Goal: Task Accomplishment & Management: Manage account settings

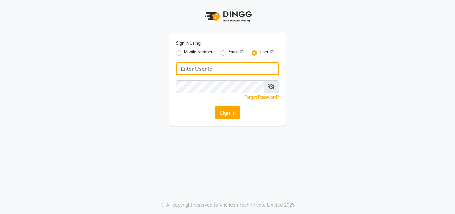
type input "[PERSON_NAME]"
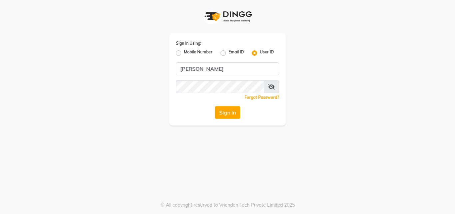
click at [272, 84] on icon at bounding box center [271, 86] width 7 height 5
click at [219, 113] on button "Sign In" at bounding box center [227, 112] width 25 height 13
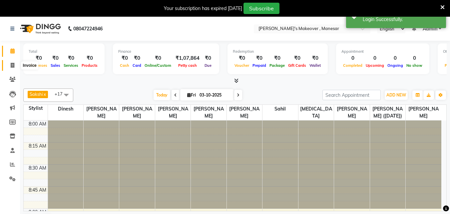
click at [16, 67] on span at bounding box center [13, 66] width 12 height 8
select select "service"
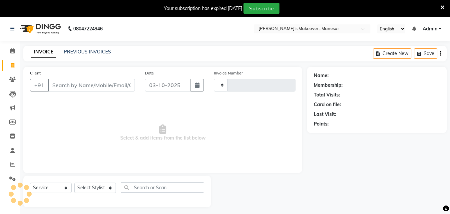
click at [99, 79] on input "Client" at bounding box center [91, 85] width 87 height 13
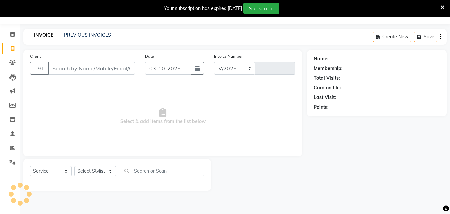
select select "820"
type input "4716"
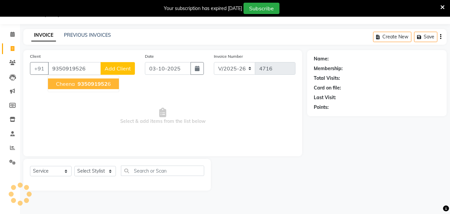
type input "9350919526"
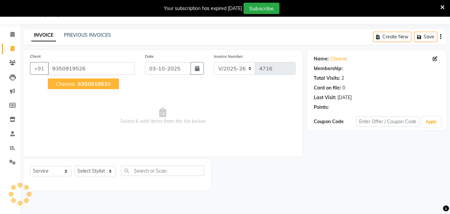
select select "1: Object"
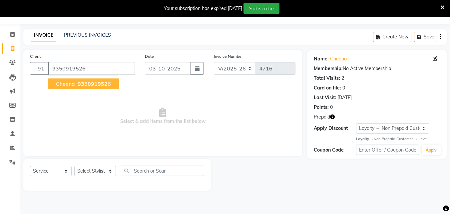
click at [100, 83] on span "935091952" at bounding box center [93, 83] width 30 height 7
click at [100, 83] on span "Select & add items from the list below" at bounding box center [163, 116] width 266 height 67
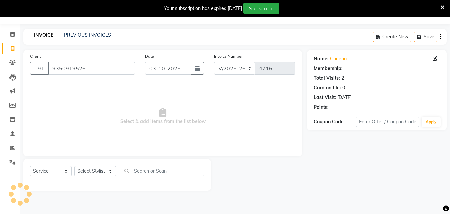
select select "1: Object"
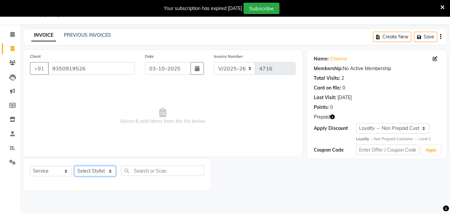
click at [87, 171] on select "Select Stylist Danish Shavej [PERSON_NAME] Krishna [PERSON_NAME] [PERSON_NAME] …" at bounding box center [95, 171] width 42 height 10
click at [328, 115] on span "Prepaid" at bounding box center [322, 116] width 16 height 7
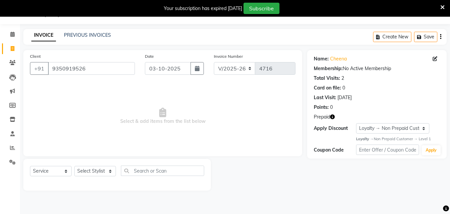
click at [328, 115] on span "Prepaid" at bounding box center [322, 116] width 16 height 7
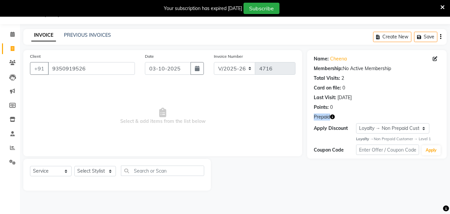
click at [334, 117] on icon "button" at bounding box center [332, 116] width 5 height 5
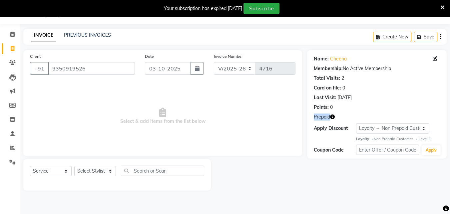
click at [334, 117] on icon "button" at bounding box center [332, 116] width 5 height 5
click at [195, 95] on span "Select & add items from the list below" at bounding box center [163, 116] width 266 height 67
click at [13, 50] on icon at bounding box center [13, 48] width 4 height 5
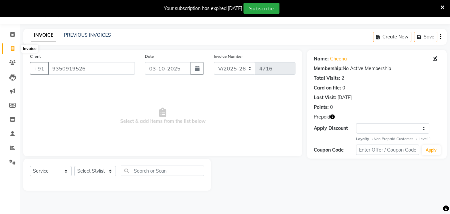
select select "service"
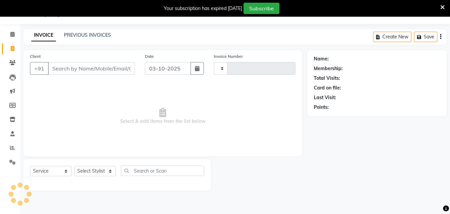
type input "4716"
select select "820"
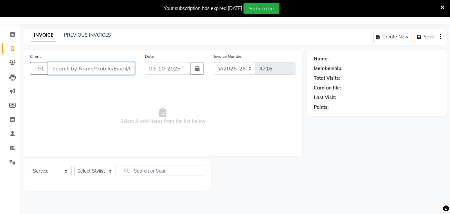
click at [77, 70] on input "Client" at bounding box center [91, 68] width 87 height 13
click at [78, 69] on input "Client" at bounding box center [91, 68] width 87 height 13
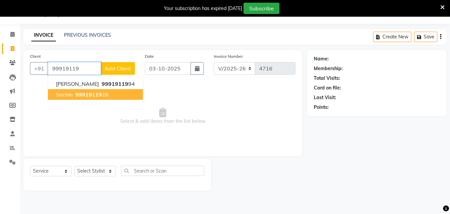
click at [89, 96] on span "99919119" at bounding box center [88, 94] width 27 height 7
type input "9991911926"
click at [89, 96] on span "Select & add items from the list below" at bounding box center [163, 116] width 266 height 67
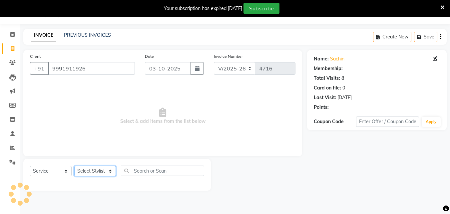
click at [95, 172] on select "Select Stylist Danish Shavej [PERSON_NAME] Krishna [PERSON_NAME] [PERSON_NAME] …" at bounding box center [95, 171] width 42 height 10
select select "1: Object"
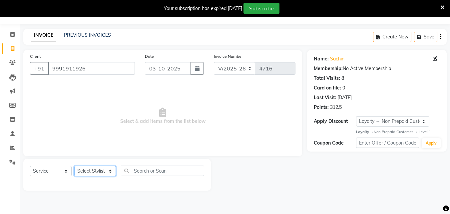
click at [95, 172] on select "Select Stylist Danish Shavej [PERSON_NAME] Krishna [PERSON_NAME] [PERSON_NAME] …" at bounding box center [95, 171] width 42 height 10
select select "69485"
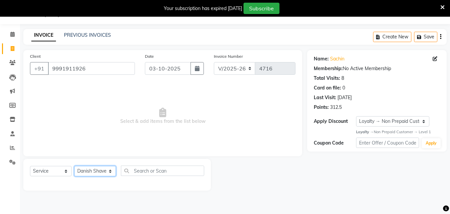
click at [74, 166] on select "Select Stylist Danish Shavej [PERSON_NAME] Krishna [PERSON_NAME] [PERSON_NAME] …" at bounding box center [95, 171] width 42 height 10
click at [104, 41] on div "INVOICE PREVIOUS INVOICES Create New Save" at bounding box center [235, 37] width 424 height 16
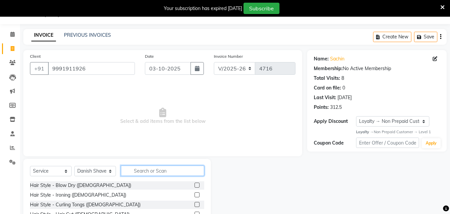
click at [141, 169] on input "text" at bounding box center [162, 170] width 83 height 10
type input "h cut"
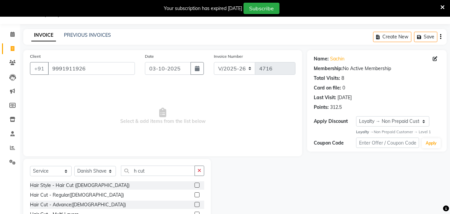
click at [195, 194] on label at bounding box center [197, 194] width 5 height 5
click at [195, 194] on input "checkbox" at bounding box center [197, 195] width 4 height 4
click at [195, 194] on label at bounding box center [197, 194] width 5 height 5
click at [195, 194] on input "checkbox" at bounding box center [197, 195] width 4 height 4
click at [195, 194] on label at bounding box center [197, 194] width 5 height 5
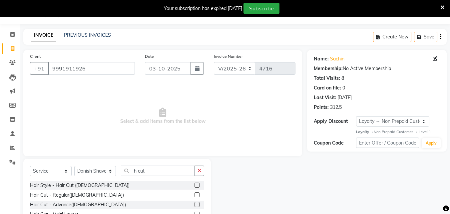
click at [195, 194] on input "checkbox" at bounding box center [197, 195] width 4 height 4
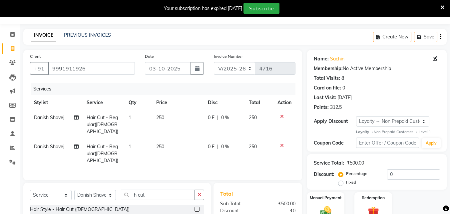
checkbox input "false"
click at [167, 189] on input "h cut" at bounding box center [158, 194] width 74 height 10
type input "h"
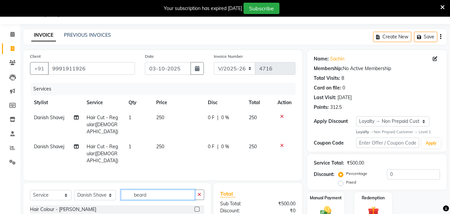
scroll to position [63, 0]
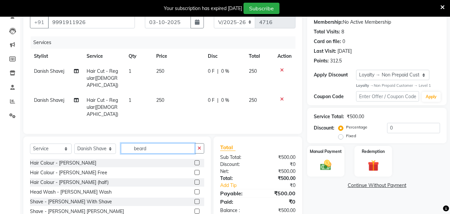
type input "beard"
click at [195, 199] on label at bounding box center [197, 201] width 5 height 5
click at [195, 199] on input "checkbox" at bounding box center [197, 201] width 4 height 4
click at [195, 186] on div at bounding box center [200, 182] width 10 height 8
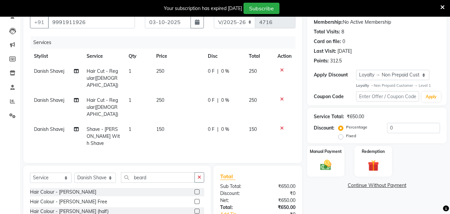
checkbox input "false"
click at [50, 97] on span "Danish Shavej" at bounding box center [49, 100] width 30 height 6
click at [50, 94] on td "Danish Shavej" at bounding box center [56, 107] width 53 height 29
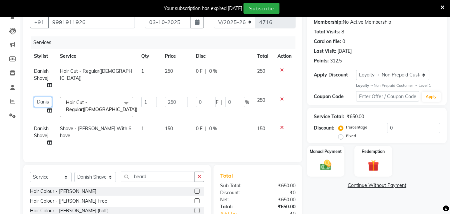
click at [46, 102] on select "Danish Shavej [PERSON_NAME] Krishna [PERSON_NAME] [PERSON_NAME] Mdm [PERSON_NAM…" at bounding box center [43, 102] width 18 height 10
drag, startPoint x: 46, startPoint y: 102, endPoint x: 52, endPoint y: 66, distance: 36.5
click at [51, 66] on td "Danish Shavej" at bounding box center [43, 78] width 26 height 29
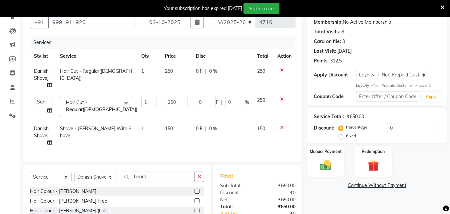
select select "51192"
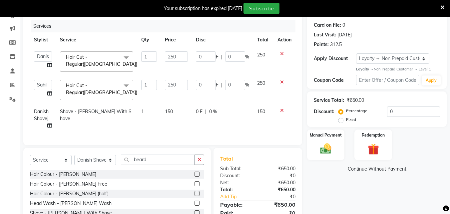
scroll to position [108, 0]
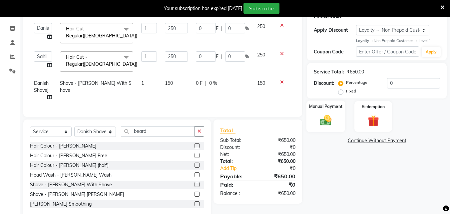
click at [326, 123] on img at bounding box center [326, 120] width 19 height 13
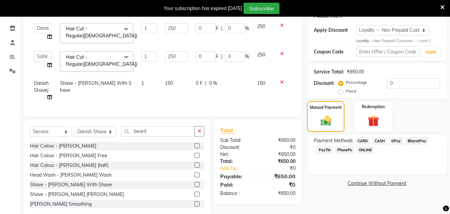
click at [347, 149] on span "PhonePe" at bounding box center [344, 150] width 19 height 8
drag, startPoint x: 347, startPoint y: 149, endPoint x: 429, endPoint y: 154, distance: 81.4
click at [347, 149] on span "PhonePe" at bounding box center [344, 150] width 19 height 8
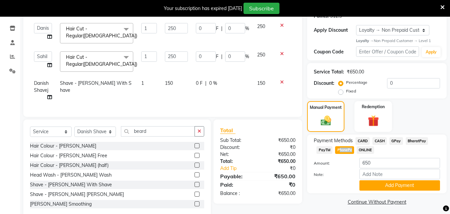
scroll to position [127, 0]
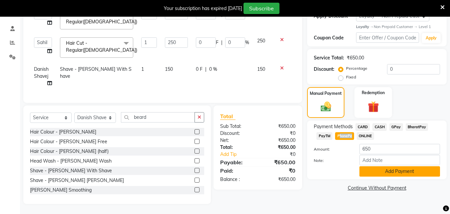
click at [408, 166] on button "Add Payment" at bounding box center [400, 171] width 81 height 10
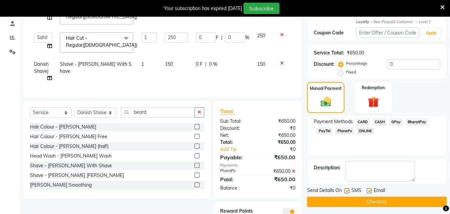
click at [347, 191] on label at bounding box center [347, 190] width 5 height 5
click at [347, 191] on input "checkbox" at bounding box center [347, 191] width 4 height 4
checkbox input "false"
click at [345, 200] on button "Checkout" at bounding box center [377, 201] width 140 height 10
click at [345, 200] on div "Checkout" at bounding box center [377, 201] width 140 height 10
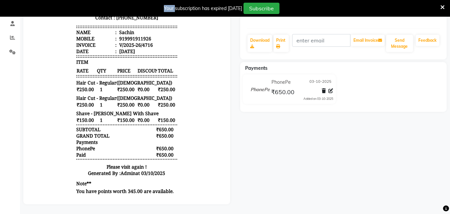
click at [430, 211] on main "View Invoice Sachin Prebook Payment Received Download Print Email Invoice Send …" at bounding box center [235, 66] width 430 height 295
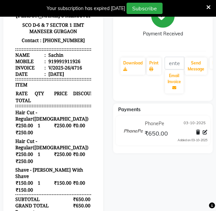
click at [125, 9] on div "Your subscription has expired [DATE]" at bounding box center [86, 8] width 78 height 7
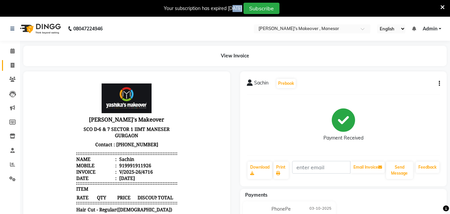
click at [10, 62] on span at bounding box center [13, 66] width 12 height 8
select select "service"
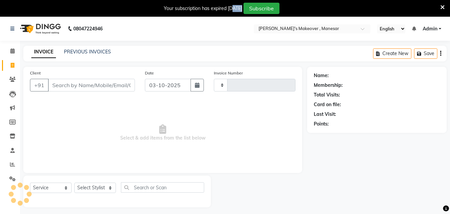
click at [73, 79] on input "Client" at bounding box center [91, 85] width 87 height 13
type input "4717"
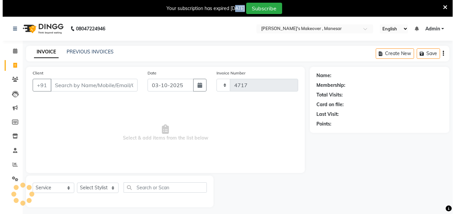
scroll to position [17, 0]
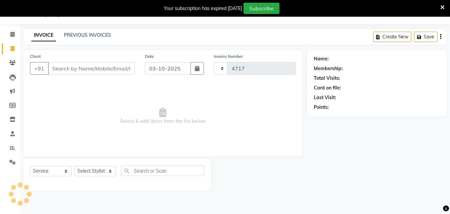
select select "820"
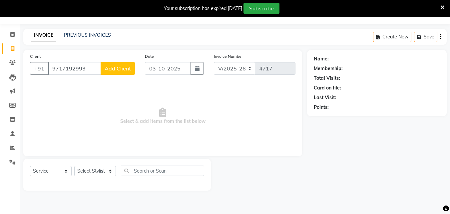
type input "9717192993"
click at [113, 71] on span "Add Client" at bounding box center [118, 68] width 26 height 7
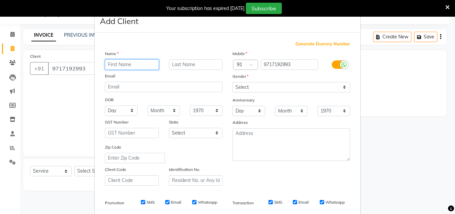
click at [127, 65] on input "text" at bounding box center [132, 64] width 54 height 10
type input "Seema"
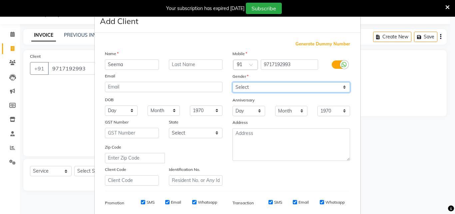
click at [278, 89] on select "Select [DEMOGRAPHIC_DATA] [DEMOGRAPHIC_DATA] Other Prefer Not To Say" at bounding box center [292, 87] width 118 height 10
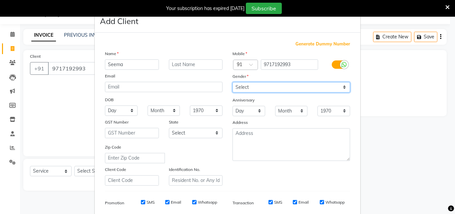
click at [278, 89] on select "Select [DEMOGRAPHIC_DATA] [DEMOGRAPHIC_DATA] Other Prefer Not To Say" at bounding box center [292, 87] width 118 height 10
select select "[DEMOGRAPHIC_DATA]"
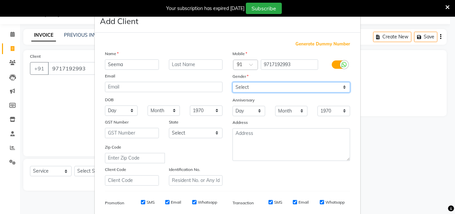
click at [233, 82] on select "Select [DEMOGRAPHIC_DATA] [DEMOGRAPHIC_DATA] Other Prefer Not To Say" at bounding box center [292, 87] width 118 height 10
click at [263, 113] on div "Day 01 02 03 04 05 06 07 08 09 10 11 12 13 14 15 16 17 18 19 20 21 22 23 24 25 …" at bounding box center [249, 111] width 43 height 10
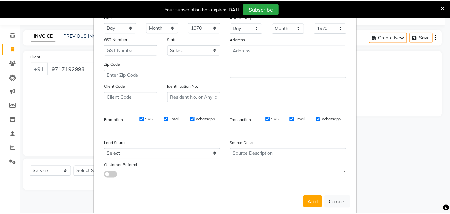
scroll to position [92, 0]
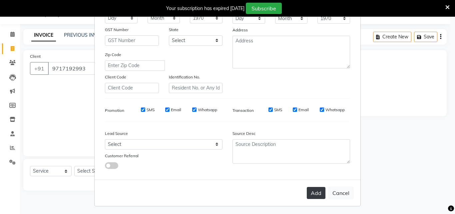
click at [313, 193] on button "Add" at bounding box center [316, 193] width 19 height 12
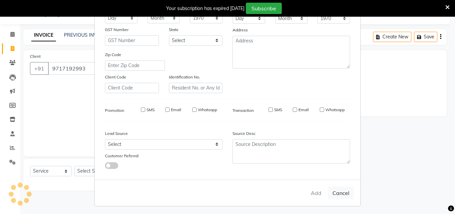
select select
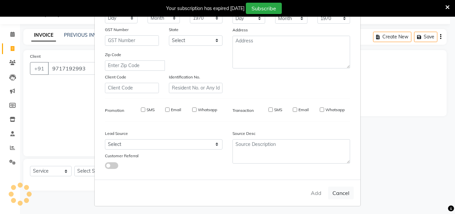
select select
checkbox input "false"
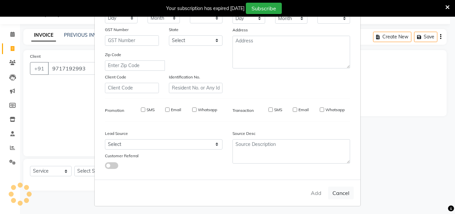
checkbox input "false"
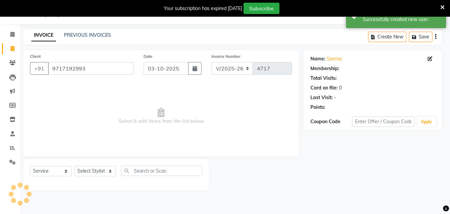
select select "1: Object"
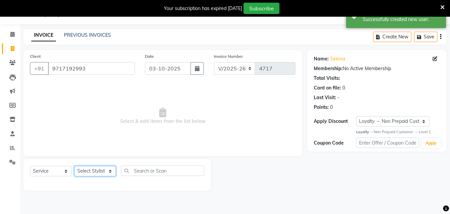
click at [97, 170] on select "Select Stylist Danish Shavej [PERSON_NAME] Krishna [PERSON_NAME] [PERSON_NAME] …" at bounding box center [95, 171] width 42 height 10
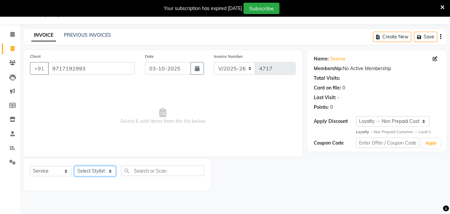
select select "63321"
click at [74, 166] on select "Select Stylist Danish Shavej [PERSON_NAME] Krishna [PERSON_NAME] [PERSON_NAME] …" at bounding box center [95, 171] width 42 height 10
click at [98, 145] on span "Select & add items from the list below" at bounding box center [163, 116] width 266 height 67
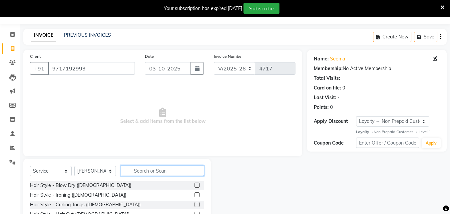
click at [159, 170] on input "text" at bounding box center [162, 170] width 83 height 10
type input "lipo"
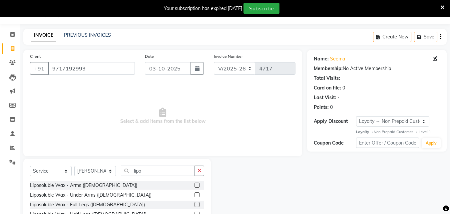
click at [195, 185] on label at bounding box center [197, 184] width 5 height 5
click at [195, 185] on input "checkbox" at bounding box center [197, 185] width 4 height 4
click at [195, 185] on label at bounding box center [197, 184] width 5 height 5
click at [195, 185] on input "checkbox" at bounding box center [197, 185] width 4 height 4
checkbox input "false"
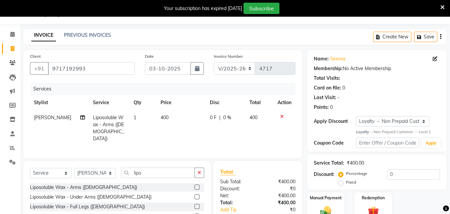
click at [195, 194] on label at bounding box center [197, 196] width 5 height 5
click at [195, 195] on input "checkbox" at bounding box center [197, 197] width 4 height 4
click at [192, 194] on div "Select Service Product Membership Package Voucher Prepaid Gift Card Select Styl…" at bounding box center [117, 210] width 188 height 98
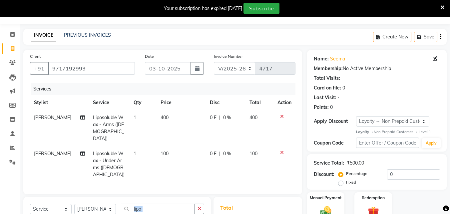
checkbox input "false"
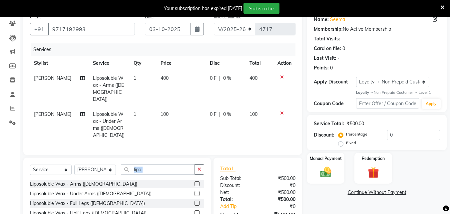
scroll to position [99, 0]
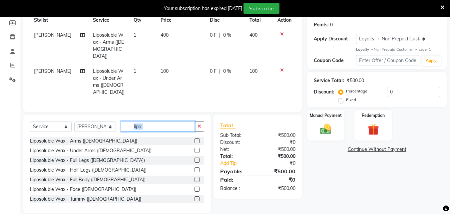
click at [157, 121] on input "lipo" at bounding box center [158, 126] width 74 height 10
type input "l"
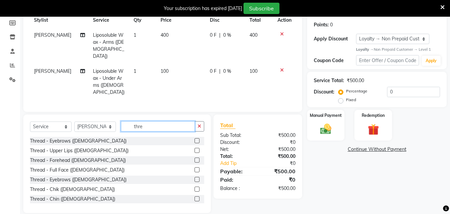
type input "thre"
click at [195, 138] on label at bounding box center [197, 140] width 5 height 5
click at [195, 139] on input "checkbox" at bounding box center [197, 141] width 4 height 4
click at [194, 129] on div "Select Service Product Membership Package Voucher Prepaid Gift Card Select Styl…" at bounding box center [117, 163] width 188 height 98
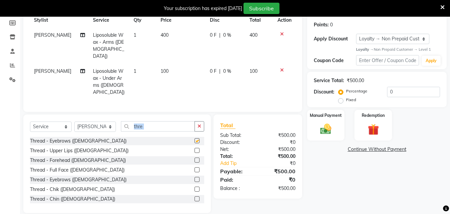
click at [194, 129] on div "Select Service Product Membership Package Voucher Prepaid Gift Card Select Styl…" at bounding box center [117, 163] width 188 height 98
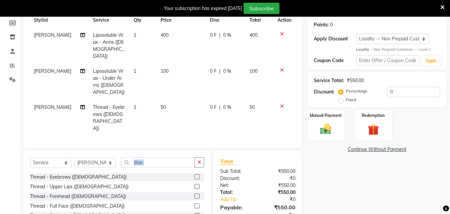
checkbox input "false"
click at [195, 184] on label at bounding box center [197, 186] width 5 height 5
click at [195, 184] on input "checkbox" at bounding box center [197, 186] width 4 height 4
click at [193, 163] on input "thre" at bounding box center [158, 162] width 74 height 10
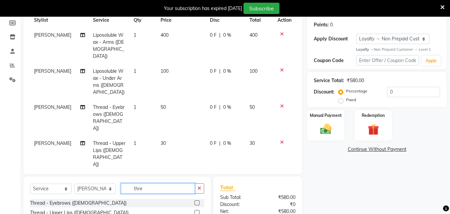
checkbox input "false"
click at [346, 100] on label "Fixed" at bounding box center [351, 100] width 10 height 6
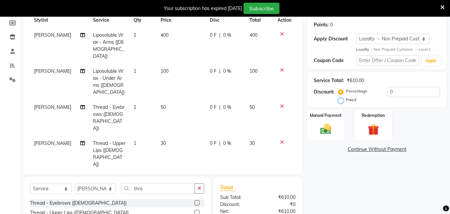
click at [342, 100] on input "Fixed" at bounding box center [342, 99] width 5 height 5
radio input "true"
click at [346, 100] on label "Fixed" at bounding box center [351, 100] width 10 height 6
click at [342, 100] on input "Fixed" at bounding box center [342, 99] width 5 height 5
click at [399, 91] on input "0" at bounding box center [413, 92] width 53 height 10
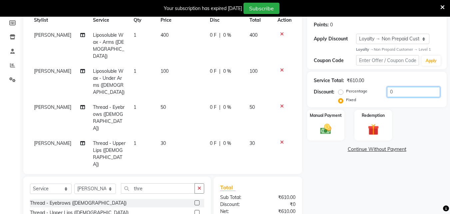
click at [399, 91] on input "0" at bounding box center [413, 92] width 53 height 10
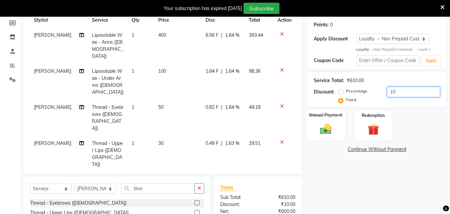
type input "10"
click at [320, 123] on img at bounding box center [326, 128] width 19 height 13
drag, startPoint x: 320, startPoint y: 123, endPoint x: 347, endPoint y: 139, distance: 31.7
click at [320, 123] on img at bounding box center [326, 128] width 18 height 13
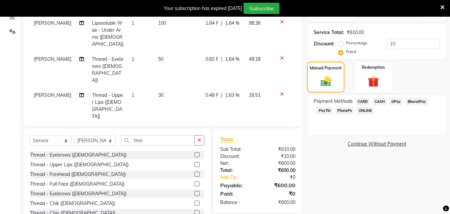
scroll to position [148, 0]
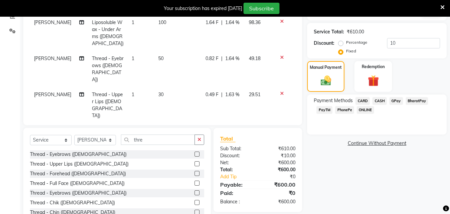
click at [380, 101] on span "CASH" at bounding box center [380, 101] width 14 height 8
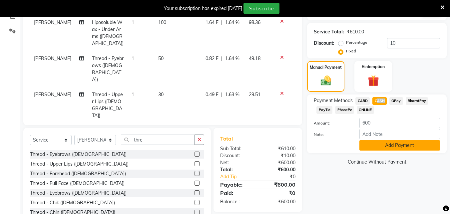
click at [403, 142] on button "Add Payment" at bounding box center [400, 145] width 81 height 10
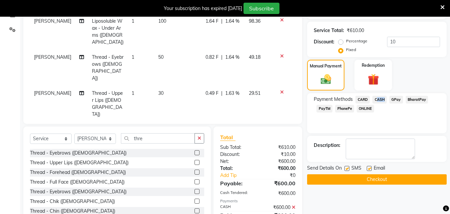
scroll to position [207, 0]
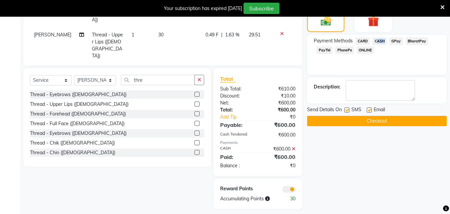
click at [348, 109] on label at bounding box center [347, 109] width 5 height 5
click at [348, 109] on input "checkbox" at bounding box center [347, 110] width 4 height 4
click at [348, 109] on label at bounding box center [347, 109] width 5 height 5
click at [348, 109] on input "checkbox" at bounding box center [347, 110] width 4 height 4
checkbox input "true"
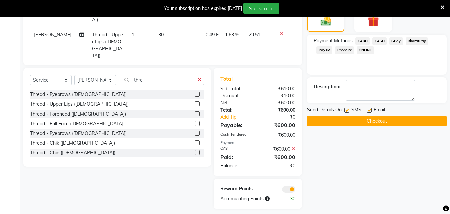
click at [370, 112] on label at bounding box center [369, 109] width 5 height 5
click at [370, 112] on input "checkbox" at bounding box center [369, 110] width 4 height 4
checkbox input "false"
click at [346, 109] on label at bounding box center [347, 109] width 5 height 5
click at [346, 109] on input "checkbox" at bounding box center [347, 110] width 4 height 4
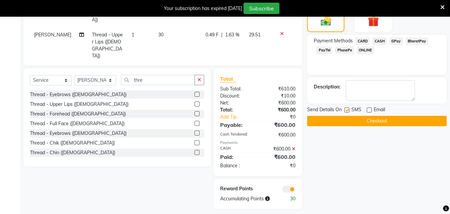
checkbox input "false"
click at [361, 122] on button "Checkout" at bounding box center [377, 121] width 140 height 10
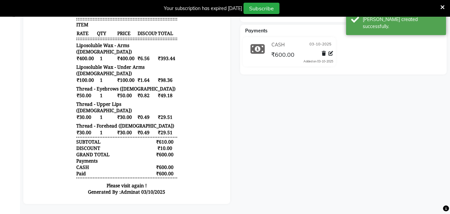
scroll to position [113, 0]
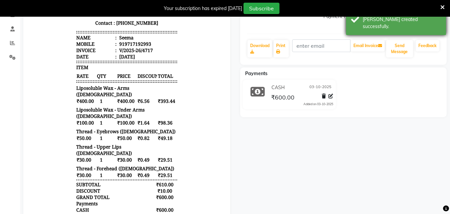
click at [443, 69] on div "Seema Prebook Payment Received Download Print Email Invoice Send Message Feedba…" at bounding box center [343, 98] width 217 height 296
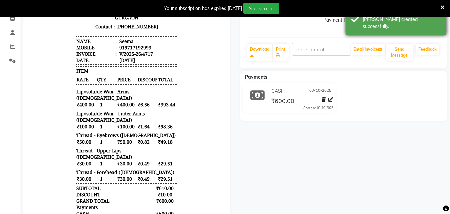
click at [443, 58] on div "Seema Prebook Payment Received Download Print Email Invoice Send Message Feedba…" at bounding box center [343, 11] width 207 height 115
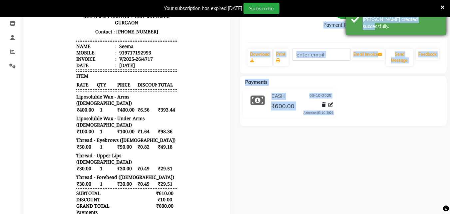
click at [438, 27] on body "08047224946 Select Location × Yashika's Makeover , Manesar English ENGLISH Espa…" at bounding box center [225, 11] width 450 height 214
click at [438, 27] on div "Success Bill created successfully." at bounding box center [396, 19] width 100 height 31
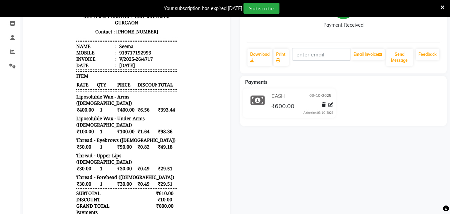
scroll to position [37, 0]
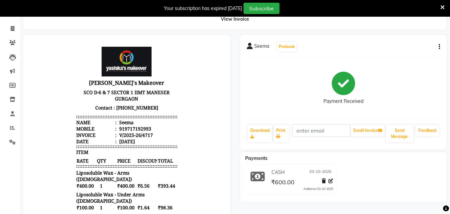
click at [446, 88] on div "Seema Prebook Payment Received Download Print Email Invoice Send Message Feedba…" at bounding box center [343, 183] width 217 height 296
click at [446, 88] on div "Seema Prebook Payment Received Download Print Email Invoice Send Message Feedba…" at bounding box center [343, 92] width 207 height 115
click at [11, 29] on icon at bounding box center [13, 28] width 4 height 5
click at [11, 20] on link "Calendar" at bounding box center [10, 14] width 16 height 11
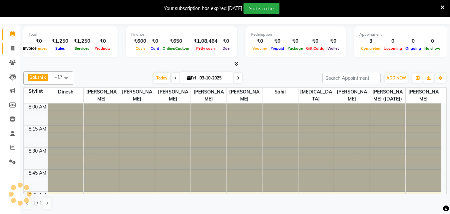
click at [12, 48] on icon at bounding box center [13, 48] width 4 height 5
select select "service"
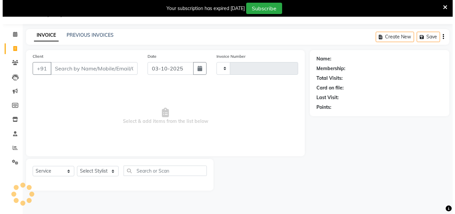
scroll to position [17, 0]
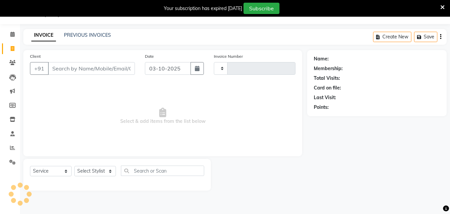
click at [61, 69] on input "Client" at bounding box center [91, 68] width 87 height 13
select select "820"
type input "4718"
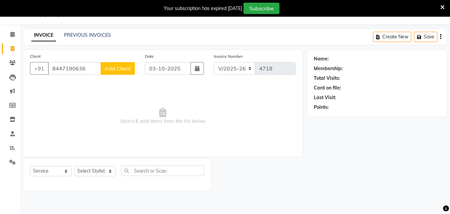
type input "8447190636"
click at [111, 70] on span "Add Client" at bounding box center [118, 68] width 26 height 7
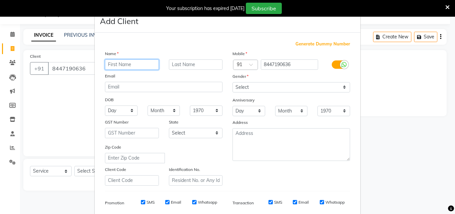
click at [125, 66] on input "text" at bounding box center [132, 64] width 54 height 10
type input "Mansi"
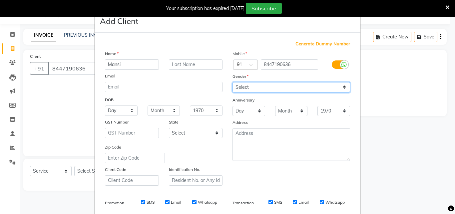
click at [252, 91] on select "Select [DEMOGRAPHIC_DATA] [DEMOGRAPHIC_DATA] Other Prefer Not To Say" at bounding box center [292, 87] width 118 height 10
select select "[DEMOGRAPHIC_DATA]"
click at [233, 82] on select "Select [DEMOGRAPHIC_DATA] [DEMOGRAPHIC_DATA] Other Prefer Not To Say" at bounding box center [292, 87] width 118 height 10
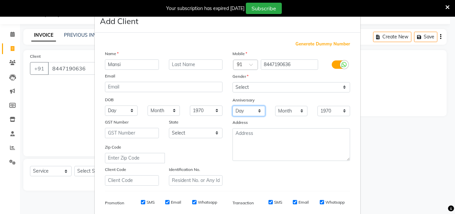
click at [249, 115] on select "Day 01 02 03 04 05 06 07 08 09 10 11 12 13 14 15 16 17 18 19 20 21 22 23 24 25 …" at bounding box center [249, 111] width 33 height 10
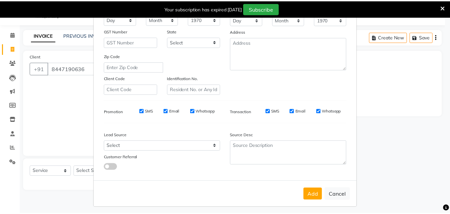
scroll to position [94, 0]
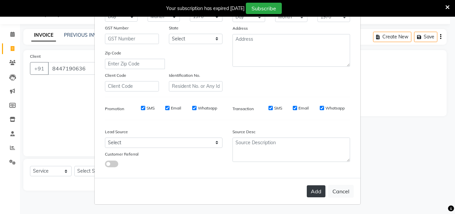
click at [315, 190] on button "Add" at bounding box center [316, 191] width 19 height 12
click at [315, 190] on div "Add Cancel" at bounding box center [228, 191] width 266 height 26
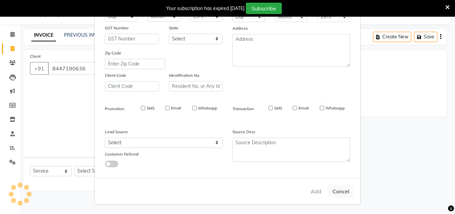
select select
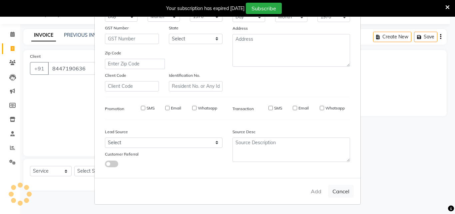
select select
checkbox input "false"
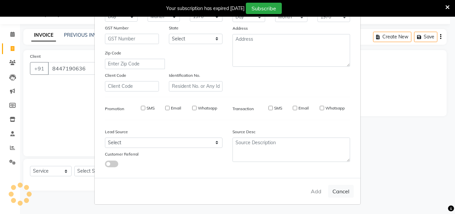
checkbox input "false"
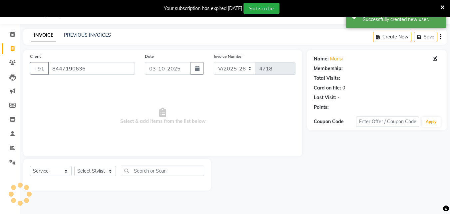
select select "1: Object"
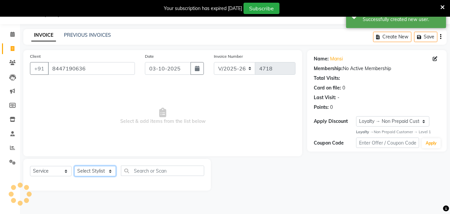
click at [96, 170] on select "Select Stylist Danish Shavej [PERSON_NAME] Krishna [PERSON_NAME] [PERSON_NAME] …" at bounding box center [95, 171] width 42 height 10
select select "40154"
click at [74, 166] on select "Select Stylist Danish Shavej [PERSON_NAME] Krishna [PERSON_NAME] [PERSON_NAME] …" at bounding box center [95, 171] width 42 height 10
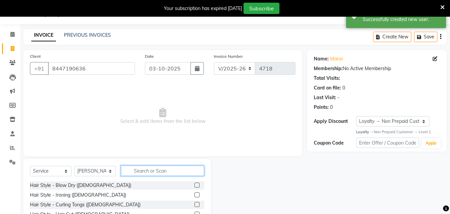
click at [151, 171] on input "text" at bounding box center [162, 170] width 83 height 10
type input "thre"
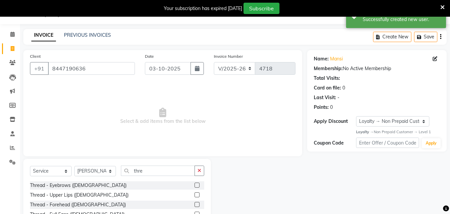
click at [195, 185] on label at bounding box center [197, 184] width 5 height 5
click at [195, 185] on input "checkbox" at bounding box center [197, 185] width 4 height 4
click at [195, 185] on label at bounding box center [197, 184] width 5 height 5
click at [195, 185] on input "checkbox" at bounding box center [197, 185] width 4 height 4
checkbox input "false"
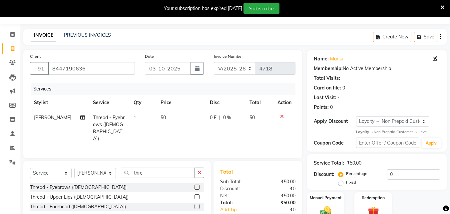
scroll to position [66, 0]
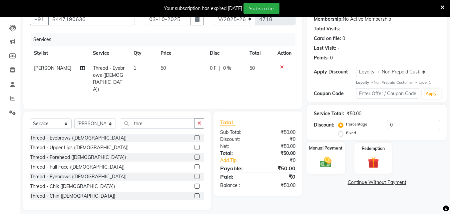
click at [324, 153] on div "Manual Payment" at bounding box center [326, 158] width 39 height 32
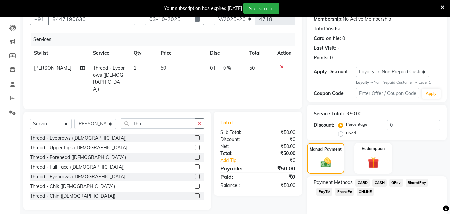
click at [343, 189] on span "PhonePe" at bounding box center [344, 192] width 19 height 8
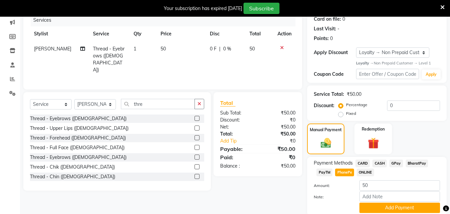
scroll to position [89, 0]
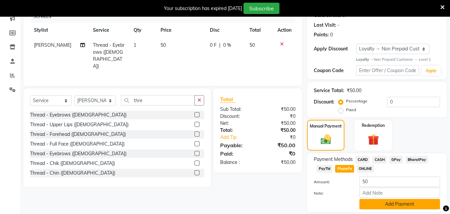
click at [378, 203] on button "Add Payment" at bounding box center [400, 204] width 81 height 10
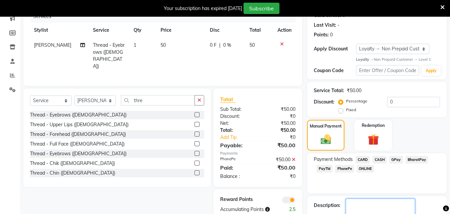
click at [378, 203] on textarea at bounding box center [380, 208] width 69 height 21
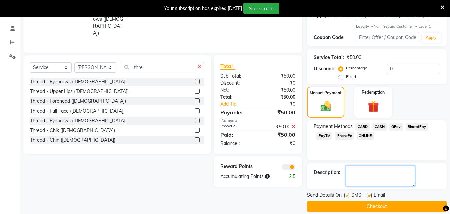
scroll to position [130, 0]
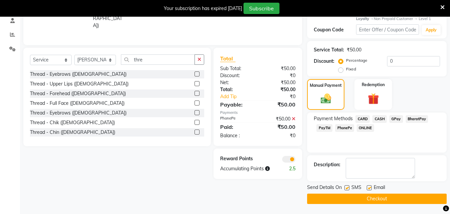
click at [347, 187] on label at bounding box center [347, 187] width 5 height 5
click at [347, 187] on input "checkbox" at bounding box center [347, 188] width 4 height 4
click at [347, 187] on label at bounding box center [347, 187] width 5 height 5
click at [347, 187] on input "checkbox" at bounding box center [347, 188] width 4 height 4
click at [347, 187] on label at bounding box center [347, 187] width 5 height 5
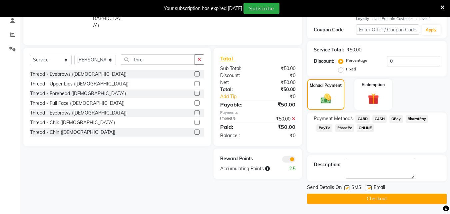
click at [347, 187] on input "checkbox" at bounding box center [347, 188] width 4 height 4
click at [347, 187] on label at bounding box center [347, 187] width 5 height 5
click at [347, 187] on input "checkbox" at bounding box center [347, 188] width 4 height 4
click at [347, 187] on label at bounding box center [347, 187] width 5 height 5
click at [347, 187] on input "checkbox" at bounding box center [347, 188] width 4 height 4
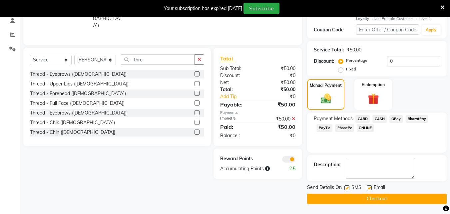
checkbox input "false"
click at [370, 188] on label at bounding box center [369, 187] width 5 height 5
click at [370, 188] on input "checkbox" at bounding box center [369, 188] width 4 height 4
click at [370, 188] on label at bounding box center [369, 187] width 5 height 5
click at [370, 188] on input "checkbox" at bounding box center [369, 188] width 4 height 4
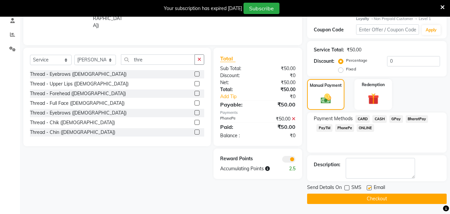
click at [370, 188] on label at bounding box center [369, 187] width 5 height 5
click at [370, 188] on input "checkbox" at bounding box center [369, 188] width 4 height 4
checkbox input "false"
click at [367, 200] on button "Checkout" at bounding box center [377, 198] width 140 height 10
click at [367, 200] on div "Checkout" at bounding box center [377, 198] width 140 height 10
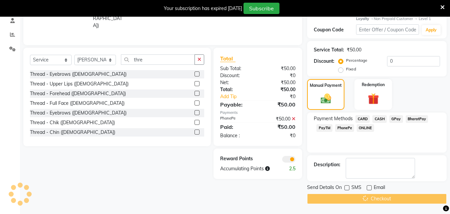
drag, startPoint x: 367, startPoint y: 200, endPoint x: 361, endPoint y: 200, distance: 6.7
click at [367, 200] on div "Checkout" at bounding box center [377, 198] width 140 height 10
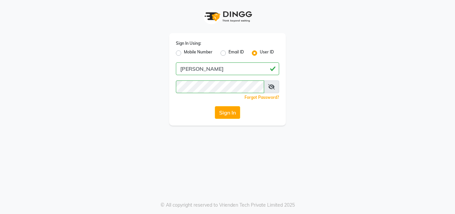
click at [272, 87] on icon at bounding box center [271, 86] width 7 height 5
click at [272, 87] on icon at bounding box center [272, 86] width 6 height 5
click at [272, 87] on icon at bounding box center [271, 86] width 7 height 5
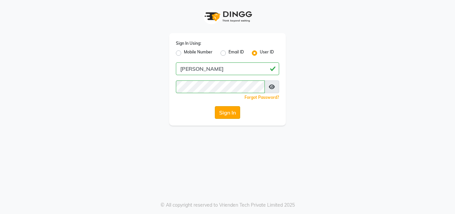
click at [226, 108] on button "Sign In" at bounding box center [227, 112] width 25 height 13
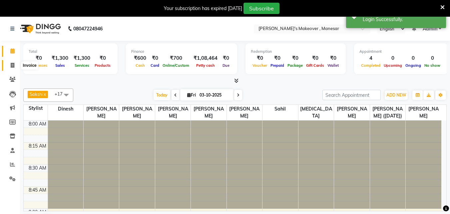
click at [13, 66] on icon at bounding box center [13, 65] width 4 height 5
select select "service"
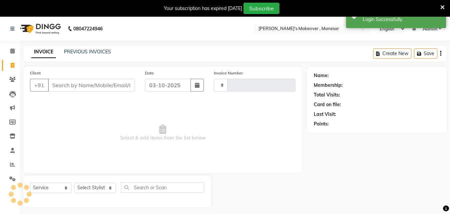
click at [70, 79] on input "Client" at bounding box center [91, 85] width 87 height 13
type input "4719"
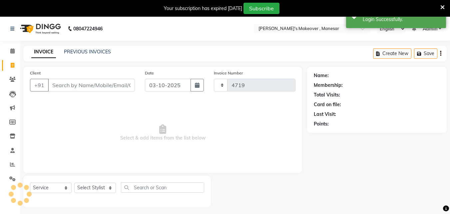
select select "820"
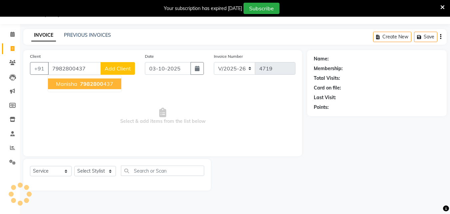
type input "7982800437"
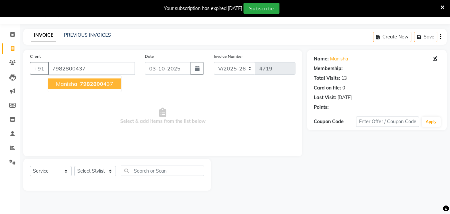
select select "1: Object"
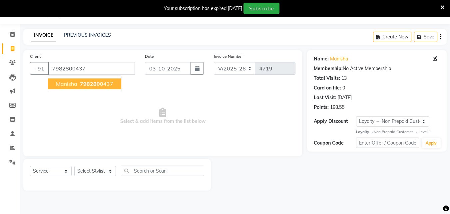
click at [91, 85] on span "7982800" at bounding box center [91, 83] width 23 height 7
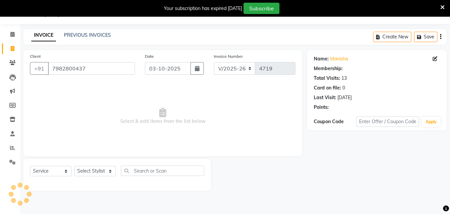
select select "1: Object"
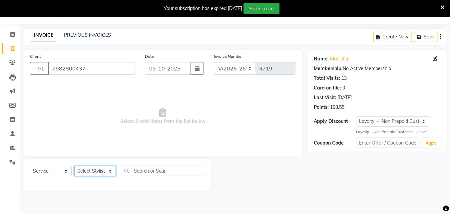
click at [96, 170] on select "Select Stylist Danish Shavej [PERSON_NAME] Krishna [PERSON_NAME] [PERSON_NAME] …" at bounding box center [95, 171] width 42 height 10
drag, startPoint x: 96, startPoint y: 170, endPoint x: 93, endPoint y: 165, distance: 4.9
click at [96, 170] on select "Select Stylist Danish Shavej [PERSON_NAME] Krishna [PERSON_NAME] [PERSON_NAME] …" at bounding box center [95, 171] width 42 height 10
select select "79288"
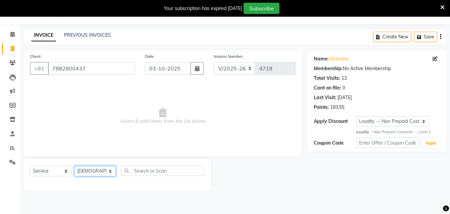
click at [74, 166] on select "Select Stylist Danish Shavej [PERSON_NAME] Krishna [PERSON_NAME] [PERSON_NAME] …" at bounding box center [95, 171] width 42 height 10
drag, startPoint x: 74, startPoint y: 62, endPoint x: 144, endPoint y: 167, distance: 126.4
click at [91, 53] on div "Client [PHONE_NUMBER]" at bounding box center [82, 66] width 115 height 27
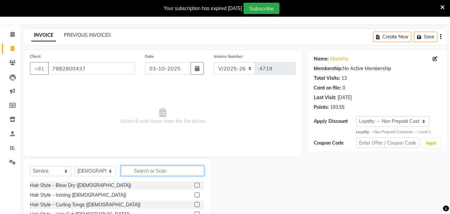
click at [144, 167] on input "text" at bounding box center [162, 170] width 83 height 10
type input "lipo"
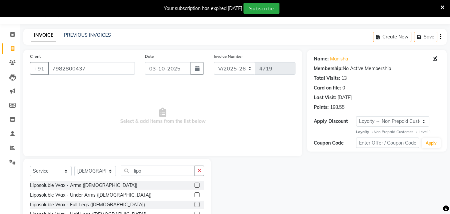
click at [195, 186] on label at bounding box center [197, 184] width 5 height 5
click at [195, 186] on input "checkbox" at bounding box center [197, 185] width 4 height 4
click at [195, 186] on label at bounding box center [197, 184] width 5 height 5
click at [195, 186] on input "checkbox" at bounding box center [197, 185] width 4 height 4
click at [195, 186] on label at bounding box center [197, 184] width 5 height 5
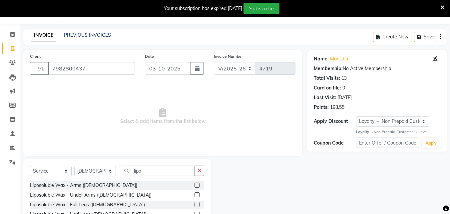
click at [195, 186] on input "checkbox" at bounding box center [197, 185] width 4 height 4
click at [192, 186] on div "Client [PHONE_NUMBER] Date [DATE] Invoice Number V/2025 V/[PHONE_NUMBER] Select…" at bounding box center [162, 153] width 289 height 207
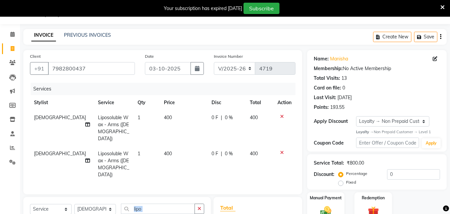
checkbox input "false"
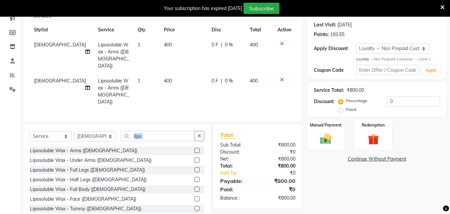
click at [282, 77] on icon at bounding box center [282, 79] width 4 height 5
click at [282, 72] on td at bounding box center [285, 55] width 22 height 36
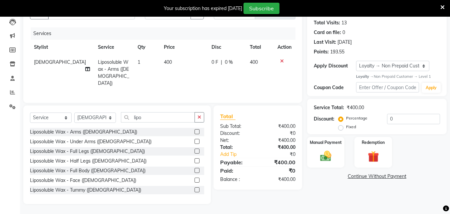
drag, startPoint x: 282, startPoint y: 72, endPoint x: 250, endPoint y: 89, distance: 36.2
click at [282, 72] on td at bounding box center [285, 73] width 22 height 36
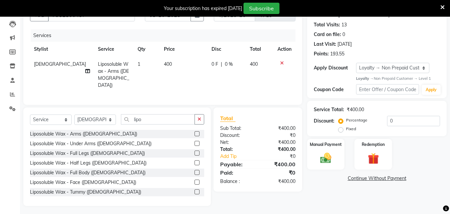
click at [195, 141] on label at bounding box center [197, 143] width 5 height 5
click at [195, 141] on input "checkbox" at bounding box center [197, 143] width 4 height 4
checkbox input "true"
click at [195, 136] on label at bounding box center [197, 133] width 5 height 5
click at [195, 136] on input "checkbox" at bounding box center [197, 134] width 4 height 4
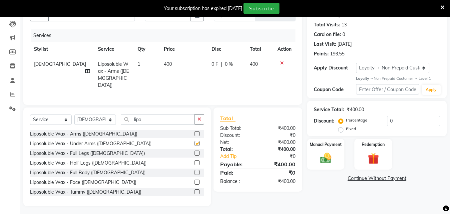
checkbox input "true"
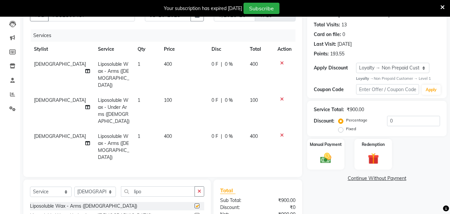
scroll to position [89, 0]
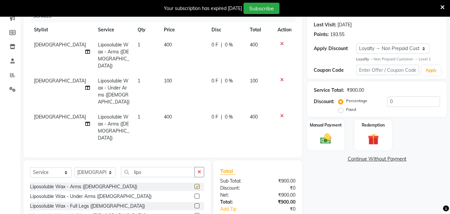
checkbox input "false"
click at [282, 113] on icon at bounding box center [282, 115] width 4 height 5
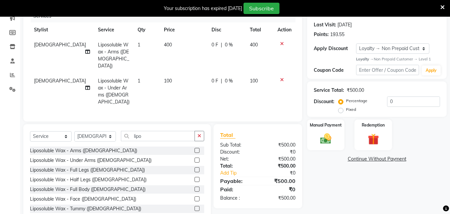
click at [282, 100] on div "Services Stylist Service Qty Price Disc Total Action Krishna Liposoluble Wax - …" at bounding box center [163, 62] width 266 height 105
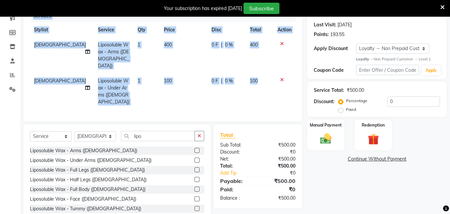
click at [282, 100] on div "Services Stylist Service Qty Price Disc Total Action Krishna Liposoluble Wax - …" at bounding box center [163, 62] width 266 height 105
click at [269, 65] on td "400" at bounding box center [260, 55] width 28 height 36
drag, startPoint x: 269, startPoint y: 65, endPoint x: 267, endPoint y: 74, distance: 9.2
click at [269, 65] on td "400" at bounding box center [260, 55] width 28 height 36
select select "79288"
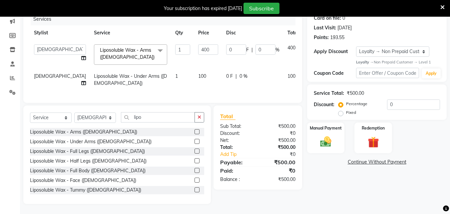
click at [195, 162] on label at bounding box center [197, 160] width 5 height 5
click at [195, 162] on input "checkbox" at bounding box center [197, 161] width 4 height 4
click at [195, 146] on div at bounding box center [200, 141] width 10 height 8
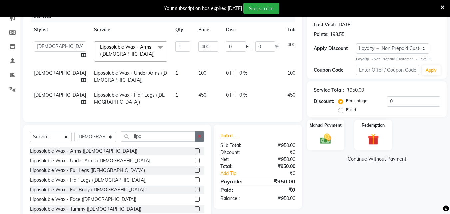
checkbox input "false"
click at [145, 140] on input "lipo" at bounding box center [158, 136] width 74 height 10
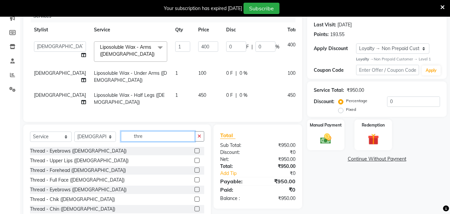
type input "thre"
click at [195, 153] on label at bounding box center [197, 150] width 5 height 5
click at [195, 153] on input "checkbox" at bounding box center [197, 151] width 4 height 4
click at [193, 155] on div "Select Service Product Membership Package Voucher Prepaid Gift Card Select Styl…" at bounding box center [117, 173] width 188 height 98
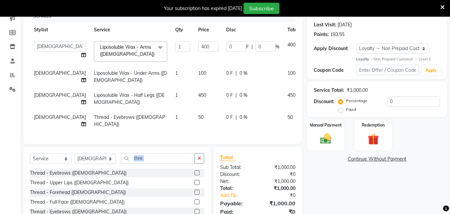
checkbox input "false"
click at [403, 99] on input "0" at bounding box center [413, 101] width 53 height 10
type input "2"
type input "8"
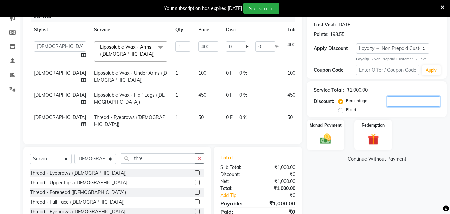
type input "2"
type input "20"
type input "80"
type input "20"
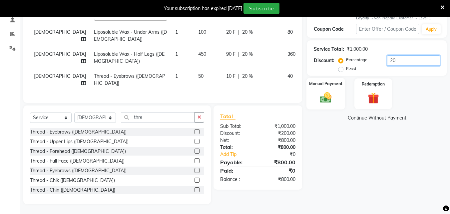
type input "20"
click at [312, 86] on label "Manual Payment" at bounding box center [325, 84] width 33 height 6
drag, startPoint x: 312, startPoint y: 86, endPoint x: 317, endPoint y: 88, distance: 5.7
click at [312, 86] on label "Manual Payment" at bounding box center [325, 84] width 33 height 6
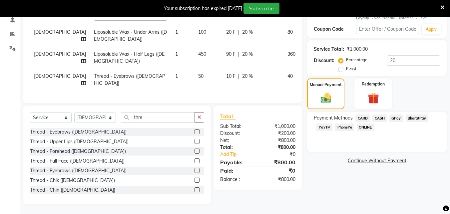
click at [381, 117] on span "CASH" at bounding box center [380, 118] width 14 height 8
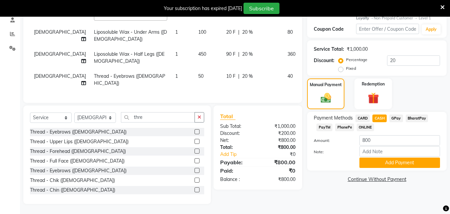
scroll to position [135, 0]
click at [402, 159] on button "Add Payment" at bounding box center [400, 162] width 81 height 10
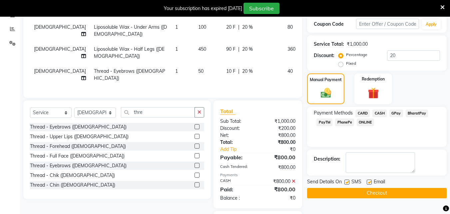
scroll to position [173, 0]
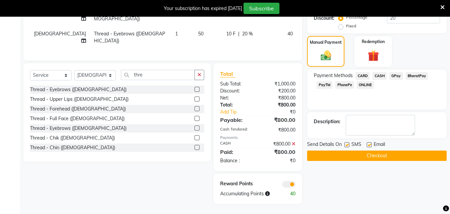
click at [348, 144] on label at bounding box center [347, 144] width 5 height 5
click at [348, 144] on input "checkbox" at bounding box center [347, 145] width 4 height 4
click at [348, 144] on label at bounding box center [347, 144] width 5 height 5
click at [348, 144] on input "checkbox" at bounding box center [347, 145] width 4 height 4
click at [348, 144] on label at bounding box center [347, 144] width 5 height 5
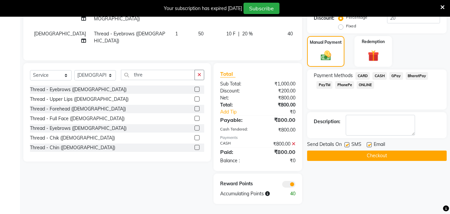
click at [348, 144] on input "checkbox" at bounding box center [347, 145] width 4 height 4
click at [348, 144] on label at bounding box center [347, 144] width 5 height 5
click at [348, 144] on input "checkbox" at bounding box center [347, 145] width 4 height 4
click at [348, 144] on label at bounding box center [347, 144] width 5 height 5
click at [348, 144] on input "checkbox" at bounding box center [347, 145] width 4 height 4
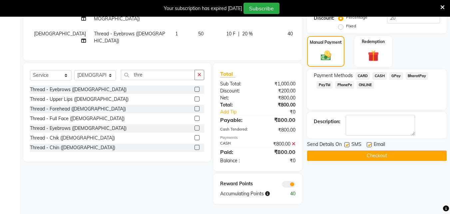
checkbox input "false"
click at [370, 144] on label at bounding box center [369, 144] width 5 height 5
click at [370, 144] on input "checkbox" at bounding box center [369, 145] width 4 height 4
click at [370, 144] on label at bounding box center [369, 144] width 5 height 5
click at [370, 144] on input "checkbox" at bounding box center [369, 145] width 4 height 4
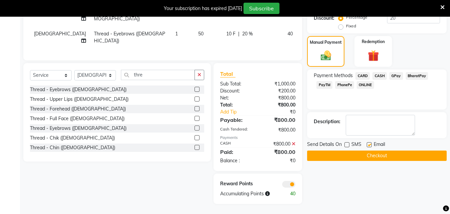
click at [370, 144] on label at bounding box center [369, 144] width 5 height 5
click at [370, 144] on input "checkbox" at bounding box center [369, 145] width 4 height 4
click at [370, 144] on label at bounding box center [369, 144] width 5 height 5
click at [370, 144] on input "checkbox" at bounding box center [369, 145] width 4 height 4
click at [370, 144] on label at bounding box center [369, 144] width 5 height 5
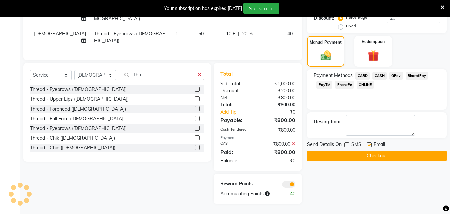
click at [370, 144] on input "checkbox" at bounding box center [369, 145] width 4 height 4
click at [370, 144] on label at bounding box center [369, 144] width 5 height 5
click at [370, 144] on input "checkbox" at bounding box center [369, 145] width 4 height 4
click at [368, 144] on label at bounding box center [369, 144] width 5 height 5
click at [368, 144] on input "checkbox" at bounding box center [369, 145] width 4 height 4
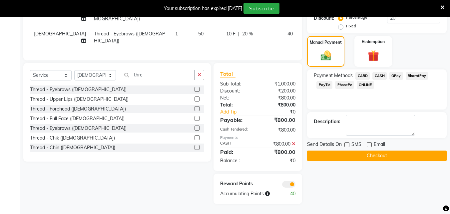
click at [368, 144] on label at bounding box center [369, 144] width 5 height 5
click at [368, 144] on input "checkbox" at bounding box center [369, 145] width 4 height 4
click at [368, 144] on label at bounding box center [369, 144] width 5 height 5
click at [368, 144] on input "checkbox" at bounding box center [369, 145] width 4 height 4
click at [368, 144] on label at bounding box center [369, 144] width 5 height 5
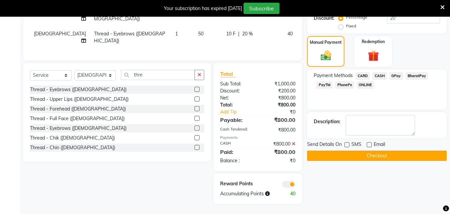
click at [368, 144] on input "checkbox" at bounding box center [369, 145] width 4 height 4
click at [368, 144] on label at bounding box center [369, 144] width 5 height 5
click at [368, 144] on input "checkbox" at bounding box center [369, 145] width 4 height 4
click at [368, 144] on label at bounding box center [369, 144] width 5 height 5
click at [368, 144] on input "checkbox" at bounding box center [369, 145] width 4 height 4
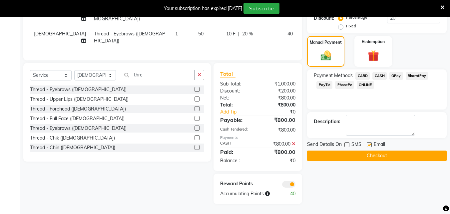
click at [368, 144] on label at bounding box center [369, 144] width 5 height 5
click at [368, 144] on input "checkbox" at bounding box center [369, 145] width 4 height 4
checkbox input "false"
click at [361, 153] on button "Checkout" at bounding box center [377, 155] width 140 height 10
click at [361, 153] on div "Checkout" at bounding box center [377, 155] width 140 height 10
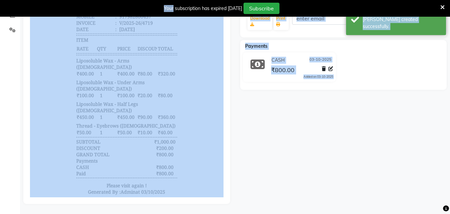
click at [365, 133] on div "[PERSON_NAME] Prebook Payment Received Download Print Email Invoice Send Messag…" at bounding box center [343, 63] width 217 height 281
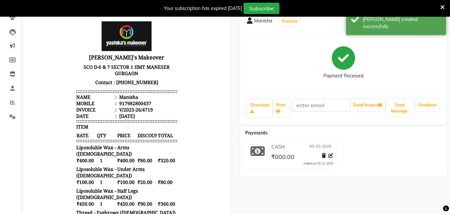
click at [446, 84] on div "[PERSON_NAME] Prebook Payment Received Download Print Email Invoice Send Messag…" at bounding box center [343, 66] width 207 height 115
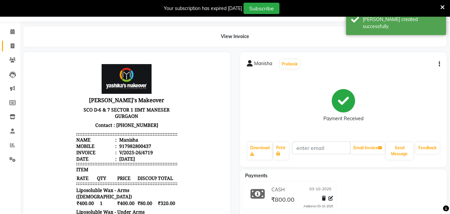
click at [13, 46] on icon at bounding box center [13, 45] width 4 height 5
select select "service"
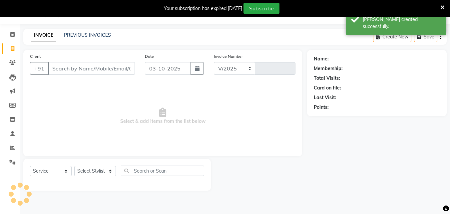
scroll to position [17, 0]
select select "820"
type input "4720"
click at [75, 68] on input "Client" at bounding box center [91, 68] width 87 height 13
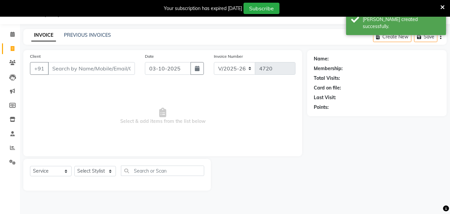
click at [75, 67] on input "Client" at bounding box center [91, 68] width 87 height 13
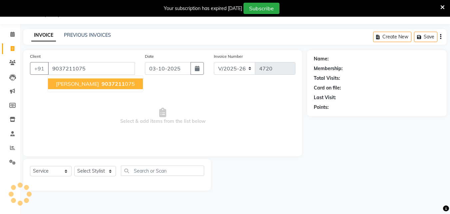
type input "9037211075"
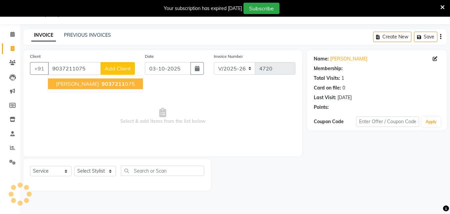
click at [102, 80] on span "9037211" at bounding box center [113, 83] width 23 height 7
click at [79, 80] on div "Client [PHONE_NUMBER] Krishan 9037211 075 Add Client Date [DATE] Invoice Number…" at bounding box center [162, 103] width 279 height 106
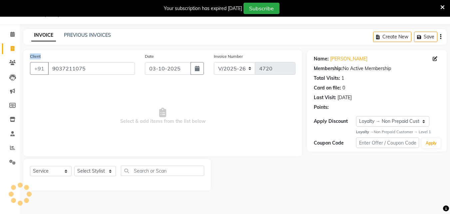
select select "1: Object"
click at [99, 171] on select "Select Stylist Danish Shavej [PERSON_NAME] Krishna [PERSON_NAME] [PERSON_NAME] …" at bounding box center [95, 171] width 42 height 10
select select "69485"
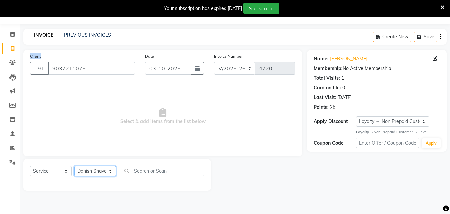
click at [74, 166] on select "Select Stylist Danish Shavej [PERSON_NAME] Krishna [PERSON_NAME] [PERSON_NAME] …" at bounding box center [95, 171] width 42 height 10
click at [105, 43] on div "INVOICE PREVIOUS INVOICES Create New Save" at bounding box center [235, 37] width 424 height 16
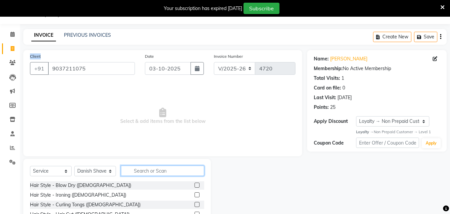
click at [149, 172] on input "text" at bounding box center [162, 170] width 83 height 10
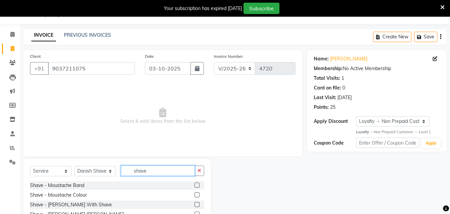
scroll to position [70, 0]
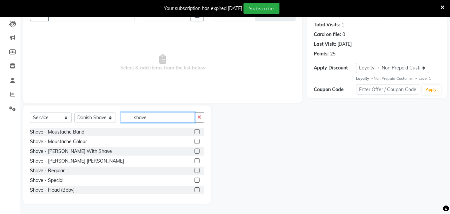
type input "shave"
click at [195, 169] on label at bounding box center [197, 170] width 5 height 5
click at [195, 169] on input "checkbox" at bounding box center [197, 170] width 4 height 4
click at [195, 169] on label at bounding box center [197, 170] width 5 height 5
click at [195, 169] on input "checkbox" at bounding box center [197, 170] width 4 height 4
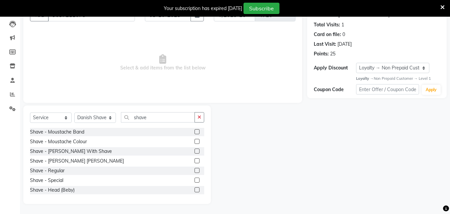
click at [195, 169] on label at bounding box center [197, 170] width 5 height 5
click at [195, 169] on input "checkbox" at bounding box center [197, 170] width 4 height 4
click at [195, 155] on div at bounding box center [197, 151] width 4 height 7
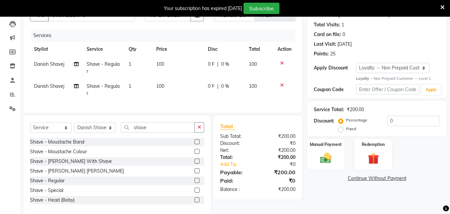
checkbox input "false"
click at [281, 85] on icon at bounding box center [282, 85] width 4 height 5
click at [281, 85] on div "Services Stylist Service Qty Price Disc Total Action Danish Shavej Shave - Regu…" at bounding box center [163, 67] width 266 height 77
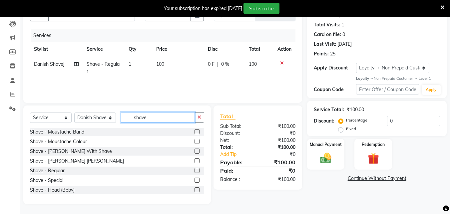
click at [159, 118] on input "shave" at bounding box center [158, 117] width 74 height 10
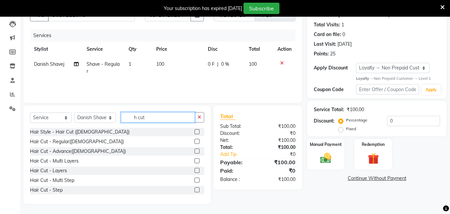
type input "h cut"
click at [195, 140] on label at bounding box center [197, 141] width 5 height 5
click at [195, 140] on input "checkbox" at bounding box center [197, 141] width 4 height 4
click at [193, 128] on div "Select Service Product Membership Package Voucher Prepaid Gift Card Select Styl…" at bounding box center [117, 120] width 174 height 16
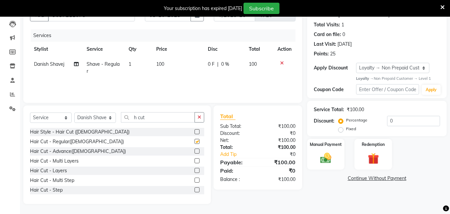
click at [193, 128] on div "Select Service Product Membership Package Voucher Prepaid Gift Card Select Styl…" at bounding box center [117, 120] width 174 height 16
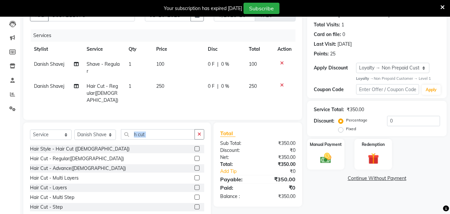
checkbox input "false"
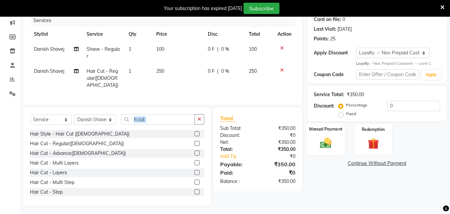
click at [323, 140] on img at bounding box center [326, 142] width 19 height 13
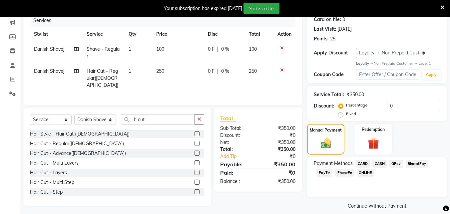
click at [364, 165] on span "CARD" at bounding box center [363, 164] width 14 height 8
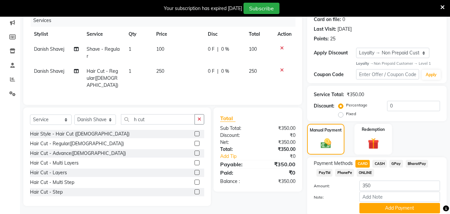
scroll to position [111, 0]
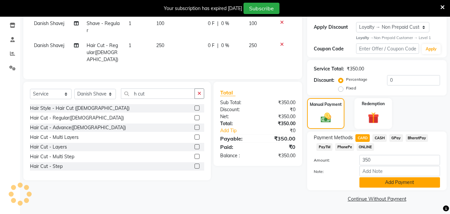
click at [398, 182] on button "Add Payment" at bounding box center [400, 182] width 81 height 10
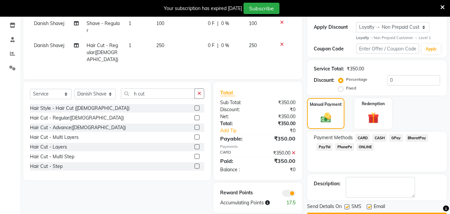
scroll to position [130, 0]
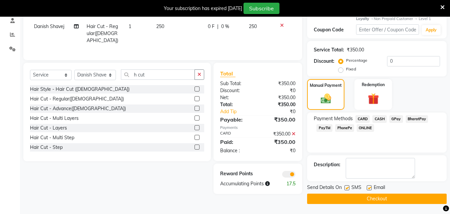
click at [349, 188] on label at bounding box center [347, 187] width 5 height 5
click at [349, 188] on input "checkbox" at bounding box center [347, 188] width 4 height 4
click at [349, 188] on label at bounding box center [347, 187] width 5 height 5
click at [349, 188] on input "checkbox" at bounding box center [347, 188] width 4 height 4
click at [349, 188] on label at bounding box center [347, 187] width 5 height 5
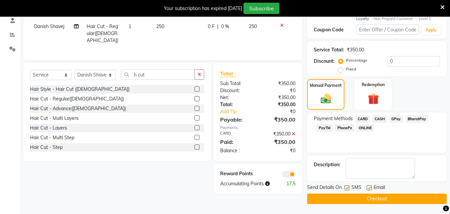
click at [349, 188] on input "checkbox" at bounding box center [347, 188] width 4 height 4
click at [349, 188] on label at bounding box center [347, 187] width 5 height 5
click at [349, 188] on input "checkbox" at bounding box center [347, 188] width 4 height 4
click at [347, 187] on label at bounding box center [347, 187] width 5 height 5
click at [347, 187] on input "checkbox" at bounding box center [347, 188] width 4 height 4
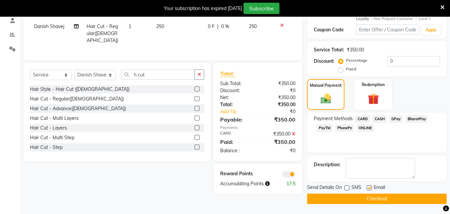
click at [347, 187] on label at bounding box center [347, 187] width 5 height 5
click at [347, 187] on input "checkbox" at bounding box center [347, 188] width 4 height 4
click at [347, 187] on label at bounding box center [347, 187] width 5 height 5
click at [347, 187] on input "checkbox" at bounding box center [347, 188] width 4 height 4
checkbox input "false"
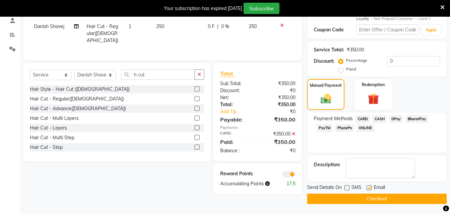
click at [369, 188] on label at bounding box center [369, 187] width 5 height 5
click at [369, 188] on input "checkbox" at bounding box center [369, 188] width 4 height 4
click at [369, 188] on label at bounding box center [369, 187] width 5 height 5
click at [369, 188] on input "checkbox" at bounding box center [369, 188] width 4 height 4
click at [369, 188] on label at bounding box center [369, 187] width 5 height 5
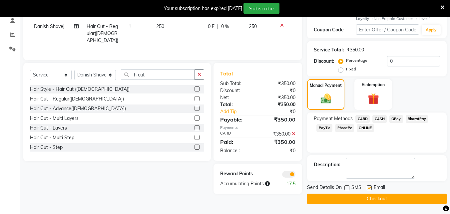
click at [369, 188] on input "checkbox" at bounding box center [369, 188] width 4 height 4
click at [369, 188] on label at bounding box center [369, 187] width 5 height 5
click at [369, 188] on input "checkbox" at bounding box center [369, 188] width 4 height 4
click at [369, 188] on label at bounding box center [369, 187] width 5 height 5
click at [369, 188] on input "checkbox" at bounding box center [369, 188] width 4 height 4
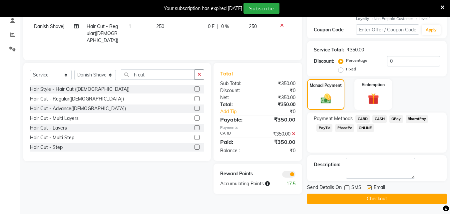
checkbox input "false"
click at [369, 198] on button "Checkout" at bounding box center [377, 198] width 140 height 10
click at [369, 198] on div "Checkout" at bounding box center [377, 198] width 140 height 10
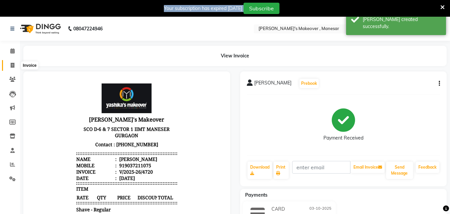
click at [14, 65] on icon at bounding box center [13, 65] width 4 height 5
select select "service"
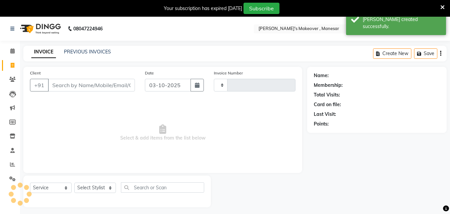
scroll to position [17, 0]
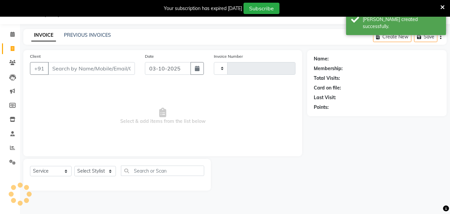
type input "4721"
select select "820"
click at [74, 68] on input "Client" at bounding box center [91, 68] width 87 height 13
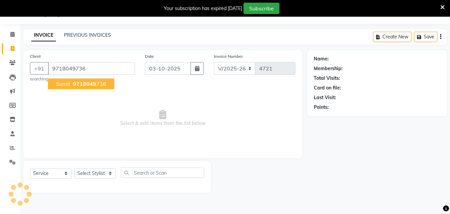
type input "9718049736"
select select "2: Object"
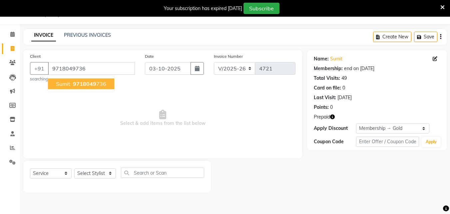
click at [85, 86] on span "9718049" at bounding box center [84, 83] width 23 height 7
click at [85, 86] on span "Select & add items from the list below" at bounding box center [163, 118] width 266 height 67
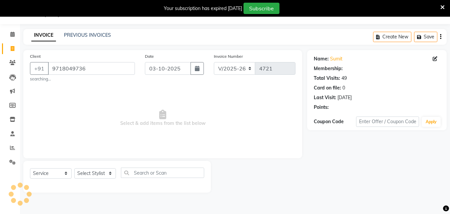
select select "2: Object"
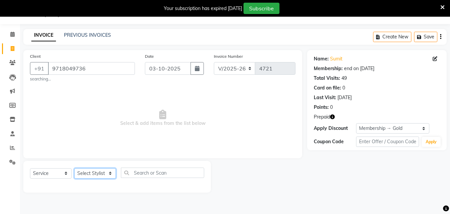
click at [92, 172] on select "Select Stylist Danish Shavej [PERSON_NAME] Krishna [PERSON_NAME] [PERSON_NAME] …" at bounding box center [95, 173] width 42 height 10
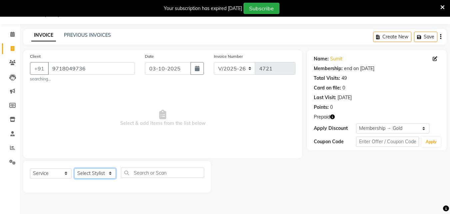
select select "14414"
click at [74, 168] on select "Select Stylist Danish Shavej [PERSON_NAME] Krishna [PERSON_NAME] [PERSON_NAME] …" at bounding box center [95, 173] width 42 height 10
click at [108, 49] on main "INVOICE PREVIOUS INVOICES Create New Save Client [PHONE_NUMBER] searching... Da…" at bounding box center [235, 115] width 430 height 173
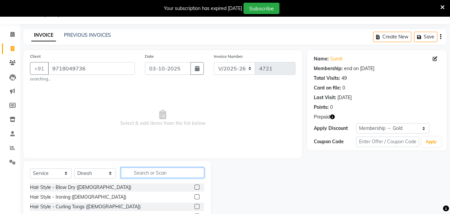
click at [140, 172] on input "text" at bounding box center [162, 172] width 83 height 10
type input "h cut"
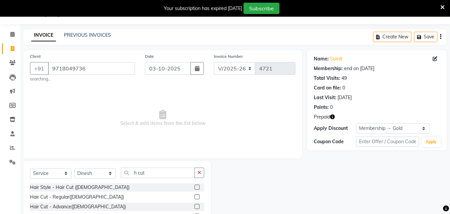
click at [195, 195] on label at bounding box center [197, 196] width 5 height 5
click at [195, 195] on input "checkbox" at bounding box center [197, 197] width 4 height 4
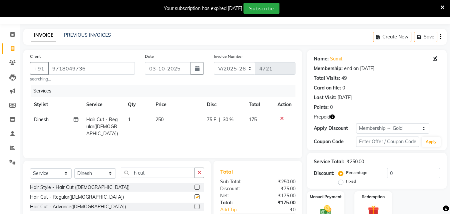
checkbox input "false"
click at [156, 172] on input "h cut" at bounding box center [158, 172] width 74 height 10
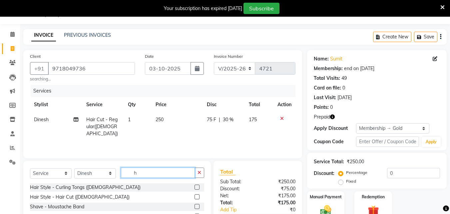
type input "h"
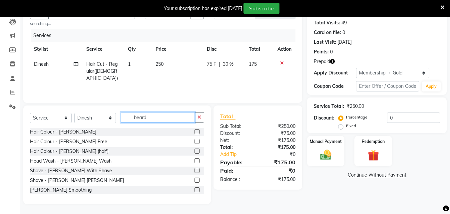
type input "beard"
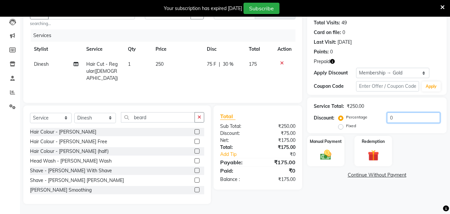
drag, startPoint x: 451, startPoint y: 66, endPoint x: 432, endPoint y: 114, distance: 52.4
click at [445, 110] on div "Service Total: ₹250.00 Discount: Percentage Fixed 0" at bounding box center [377, 115] width 140 height 36
click at [195, 169] on label at bounding box center [197, 170] width 5 height 5
click at [195, 169] on input "checkbox" at bounding box center [197, 170] width 4 height 4
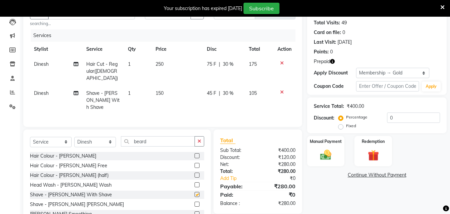
checkbox input "false"
click at [157, 136] on input "beard" at bounding box center [158, 141] width 74 height 10
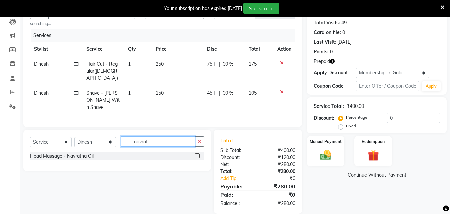
type input "navrat"
click at [197, 153] on label at bounding box center [197, 155] width 5 height 5
click at [197, 154] on input "checkbox" at bounding box center [197, 156] width 4 height 4
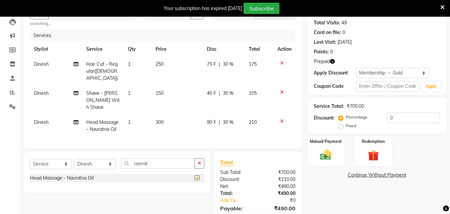
checkbox input "false"
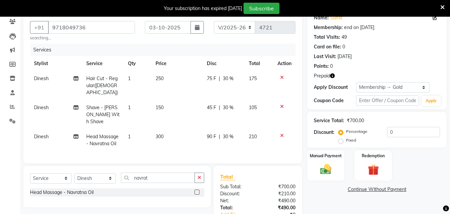
scroll to position [61, 0]
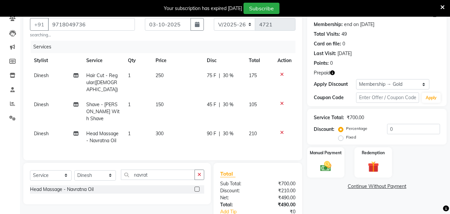
drag, startPoint x: 455, startPoint y: 108, endPoint x: 447, endPoint y: 93, distance: 16.4
click at [447, 93] on div "Name: Sumit Membership: end on [DATE] Total Visits: 49 Card on file: 0 Last Vis…" at bounding box center [379, 126] width 145 height 241
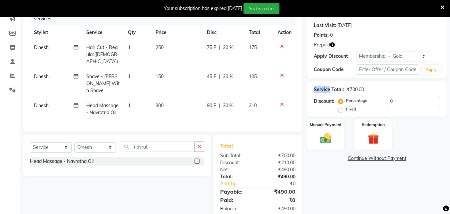
scroll to position [94, 0]
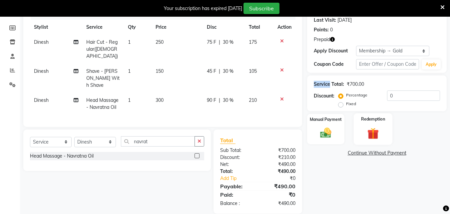
click at [370, 135] on img at bounding box center [373, 133] width 19 height 14
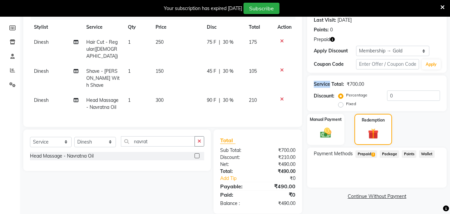
click at [369, 154] on span "Prepaid 2" at bounding box center [367, 154] width 22 height 8
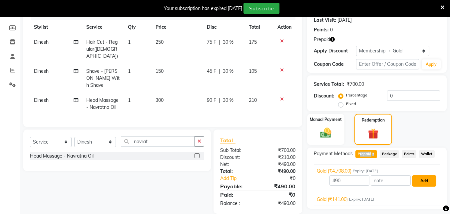
click at [424, 180] on button "Add" at bounding box center [424, 180] width 24 height 11
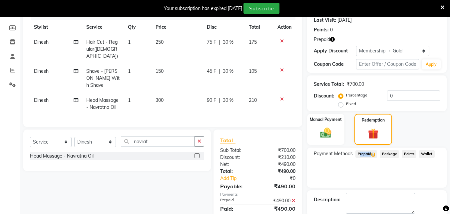
scroll to position [132, 0]
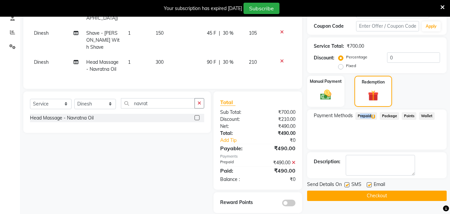
click at [353, 196] on button "Checkout" at bounding box center [377, 195] width 140 height 10
click at [353, 196] on div "Checkout" at bounding box center [377, 195] width 140 height 10
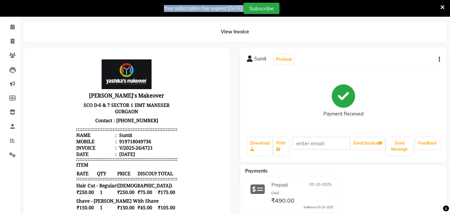
scroll to position [16, 0]
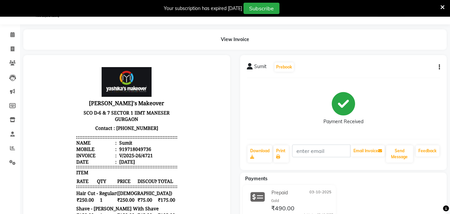
click at [450, 68] on div "Sumit Prebook Payment Received Download Print Email Invoice Send Message Feedba…" at bounding box center [343, 198] width 217 height 287
click at [450, 67] on div "Sumit Prebook Payment Received Download Print Email Invoice Send Message Feedba…" at bounding box center [343, 198] width 217 height 287
click at [14, 46] on span at bounding box center [13, 49] width 12 height 8
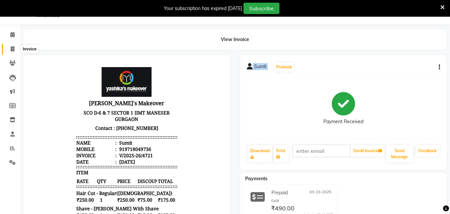
select select "service"
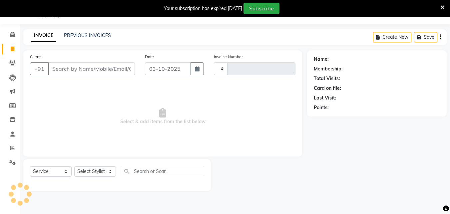
click at [73, 68] on input "Client" at bounding box center [91, 68] width 87 height 13
type input "4722"
click at [73, 68] on input "Client" at bounding box center [91, 68] width 87 height 13
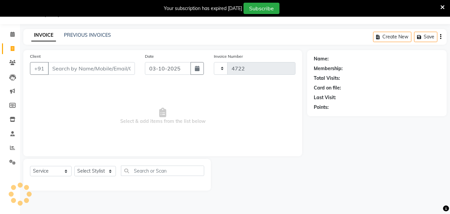
select select "820"
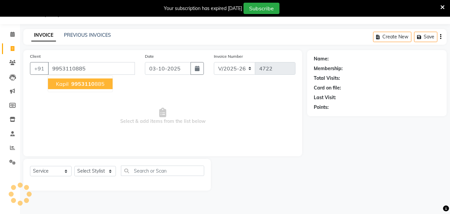
type input "9953110885"
select select "1: Object"
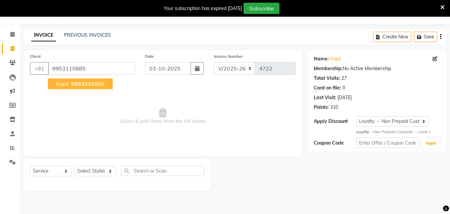
click at [96, 85] on ngb-highlight "9953110 885" at bounding box center [87, 83] width 35 height 7
click at [96, 85] on span "Select & add items from the list below" at bounding box center [163, 116] width 266 height 67
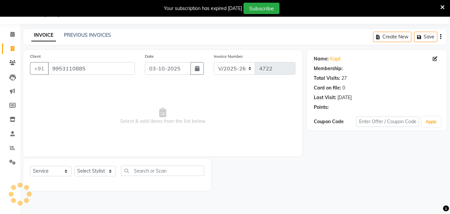
select select "1: Object"
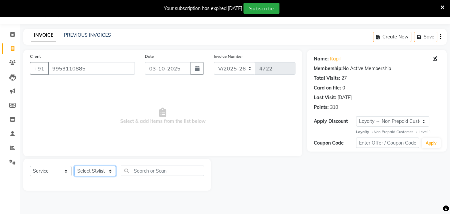
click at [97, 170] on select "Select Stylist Danish Shavej [PERSON_NAME] Krishna [PERSON_NAME] [PERSON_NAME] …" at bounding box center [95, 171] width 42 height 10
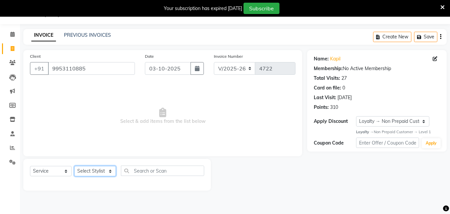
select select "14414"
click at [74, 166] on select "Select Stylist Danish Shavej [PERSON_NAME] Krishna [PERSON_NAME] [PERSON_NAME] …" at bounding box center [95, 171] width 42 height 10
click at [96, 49] on main "INVOICE PREVIOUS INVOICES Create New Save Client [PHONE_NUMBER] Date [DATE] Inv…" at bounding box center [235, 114] width 430 height 171
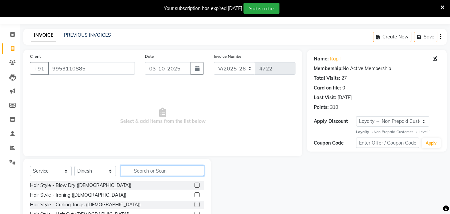
click at [149, 167] on input "text" at bounding box center [162, 170] width 83 height 10
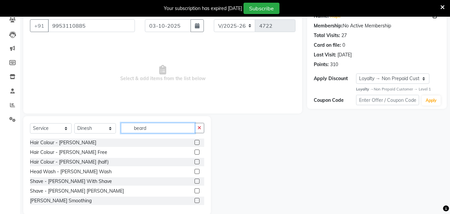
scroll to position [61, 0]
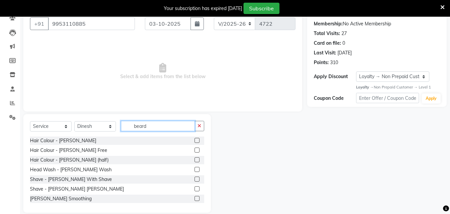
type input "beard"
click at [195, 179] on label at bounding box center [197, 178] width 5 height 5
click at [195, 179] on input "checkbox" at bounding box center [197, 179] width 4 height 4
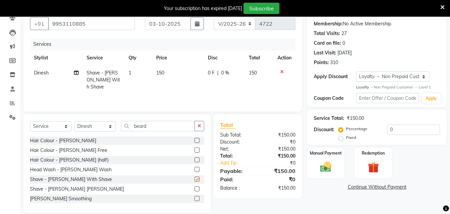
checkbox input "false"
click at [332, 159] on div "Manual Payment" at bounding box center [326, 163] width 39 height 32
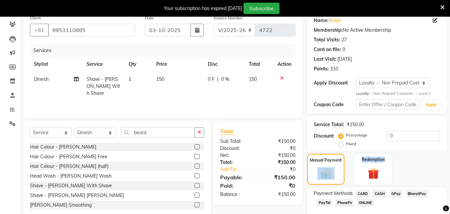
scroll to position [67, 0]
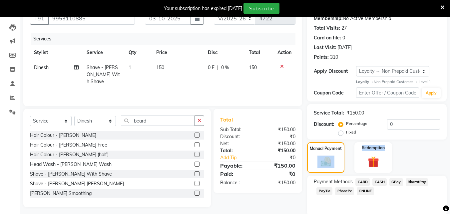
click at [381, 182] on span "CASH" at bounding box center [380, 182] width 14 height 8
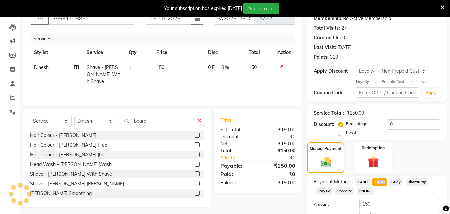
click at [449, 162] on div "Name: Kapil Membership: No Active Membership Total Visits: 27 Card on file: 0 L…" at bounding box center [379, 124] width 145 height 248
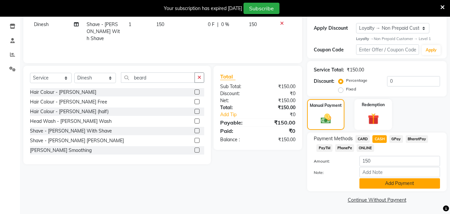
click at [398, 182] on button "Add Payment" at bounding box center [400, 183] width 81 height 10
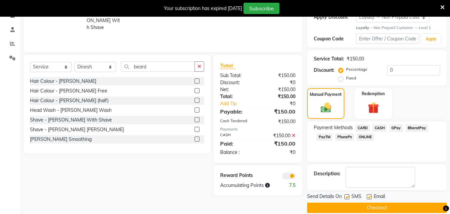
scroll to position [130, 0]
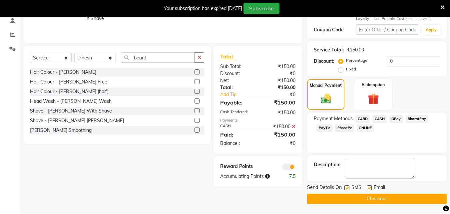
click at [349, 188] on label at bounding box center [347, 187] width 5 height 5
click at [349, 188] on input "checkbox" at bounding box center [347, 188] width 4 height 4
click at [349, 188] on label at bounding box center [347, 187] width 5 height 5
click at [349, 188] on input "checkbox" at bounding box center [347, 188] width 4 height 4
click at [349, 188] on label at bounding box center [347, 187] width 5 height 5
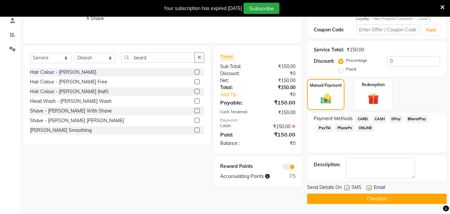
click at [349, 188] on input "checkbox" at bounding box center [347, 188] width 4 height 4
checkbox input "false"
click at [370, 189] on label at bounding box center [369, 187] width 5 height 5
click at [370, 189] on input "checkbox" at bounding box center [369, 188] width 4 height 4
click at [370, 189] on label at bounding box center [369, 187] width 5 height 5
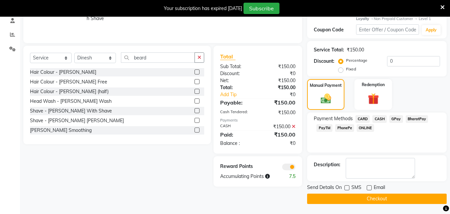
click at [370, 189] on input "checkbox" at bounding box center [369, 188] width 4 height 4
click at [370, 189] on label at bounding box center [369, 187] width 5 height 5
click at [370, 189] on input "checkbox" at bounding box center [369, 188] width 4 height 4
checkbox input "false"
click at [361, 198] on button "Checkout" at bounding box center [377, 198] width 140 height 10
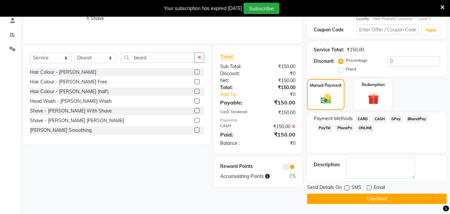
click at [361, 198] on div "Checkout" at bounding box center [377, 198] width 140 height 10
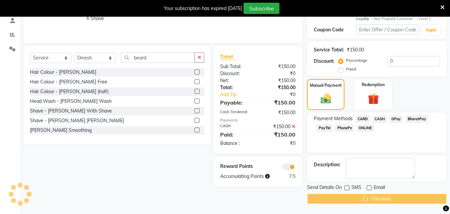
click at [361, 198] on div "Checkout" at bounding box center [377, 198] width 140 height 10
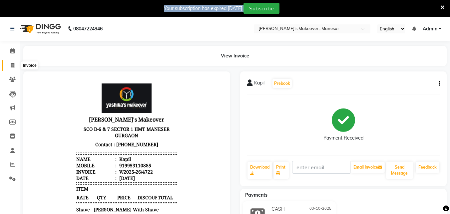
click at [14, 66] on icon at bounding box center [13, 65] width 4 height 5
select select "service"
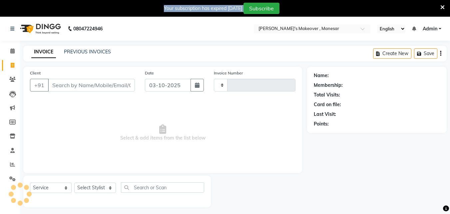
scroll to position [17, 0]
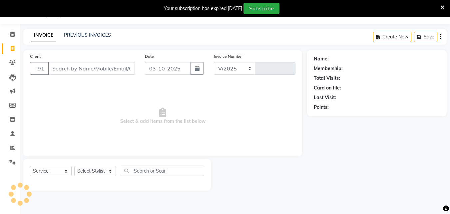
select select "820"
type input "4723"
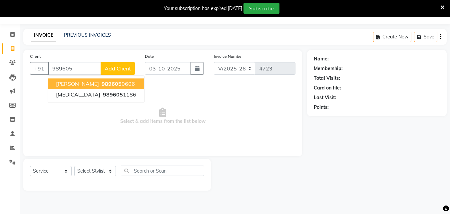
click at [102, 84] on span "989605" at bounding box center [112, 83] width 20 height 7
type input "9896050606"
click at [98, 84] on span "Select & add items from the list below" at bounding box center [163, 116] width 266 height 67
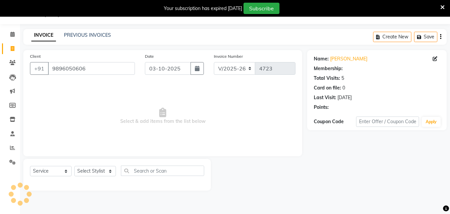
select select "1: Object"
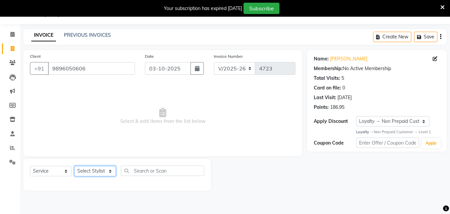
click at [93, 169] on select "Select Stylist Danish Shavej [PERSON_NAME] Krishna [PERSON_NAME] [PERSON_NAME] …" at bounding box center [95, 171] width 42 height 10
click at [205, 96] on span "Select & add items from the list below" at bounding box center [163, 116] width 266 height 67
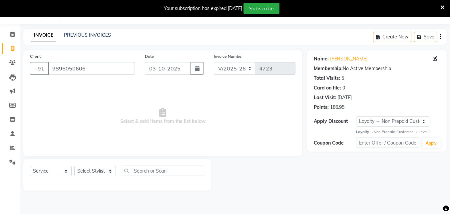
click at [205, 96] on span "Select & add items from the list below" at bounding box center [163, 116] width 266 height 67
click at [98, 169] on select "Select Stylist Danish Shavej [PERSON_NAME] Krishna [PERSON_NAME] [PERSON_NAME] …" at bounding box center [95, 171] width 42 height 10
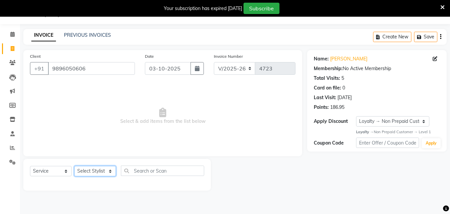
click at [98, 169] on select "Select Stylist Danish Shavej [PERSON_NAME] Krishna [PERSON_NAME] [PERSON_NAME] …" at bounding box center [95, 171] width 42 height 10
select select "57968"
click at [74, 166] on select "Select Stylist Danish Shavej [PERSON_NAME] Krishna [PERSON_NAME] [PERSON_NAME] …" at bounding box center [95, 171] width 42 height 10
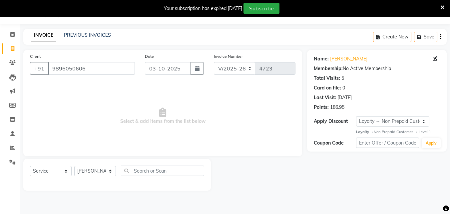
click at [98, 126] on span "Select & add items from the list below" at bounding box center [163, 116] width 266 height 67
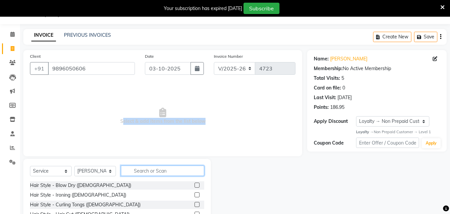
click at [153, 169] on input "text" at bounding box center [162, 170] width 83 height 10
click at [156, 169] on input "text" at bounding box center [162, 170] width 83 height 10
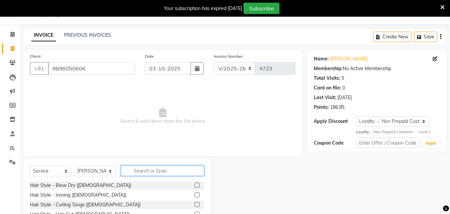
click at [156, 169] on input "text" at bounding box center [162, 170] width 83 height 10
type input "lipo"
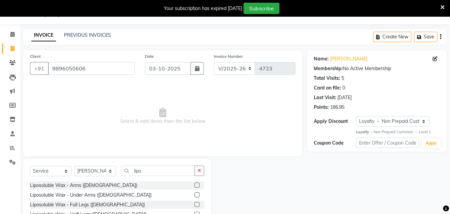
click at [195, 186] on label at bounding box center [197, 184] width 5 height 5
click at [195, 186] on input "checkbox" at bounding box center [197, 185] width 4 height 4
click at [195, 186] on label at bounding box center [197, 184] width 5 height 5
click at [195, 186] on input "checkbox" at bounding box center [197, 185] width 4 height 4
checkbox input "false"
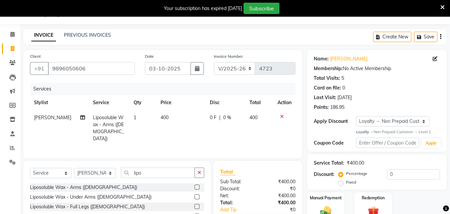
click at [195, 195] on label at bounding box center [197, 196] width 5 height 5
click at [195, 195] on input "checkbox" at bounding box center [197, 197] width 4 height 4
click at [193, 178] on input "lipo" at bounding box center [158, 172] width 74 height 10
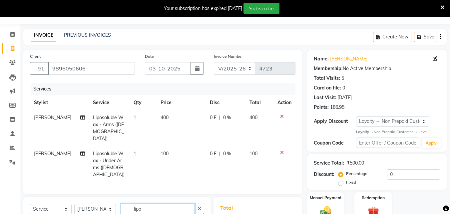
checkbox input "false"
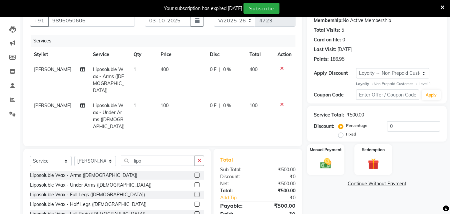
click at [195, 192] on label at bounding box center [197, 194] width 5 height 5
click at [195, 192] on input "checkbox" at bounding box center [197, 194] width 4 height 4
click at [192, 166] on input "lipo" at bounding box center [158, 160] width 74 height 10
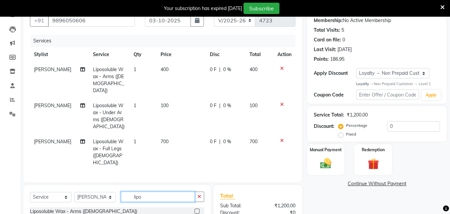
click at [192, 191] on input "lipo" at bounding box center [158, 196] width 74 height 10
checkbox input "false"
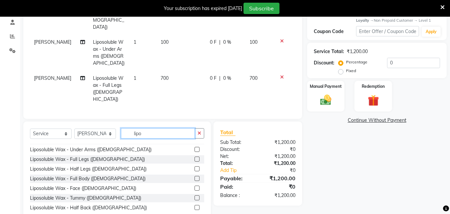
scroll to position [0, 0]
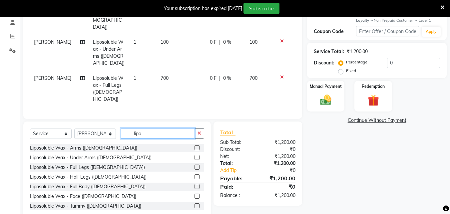
click at [154, 128] on input "lipo" at bounding box center [158, 133] width 74 height 10
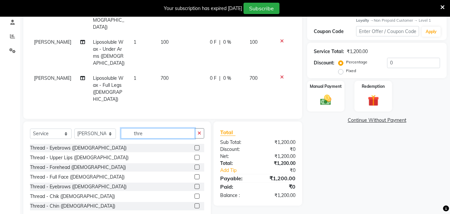
type input "thre"
click at [195, 145] on label at bounding box center [197, 147] width 5 height 5
click at [195, 146] on input "checkbox" at bounding box center [197, 148] width 4 height 4
click at [191, 131] on div "Select Service Product Membership Package Voucher Prepaid Gift Card Select Styl…" at bounding box center [117, 170] width 188 height 98
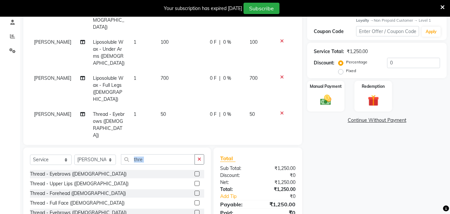
checkbox input "false"
click at [195, 181] on label at bounding box center [197, 183] width 5 height 5
click at [195, 181] on input "checkbox" at bounding box center [197, 183] width 4 height 4
checkbox input "false"
click at [280, 147] on icon at bounding box center [282, 149] width 4 height 5
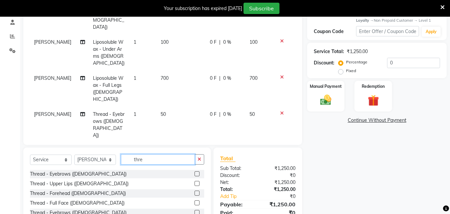
click at [148, 154] on input "thre" at bounding box center [158, 159] width 74 height 10
type input "w"
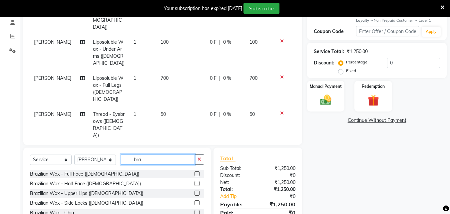
type input "bra"
click at [195, 190] on label at bounding box center [197, 192] width 5 height 5
click at [195, 191] on input "checkbox" at bounding box center [197, 193] width 4 height 4
checkbox input "false"
click at [195, 212] on label at bounding box center [197, 212] width 5 height 5
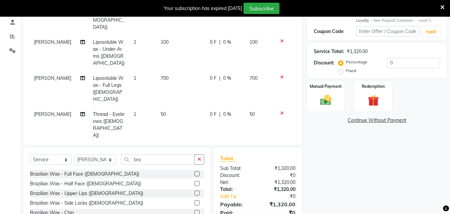
click at [195, 212] on input "checkbox" at bounding box center [197, 212] width 4 height 4
click at [195, 212] on label at bounding box center [197, 212] width 5 height 5
click at [195, 212] on input "checkbox" at bounding box center [197, 212] width 4 height 4
checkbox input "false"
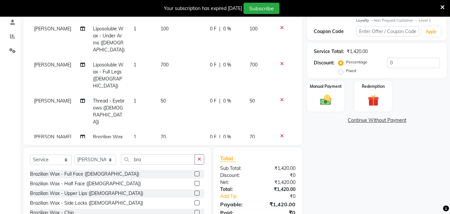
scroll to position [31, 0]
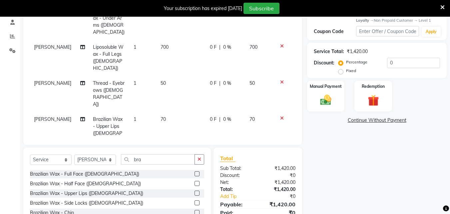
drag, startPoint x: 294, startPoint y: 71, endPoint x: 290, endPoint y: 105, distance: 34.2
click at [290, 112] on td at bounding box center [285, 130] width 22 height 36
click at [146, 160] on input "bra" at bounding box center [158, 159] width 74 height 10
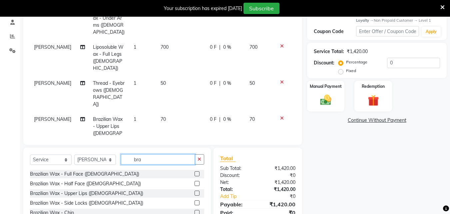
click at [146, 160] on input "bra" at bounding box center [158, 159] width 74 height 10
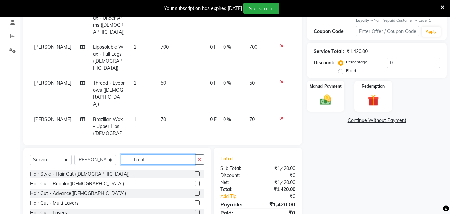
type input "h cut"
click at [195, 211] on label at bounding box center [197, 212] width 5 height 5
click at [195, 211] on input "checkbox" at bounding box center [197, 212] width 4 height 4
checkbox input "false"
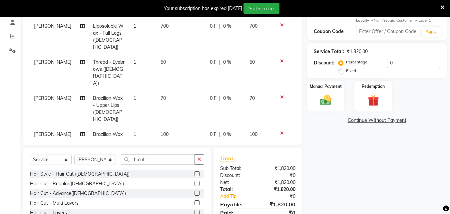
scroll to position [53, 0]
click at [43, 152] on span "[PERSON_NAME]" at bounding box center [52, 155] width 37 height 6
select select "57968"
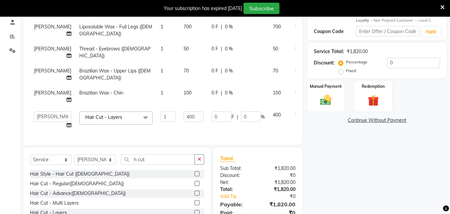
scroll to position [7, 0]
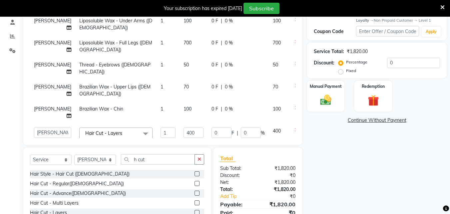
click at [43, 127] on select "Danish Shavej [PERSON_NAME] Krishna [PERSON_NAME] [PERSON_NAME] Mdm [PERSON_NAM…" at bounding box center [52, 132] width 37 height 10
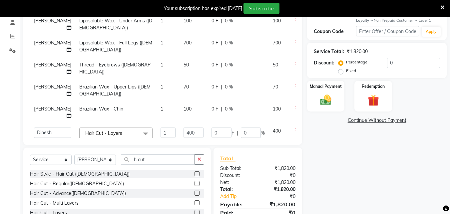
select select "14414"
click at [40, 106] on span "[PERSON_NAME]" at bounding box center [52, 109] width 37 height 6
select select "57968"
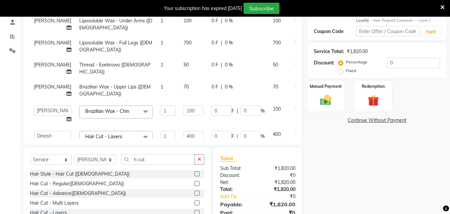
click at [40, 105] on select "Danish Shavej [PERSON_NAME] Krishna [PERSON_NAME] [PERSON_NAME] Mdm [PERSON_NAM…" at bounding box center [52, 110] width 37 height 10
click at [49, 26] on td "[PERSON_NAME]" at bounding box center [52, 24] width 45 height 22
click at [67, 26] on icon at bounding box center [69, 27] width 5 height 5
select select "57968"
select select "40154"
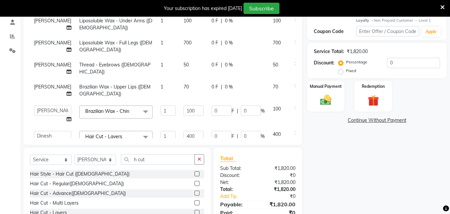
select select "57968"
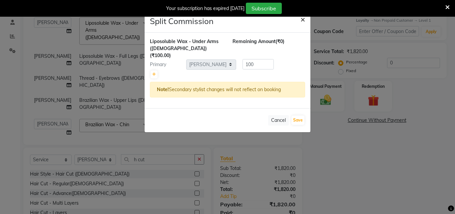
click at [303, 19] on span "×" at bounding box center [303, 19] width 5 height 10
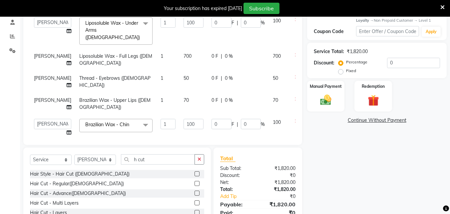
click at [37, 97] on span "[PERSON_NAME]" at bounding box center [52, 100] width 37 height 6
select select "57968"
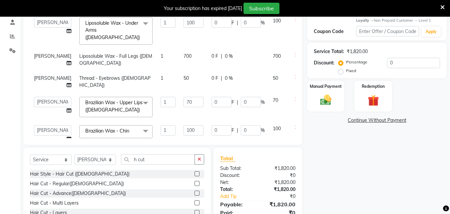
drag, startPoint x: 40, startPoint y: 85, endPoint x: 50, endPoint y: 109, distance: 26.0
click at [50, 144] on div "Client [PHONE_NUMBER] Date [DATE] Invoice Number V/2025 V/[PHONE_NUMBER] Servic…" at bounding box center [162, 42] width 279 height 206
select select "40154"
click at [39, 75] on span "[PERSON_NAME]" at bounding box center [52, 78] width 37 height 6
select select "57968"
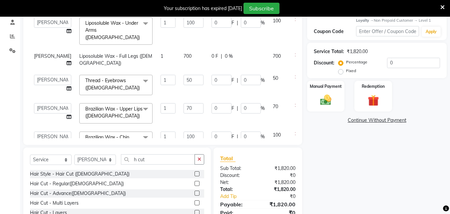
click at [40, 75] on select "Danish Shavej [PERSON_NAME] Krishna [PERSON_NAME] [PERSON_NAME] Mdm [PERSON_NAM…" at bounding box center [52, 80] width 37 height 10
select select "40154"
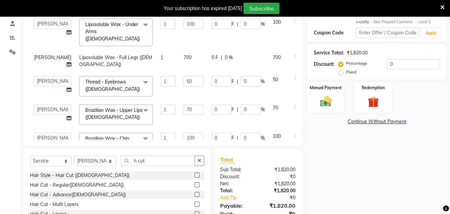
scroll to position [170, 0]
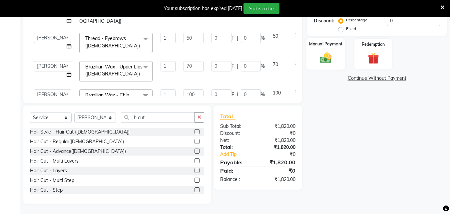
click at [325, 55] on img at bounding box center [326, 57] width 19 height 13
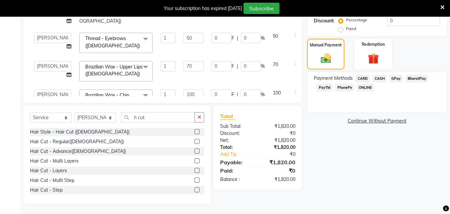
click at [380, 78] on span "CASH" at bounding box center [380, 79] width 14 height 8
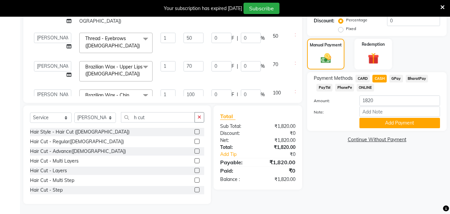
scroll to position [82, 0]
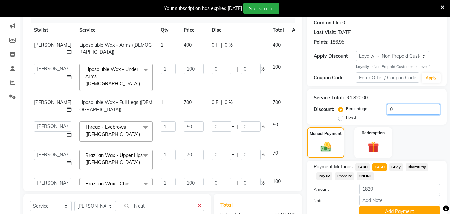
click at [396, 108] on input "0" at bounding box center [413, 109] width 53 height 10
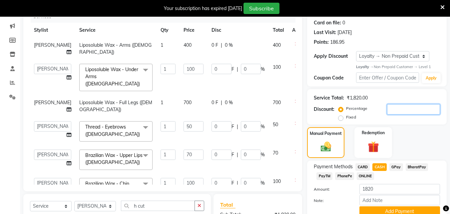
type input "2"
type input "8"
type input "2"
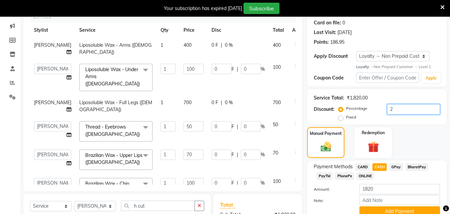
type input "2"
type input "1.4"
type input "2"
type input "1"
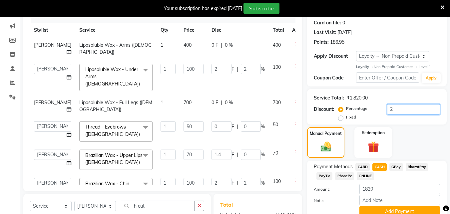
type input "2"
type input "21"
type input "84"
type input "21"
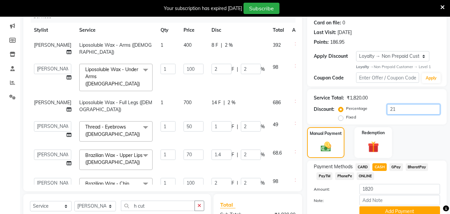
type input "21"
type input "14.7"
type input "21"
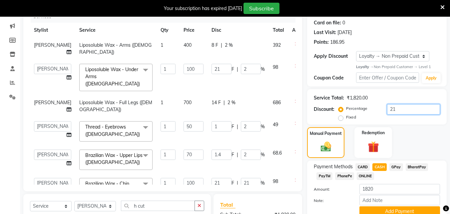
type input "10.5"
type input "21"
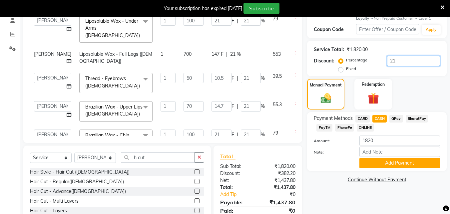
scroll to position [99, 0]
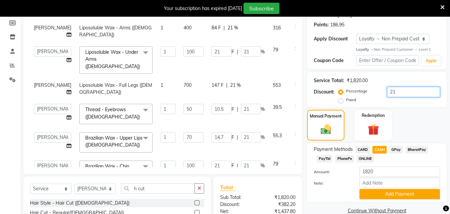
type input "2"
type input "8"
type input "2"
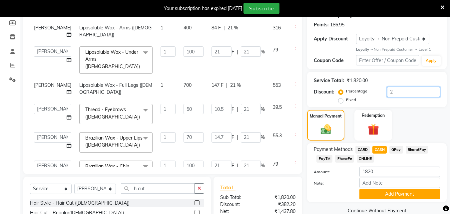
type input "2"
type input "1.4"
type input "2"
type input "1"
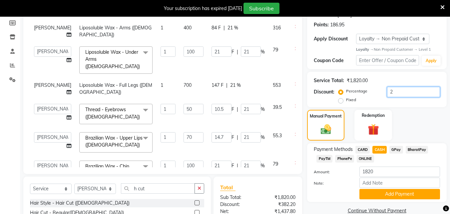
type input "2"
type input "20"
type input "80"
type input "20"
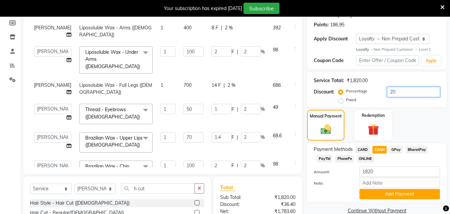
type input "20"
type input "14"
type input "20"
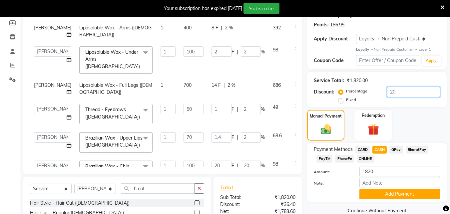
type input "10"
type input "20"
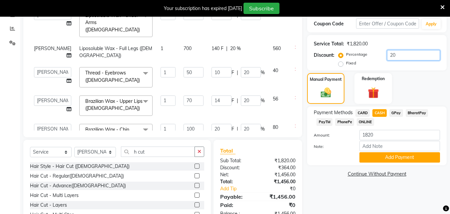
scroll to position [145, 0]
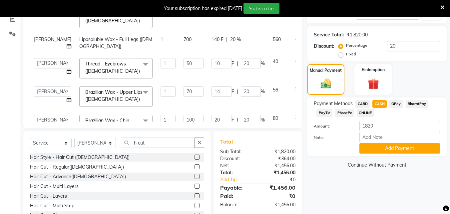
drag, startPoint x: 454, startPoint y: 78, endPoint x: 450, endPoint y: 99, distance: 21.7
click at [450, 99] on div "Name: [PERSON_NAME] Membership: No Active Membership Total Visits: 5 Card on fi…" at bounding box center [379, 75] width 145 height 307
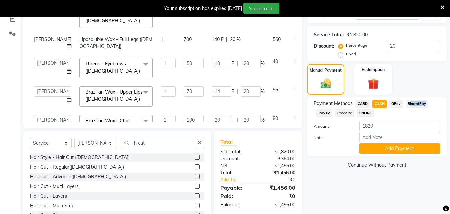
click at [450, 99] on div "Name: [PERSON_NAME] Membership: No Active Membership Total Visits: 5 Card on fi…" at bounding box center [379, 75] width 145 height 307
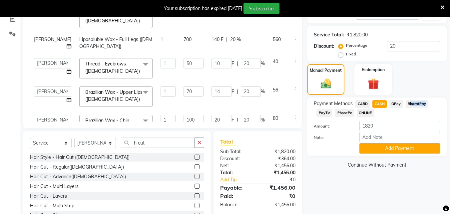
click at [450, 99] on div "Name: [PERSON_NAME] Membership: No Active Membership Total Visits: 5 Card on fi…" at bounding box center [379, 75] width 145 height 307
click at [402, 45] on input "20" at bounding box center [413, 46] width 53 height 10
type input "2"
type input "8"
type input "2"
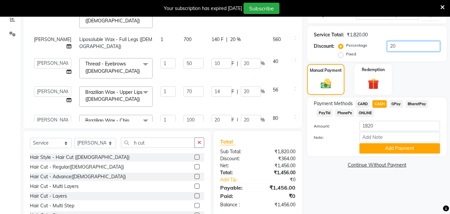
type input "2"
type input "1.4"
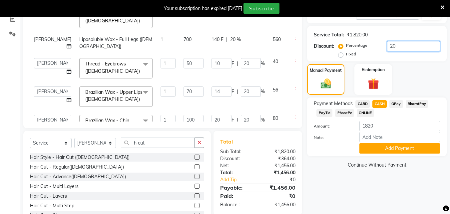
type input "2"
type input "1"
type input "2"
type input "0"
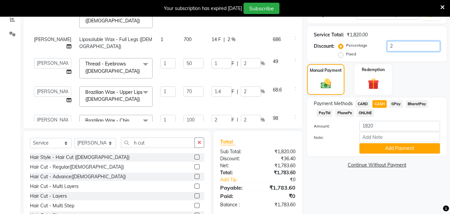
type input "0"
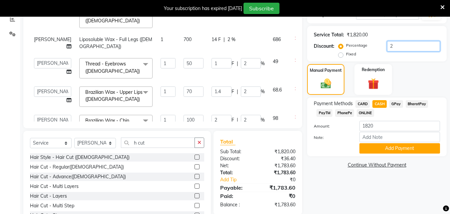
type input "0"
type input "1"
type input "4"
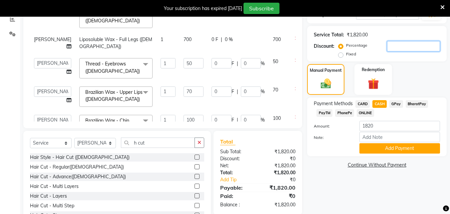
type input "1"
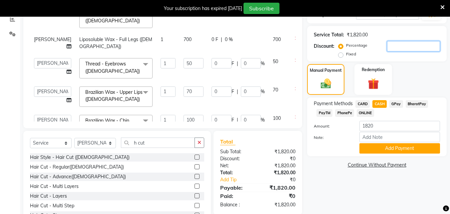
type input "0.7"
type input "1"
type input "0.5"
type input "1"
type input "19"
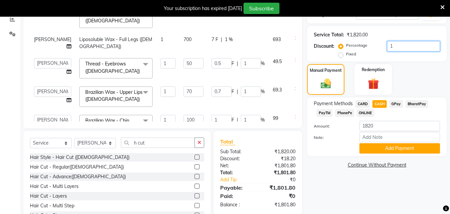
type input "76"
type input "19"
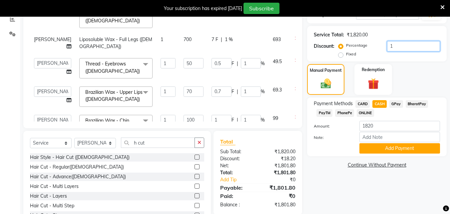
type input "19"
type input "13.3"
type input "19"
type input "9.5"
type input "19"
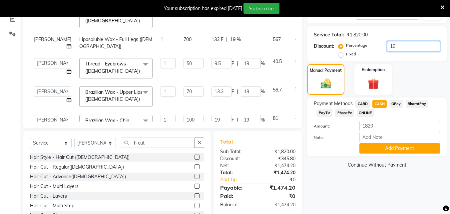
type input "19.5"
type input "78"
type input "19.5"
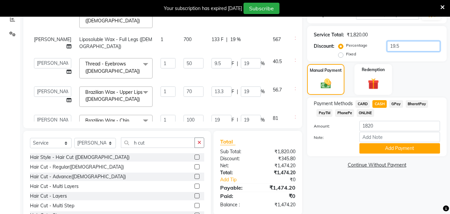
type input "19.5"
type input "13.65"
type input "19.5"
type input "9.75"
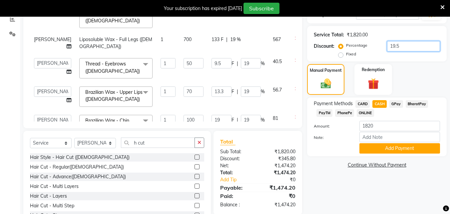
type input "19.5"
type input "19"
type input "76"
type input "19"
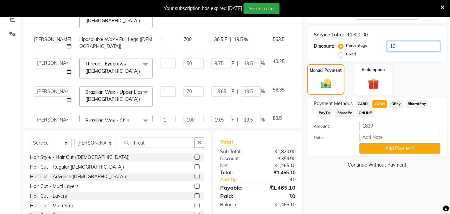
type input "19"
type input "13.3"
type input "19"
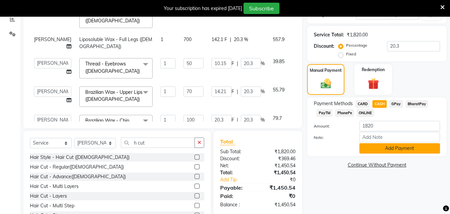
click at [393, 148] on button "Add Payment" at bounding box center [400, 148] width 81 height 10
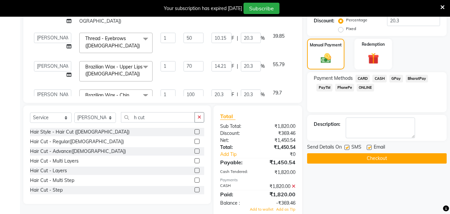
scroll to position [220, 0]
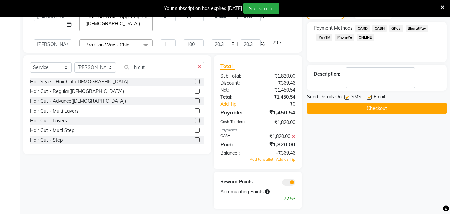
click at [295, 136] on icon at bounding box center [294, 136] width 4 height 5
click at [295, 87] on div "₹369.46" at bounding box center [279, 83] width 43 height 7
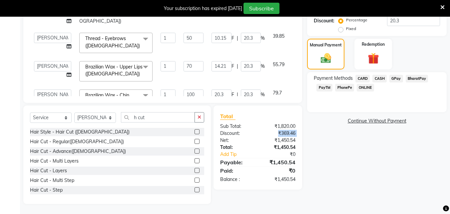
scroll to position [170, 0]
click at [384, 76] on span "CASH" at bounding box center [380, 79] width 14 height 8
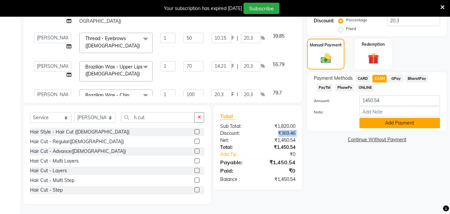
click at [420, 125] on button "Add Payment" at bounding box center [400, 123] width 81 height 10
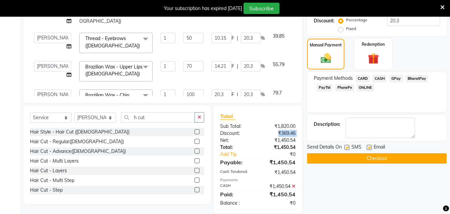
scroll to position [205, 0]
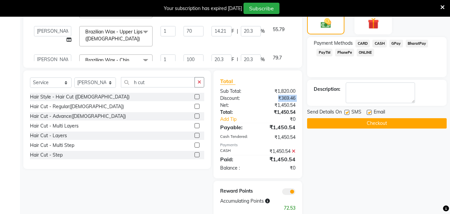
click at [347, 113] on label at bounding box center [347, 112] width 5 height 5
click at [347, 113] on input "checkbox" at bounding box center [347, 112] width 4 height 4
click at [347, 113] on label at bounding box center [347, 112] width 5 height 5
click at [347, 113] on input "checkbox" at bounding box center [347, 112] width 4 height 4
click at [347, 113] on label at bounding box center [347, 112] width 5 height 5
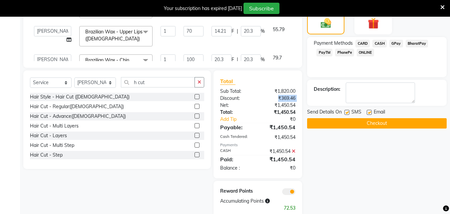
click at [347, 113] on input "checkbox" at bounding box center [347, 112] width 4 height 4
click at [368, 111] on label at bounding box center [369, 112] width 5 height 5
click at [368, 111] on input "checkbox" at bounding box center [369, 112] width 4 height 4
click at [368, 111] on label at bounding box center [369, 112] width 5 height 5
click at [368, 111] on input "checkbox" at bounding box center [369, 112] width 4 height 4
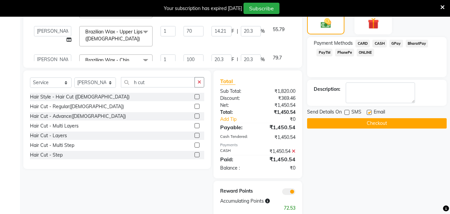
click at [368, 111] on label at bounding box center [369, 112] width 5 height 5
click at [368, 111] on input "checkbox" at bounding box center [369, 112] width 4 height 4
click at [368, 111] on label at bounding box center [369, 112] width 5 height 5
click at [368, 111] on input "checkbox" at bounding box center [369, 112] width 4 height 4
click at [370, 113] on label at bounding box center [369, 112] width 5 height 5
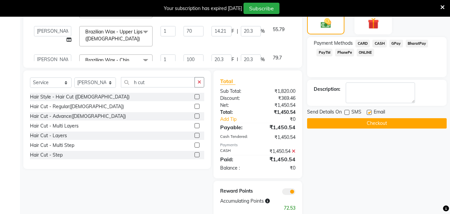
click at [370, 113] on input "checkbox" at bounding box center [369, 112] width 4 height 4
click at [370, 113] on label at bounding box center [369, 112] width 5 height 5
click at [370, 113] on input "checkbox" at bounding box center [369, 112] width 4 height 4
click at [370, 113] on label at bounding box center [369, 112] width 5 height 5
click at [370, 113] on input "checkbox" at bounding box center [369, 112] width 4 height 4
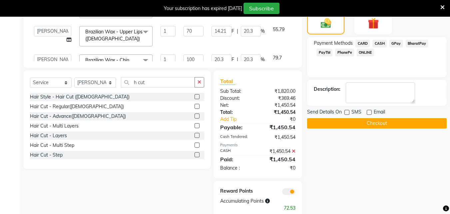
click at [369, 119] on button "Checkout" at bounding box center [377, 123] width 140 height 10
click at [369, 119] on div "Checkout" at bounding box center [377, 123] width 140 height 10
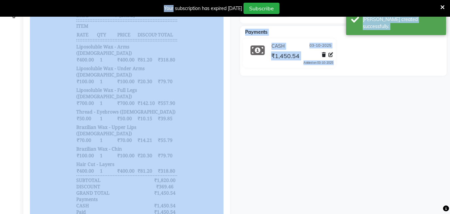
scroll to position [200, 0]
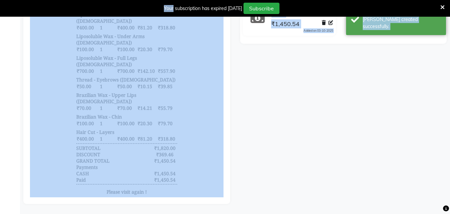
click at [321, 116] on div "[PERSON_NAME] Prebook Payment Received Download Print Email Invoice Send Messag…" at bounding box center [343, 40] width 217 height 327
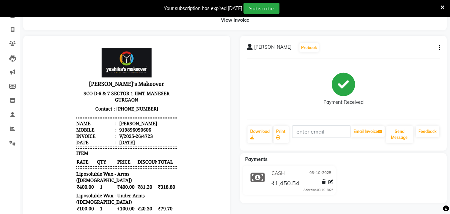
scroll to position [25, 0]
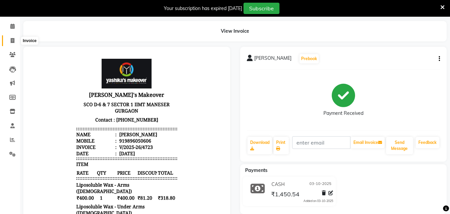
click at [11, 40] on icon at bounding box center [13, 40] width 4 height 5
click at [11, 34] on li "Calendar" at bounding box center [10, 26] width 20 height 14
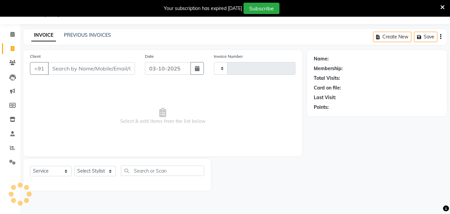
scroll to position [17, 0]
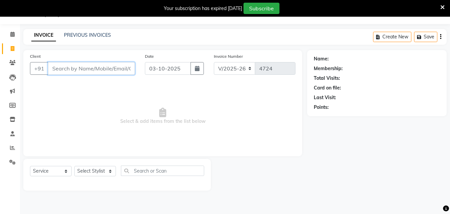
click at [74, 68] on input "Client" at bounding box center [91, 68] width 87 height 13
click at [90, 67] on input "8595967538" at bounding box center [74, 68] width 53 height 13
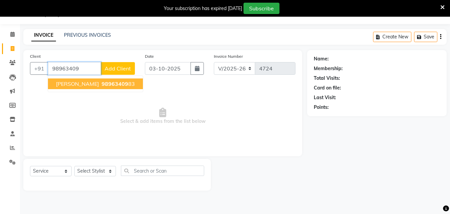
click at [102, 84] on span "98963409" at bounding box center [115, 83] width 27 height 7
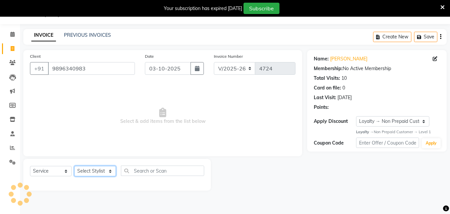
click at [90, 173] on select "Select Stylist Danish Shavej [PERSON_NAME] Krishna [PERSON_NAME] [PERSON_NAME] …" at bounding box center [95, 171] width 42 height 10
click at [74, 166] on select "Select Stylist Danish Shavej [PERSON_NAME] Krishna [PERSON_NAME] [PERSON_NAME] …" at bounding box center [95, 171] width 42 height 10
click at [86, 126] on span "Select & add items from the list below" at bounding box center [163, 116] width 266 height 67
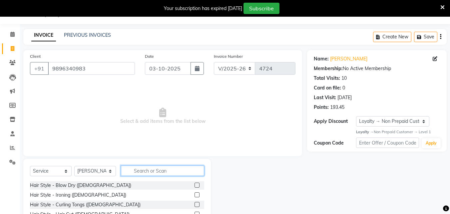
click at [147, 170] on input "text" at bounding box center [162, 170] width 83 height 10
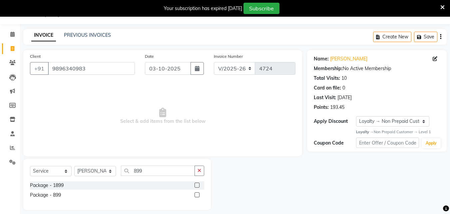
click at [195, 193] on label at bounding box center [197, 194] width 5 height 5
click at [195, 193] on input "checkbox" at bounding box center [197, 195] width 4 height 4
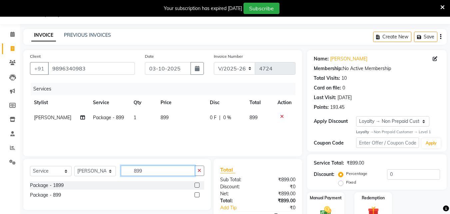
click at [156, 169] on input "899" at bounding box center [158, 170] width 74 height 10
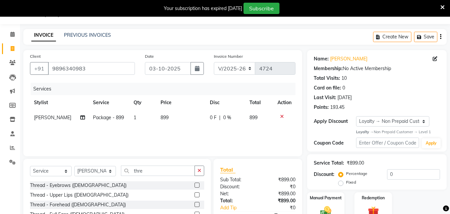
click at [195, 185] on label at bounding box center [197, 184] width 5 height 5
click at [195, 185] on input "checkbox" at bounding box center [197, 185] width 4 height 4
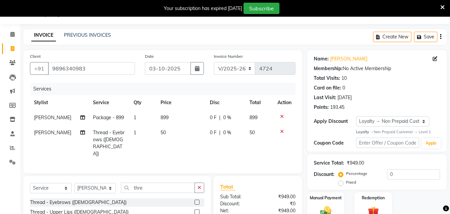
scroll to position [70, 0]
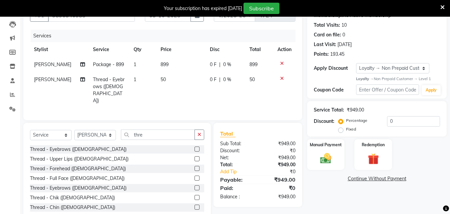
click at [195, 156] on label at bounding box center [197, 158] width 5 height 5
click at [195, 157] on input "checkbox" at bounding box center [197, 159] width 4 height 4
click at [191, 140] on input "thre" at bounding box center [158, 134] width 74 height 10
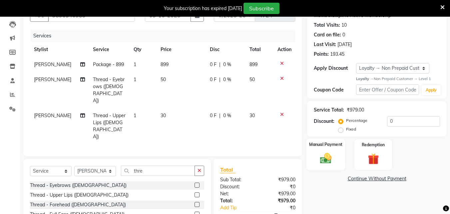
click at [335, 156] on img at bounding box center [326, 158] width 19 height 13
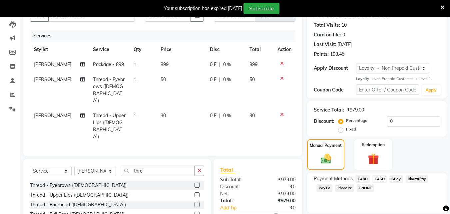
click at [449, 140] on div "Manual Payment Redemption" at bounding box center [377, 154] width 150 height 30
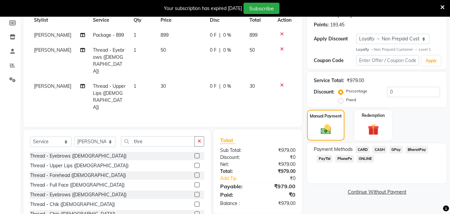
click at [343, 157] on span "PhonePe" at bounding box center [344, 159] width 19 height 8
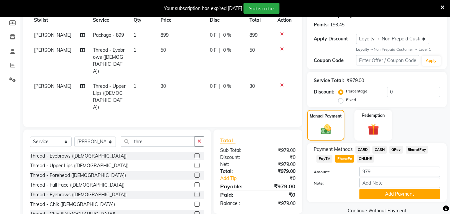
scroll to position [111, 0]
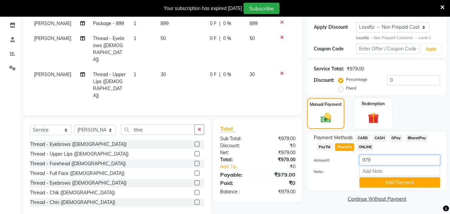
drag, startPoint x: 455, startPoint y: 135, endPoint x: 448, endPoint y: 159, distance: 25.3
click at [448, 159] on div "Name: [PERSON_NAME] Membership: No Active Membership Total Visits: 10 Card on f…" at bounding box center [379, 86] width 145 height 260
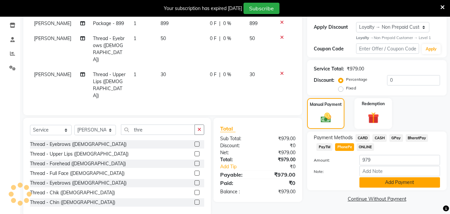
click at [380, 182] on button "Add Payment" at bounding box center [400, 182] width 81 height 10
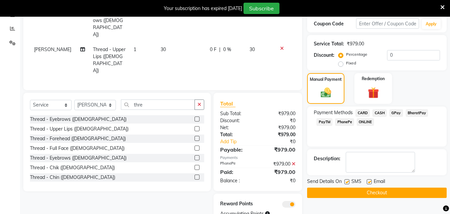
scroll to position [140, 0]
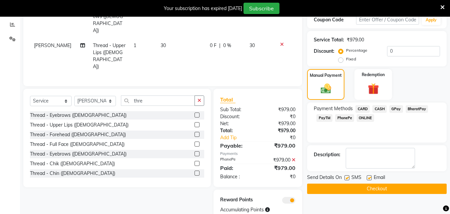
click at [360, 186] on button "Checkout" at bounding box center [377, 188] width 140 height 10
click at [360, 186] on div "Checkout" at bounding box center [377, 188] width 140 height 10
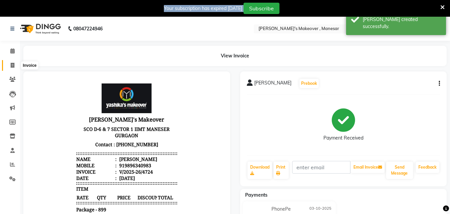
click at [11, 64] on icon at bounding box center [13, 65] width 4 height 5
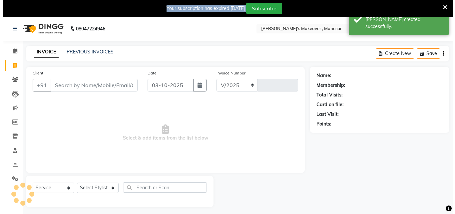
scroll to position [17, 0]
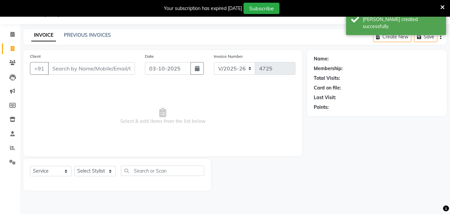
click at [81, 69] on input "Client" at bounding box center [91, 68] width 87 height 13
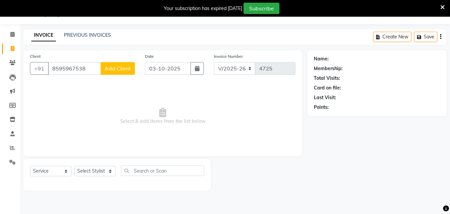
click at [116, 68] on span "Add Client" at bounding box center [118, 68] width 26 height 7
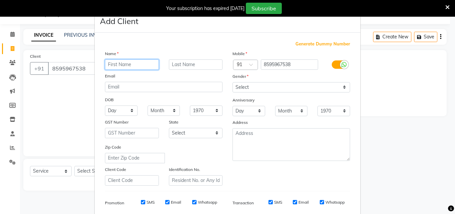
click at [126, 62] on input "text" at bounding box center [132, 64] width 54 height 10
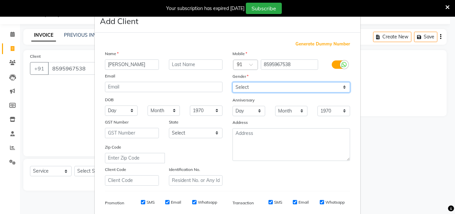
click at [270, 85] on select "Select [DEMOGRAPHIC_DATA] [DEMOGRAPHIC_DATA] Other Prefer Not To Say" at bounding box center [292, 87] width 118 height 10
click at [233, 82] on select "Select [DEMOGRAPHIC_DATA] [DEMOGRAPHIC_DATA] Other Prefer Not To Say" at bounding box center [292, 87] width 118 height 10
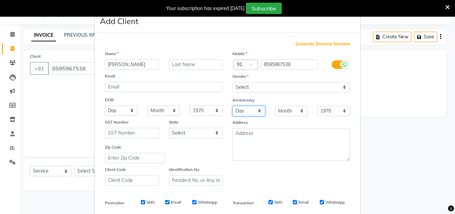
drag, startPoint x: 264, startPoint y: 92, endPoint x: 251, endPoint y: 114, distance: 26.2
click at [251, 114] on select "Day 01 02 03 04 05 06 07 08 09 10 11 12 13 14 15 16 17 18 19 20 21 22 23 24 25 …" at bounding box center [249, 111] width 33 height 10
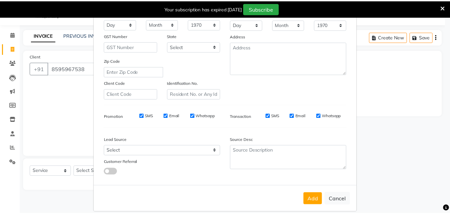
scroll to position [87, 0]
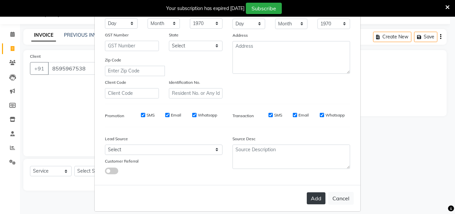
click at [312, 200] on button "Add" at bounding box center [316, 198] width 19 height 12
click at [312, 200] on div "Add Cancel" at bounding box center [228, 198] width 266 height 26
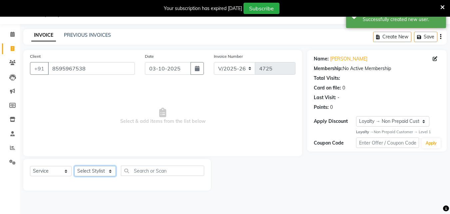
click at [97, 168] on select "Select Stylist Danish Shavej [PERSON_NAME] Krishna [PERSON_NAME] [PERSON_NAME] …" at bounding box center [95, 171] width 42 height 10
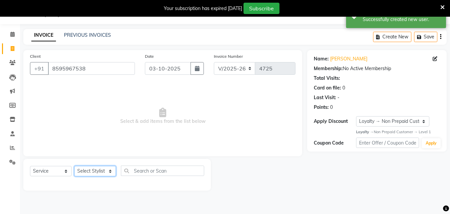
click at [97, 168] on select "Select Stylist Danish Shavej [PERSON_NAME] Krishna [PERSON_NAME] [PERSON_NAME] …" at bounding box center [95, 171] width 42 height 10
click at [93, 170] on select "Select Stylist Danish Shavej [PERSON_NAME] Krishna [PERSON_NAME] [PERSON_NAME] …" at bounding box center [95, 171] width 42 height 10
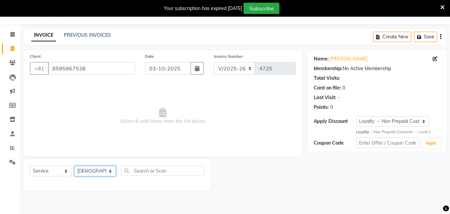
click at [74, 166] on select "Select Stylist Danish Shavej [PERSON_NAME] Krishna [PERSON_NAME] [PERSON_NAME] …" at bounding box center [95, 171] width 42 height 10
click at [93, 59] on div "Client [PHONE_NUMBER]" at bounding box center [82, 66] width 115 height 27
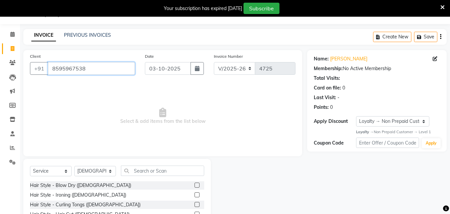
click at [96, 67] on input "8595967538" at bounding box center [91, 68] width 87 height 13
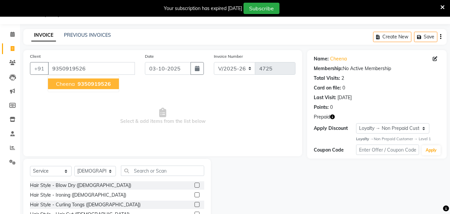
click at [100, 85] on span "9350919526" at bounding box center [94, 83] width 33 height 7
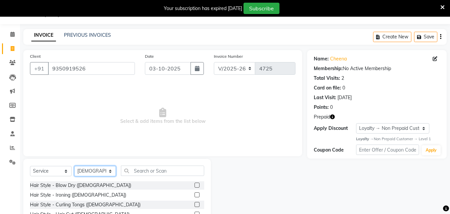
click at [102, 171] on select "Select Stylist Danish Shavej [PERSON_NAME] Krishna [PERSON_NAME] [PERSON_NAME] …" at bounding box center [95, 171] width 42 height 10
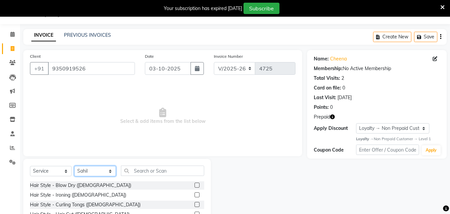
click at [74, 166] on select "Select Stylist Danish Shavej [PERSON_NAME] Krishna [PERSON_NAME] [PERSON_NAME] …" at bounding box center [95, 171] width 42 height 10
click at [90, 131] on span "Select & add items from the list below" at bounding box center [163, 116] width 266 height 67
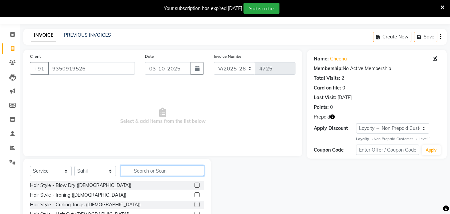
click at [144, 173] on input "text" at bounding box center [162, 170] width 83 height 10
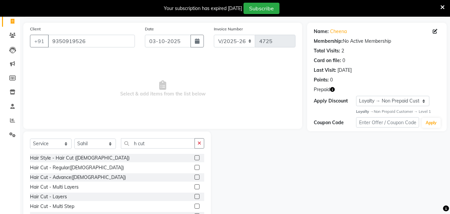
click at [195, 167] on label at bounding box center [197, 167] width 5 height 5
click at [195, 167] on input "checkbox" at bounding box center [197, 167] width 4 height 4
click at [195, 167] on label at bounding box center [197, 167] width 5 height 5
click at [195, 167] on input "checkbox" at bounding box center [197, 167] width 4 height 4
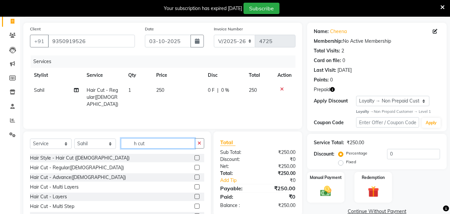
click at [156, 142] on input "h cut" at bounding box center [158, 143] width 74 height 10
click at [195, 166] on label at bounding box center [197, 167] width 5 height 5
click at [195, 166] on input "checkbox" at bounding box center [197, 167] width 4 height 4
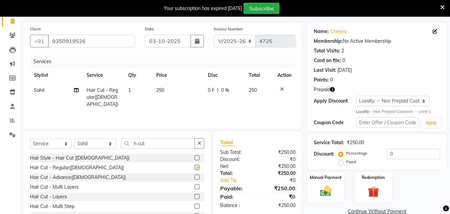
click at [193, 154] on div "Select Service Product Membership Package Voucher Prepaid Gift Card Select Styl…" at bounding box center [117, 146] width 174 height 16
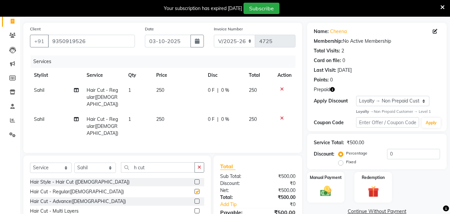
drag, startPoint x: 193, startPoint y: 166, endPoint x: 180, endPoint y: 161, distance: 14.4
click at [193, 166] on div "Select Service Product Membership Package Voucher Prepaid Gift Card Select Styl…" at bounding box center [117, 170] width 174 height 16
click at [153, 162] on input "h cut" at bounding box center [158, 167] width 74 height 10
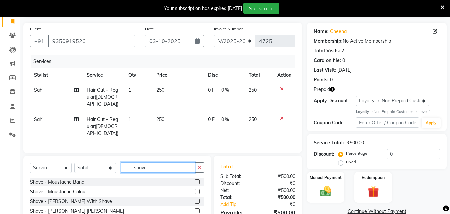
scroll to position [85, 0]
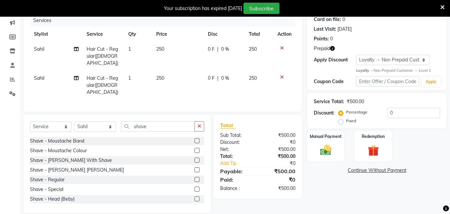
click at [195, 177] on label at bounding box center [197, 179] width 5 height 5
click at [195, 177] on input "checkbox" at bounding box center [197, 179] width 4 height 4
click at [195, 162] on label at bounding box center [197, 159] width 5 height 5
click at [195, 162] on input "checkbox" at bounding box center [197, 160] width 4 height 4
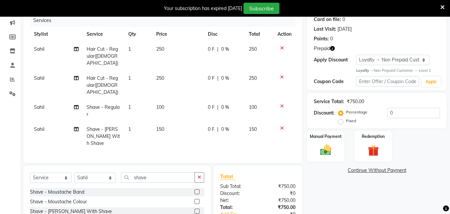
click at [280, 126] on icon at bounding box center [282, 128] width 4 height 5
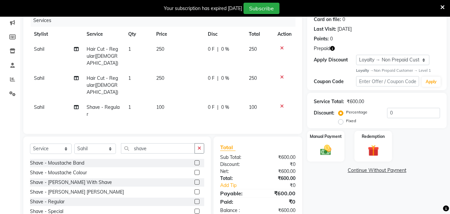
click at [195, 199] on label at bounding box center [197, 201] width 5 height 5
click at [195, 199] on input "checkbox" at bounding box center [197, 201] width 4 height 4
click at [195, 186] on div at bounding box center [200, 182] width 10 height 8
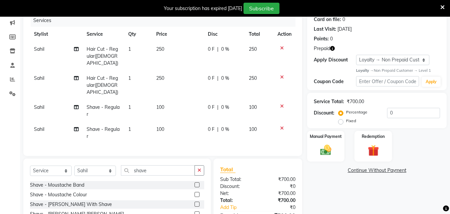
click at [449, 137] on div "Name: Cheena Membership: No Active Membership Total Visits: 2 Card on file: 0 L…" at bounding box center [379, 119] width 145 height 275
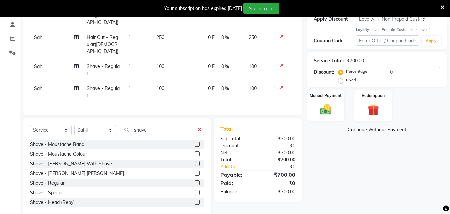
click at [195, 180] on label at bounding box center [197, 182] width 5 height 5
click at [195, 181] on input "checkbox" at bounding box center [197, 183] width 4 height 4
click at [195, 168] on div at bounding box center [200, 163] width 10 height 8
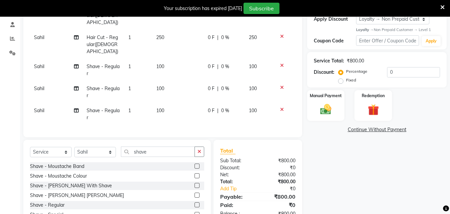
scroll to position [100, 0]
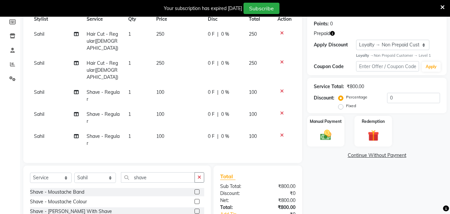
click at [332, 34] on icon "button" at bounding box center [332, 33] width 5 height 5
click at [283, 133] on icon at bounding box center [282, 135] width 4 height 5
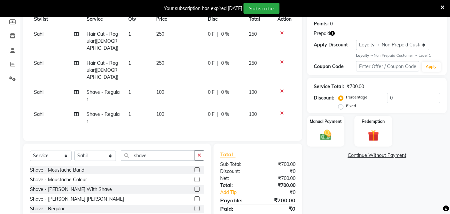
click at [332, 31] on icon "button" at bounding box center [332, 33] width 5 height 5
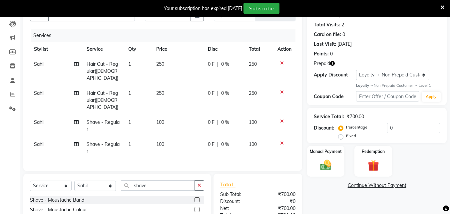
click at [227, 64] on span "0 %" at bounding box center [225, 64] width 8 height 7
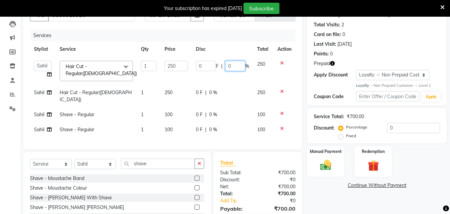
click at [239, 67] on input "0" at bounding box center [235, 66] width 20 height 10
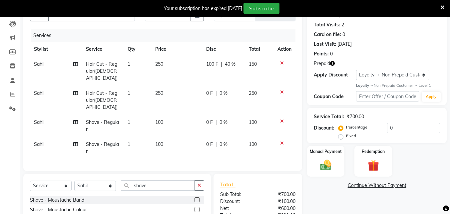
click at [219, 92] on td "0 F | 0 %" at bounding box center [223, 100] width 43 height 29
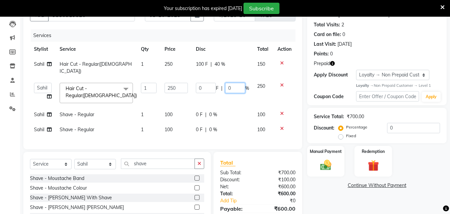
click at [235, 83] on input "0" at bounding box center [235, 88] width 20 height 10
click at [219, 111] on div "0 F | 0 %" at bounding box center [222, 114] width 53 height 7
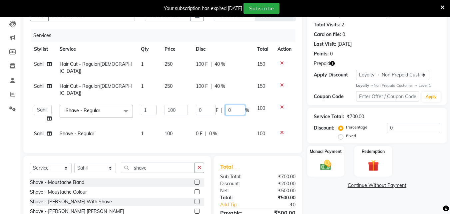
click at [231, 105] on input "0" at bounding box center [235, 110] width 20 height 10
drag, startPoint x: 231, startPoint y: 92, endPoint x: 235, endPoint y: 97, distance: 5.7
click at [231, 105] on input "0" at bounding box center [235, 110] width 20 height 10
click at [222, 121] on tbody "[PERSON_NAME] Hair Cut - Regular([DEMOGRAPHIC_DATA]) 1 250 100 F | 40 % 150 [PE…" at bounding box center [163, 99] width 266 height 84
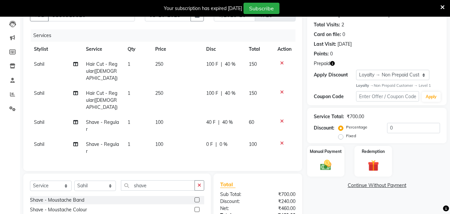
click at [232, 141] on div "0 F | 0 %" at bounding box center [223, 144] width 35 height 7
click at [232, 131] on div "Services Stylist Service Qty Price Disc Total Action [PERSON_NAME] Hair Cut - R…" at bounding box center [163, 96] width 266 height 135
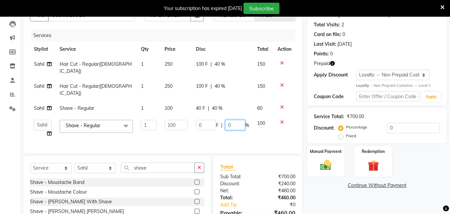
click at [236, 120] on input "0" at bounding box center [235, 125] width 20 height 10
click at [228, 121] on tbody "[PERSON_NAME] Hair Cut - Regular([DEMOGRAPHIC_DATA]) 1 250 100 F | 40 % 150 [PE…" at bounding box center [163, 99] width 266 height 84
click at [228, 116] on td "40 F | 40 %" at bounding box center [222, 108] width 61 height 15
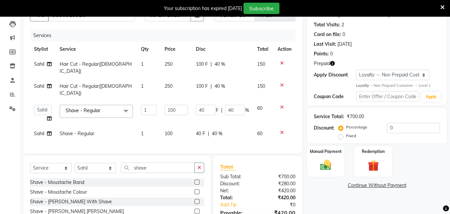
scroll to position [111, 0]
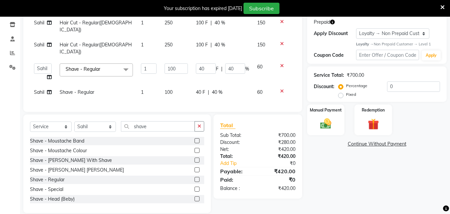
drag, startPoint x: 454, startPoint y: 102, endPoint x: 447, endPoint y: 141, distance: 39.6
click at [448, 141] on div "Name: Cheena Membership: No Active Membership Total Visits: 2 Card on file: 0 L…" at bounding box center [379, 83] width 145 height 257
click at [328, 119] on img at bounding box center [326, 123] width 19 height 13
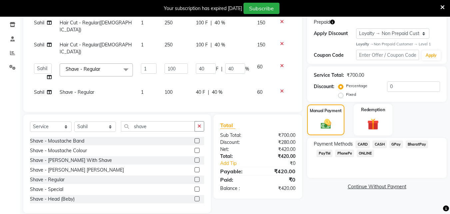
click at [369, 120] on img at bounding box center [373, 124] width 19 height 14
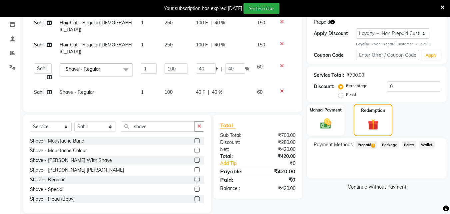
click at [369, 120] on img at bounding box center [374, 125] width 18 height 14
click at [370, 143] on span "Prepaid 1" at bounding box center [367, 145] width 22 height 8
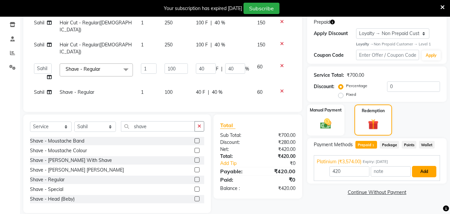
click at [419, 170] on button "Add" at bounding box center [424, 171] width 24 height 11
click at [419, 170] on div "Payment Methods Prepaid 1 Package Points Wallet Platinium (₹3,574.00) Expiry: […" at bounding box center [377, 160] width 140 height 45
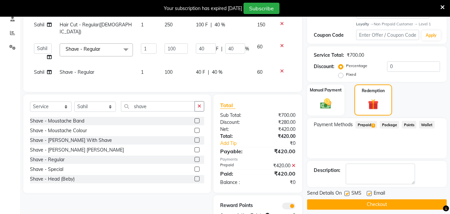
scroll to position [144, 0]
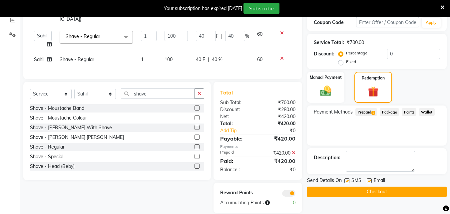
click at [347, 180] on label at bounding box center [347, 180] width 5 height 5
click at [347, 180] on input "checkbox" at bounding box center [347, 181] width 4 height 4
click at [347, 180] on label at bounding box center [347, 180] width 5 height 5
click at [347, 180] on input "checkbox" at bounding box center [347, 181] width 4 height 4
click at [347, 180] on label at bounding box center [347, 180] width 5 height 5
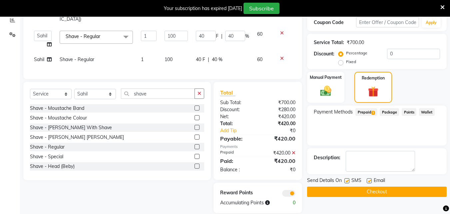
click at [347, 180] on input "checkbox" at bounding box center [347, 181] width 4 height 4
click at [347, 180] on label at bounding box center [347, 180] width 5 height 5
click at [347, 180] on input "checkbox" at bounding box center [347, 181] width 4 height 4
click at [347, 180] on label at bounding box center [347, 180] width 5 height 5
click at [347, 180] on input "checkbox" at bounding box center [347, 181] width 4 height 4
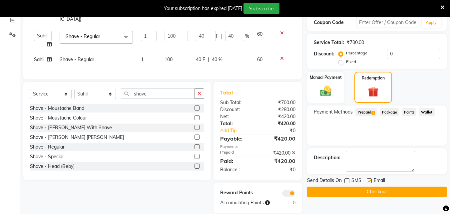
click at [347, 180] on label at bounding box center [347, 180] width 5 height 5
click at [347, 180] on input "checkbox" at bounding box center [347, 181] width 4 height 4
click at [366, 190] on button "Checkout" at bounding box center [377, 191] width 140 height 10
click at [366, 190] on div "Checkout" at bounding box center [377, 191] width 140 height 10
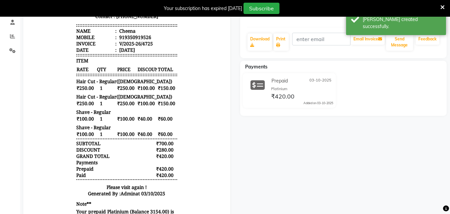
scroll to position [23, 0]
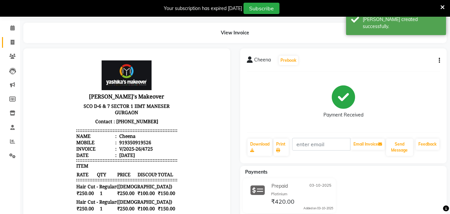
click at [9, 43] on span at bounding box center [13, 43] width 12 height 8
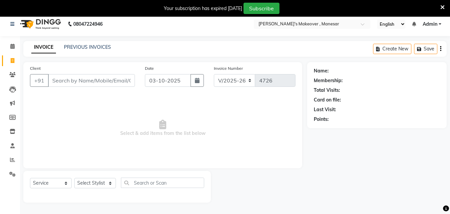
scroll to position [17, 0]
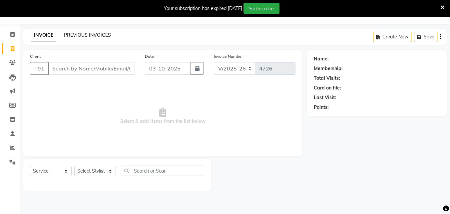
click at [83, 36] on link "PREVIOUS INVOICES" at bounding box center [87, 35] width 47 height 6
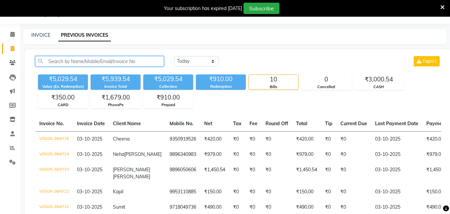
click at [66, 62] on input "text" at bounding box center [99, 61] width 129 height 10
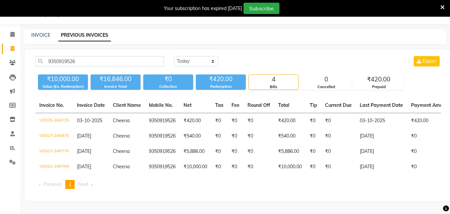
click at [149, 42] on div "INVOICE PREVIOUS INVOICES" at bounding box center [235, 36] width 424 height 15
click at [10, 46] on span at bounding box center [13, 49] width 12 height 8
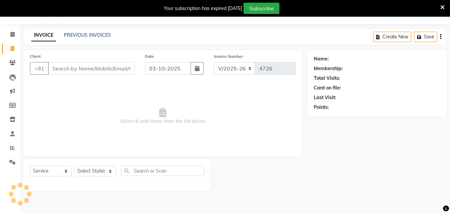
click at [62, 67] on input "Client" at bounding box center [91, 68] width 87 height 13
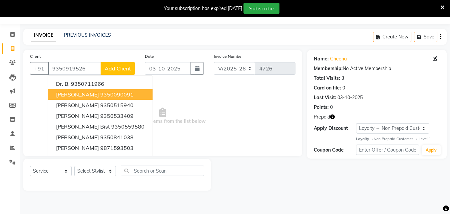
click at [247, 119] on span "Select & add items from the list below" at bounding box center [163, 116] width 266 height 67
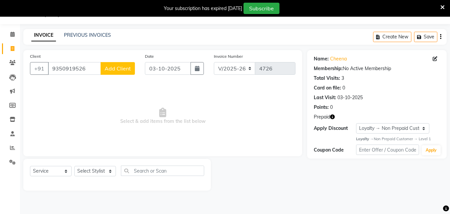
click at [334, 118] on icon "button" at bounding box center [332, 116] width 5 height 5
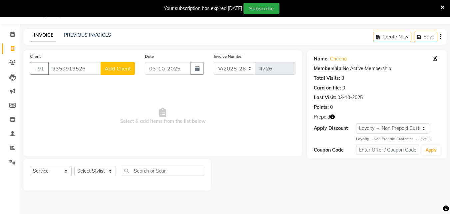
click at [334, 118] on icon "button" at bounding box center [332, 116] width 5 height 5
click at [333, 116] on icon "button" at bounding box center [332, 116] width 5 height 5
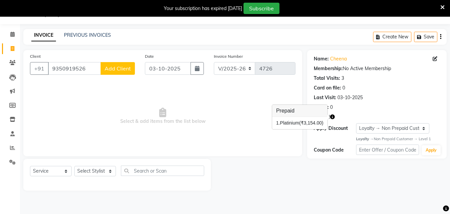
click at [285, 121] on div "1. Platinium (₹3,154.00)" at bounding box center [299, 122] width 47 height 7
click at [285, 122] on div "1. Platinium (₹3,154.00)" at bounding box center [299, 122] width 47 height 7
click at [332, 114] on icon "button" at bounding box center [332, 116] width 5 height 5
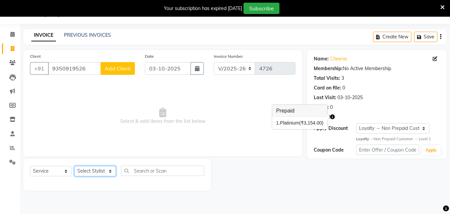
click at [104, 176] on select "Select Stylist Danish Shavej [PERSON_NAME] Krishna [PERSON_NAME] [PERSON_NAME] …" at bounding box center [95, 171] width 42 height 10
click at [74, 166] on select "Select Stylist Danish Shavej [PERSON_NAME] Krishna [PERSON_NAME] [PERSON_NAME] …" at bounding box center [95, 171] width 42 height 10
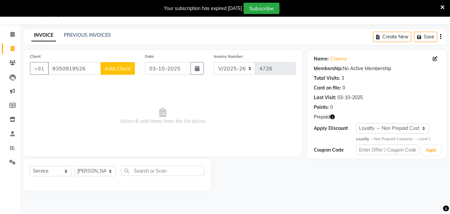
drag, startPoint x: 97, startPoint y: 166, endPoint x: 147, endPoint y: 169, distance: 50.1
click at [89, 90] on span "Select & add items from the list below" at bounding box center [163, 116] width 266 height 67
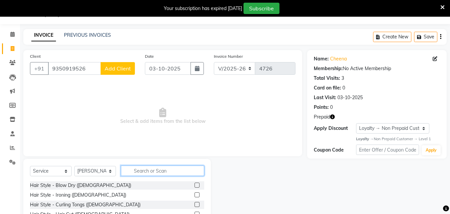
click at [147, 169] on input "text" at bounding box center [162, 170] width 83 height 10
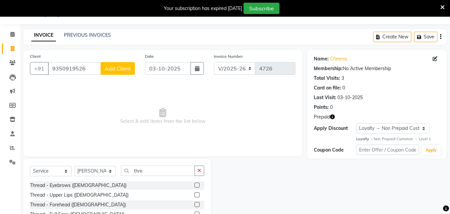
click at [195, 184] on label at bounding box center [197, 184] width 5 height 5
click at [195, 184] on input "checkbox" at bounding box center [197, 185] width 4 height 4
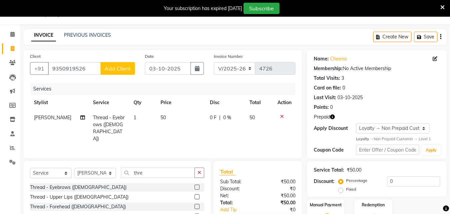
scroll to position [58, 0]
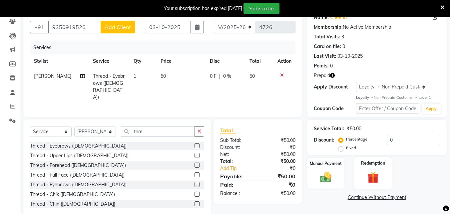
click at [380, 168] on div "Redemption" at bounding box center [373, 173] width 39 height 32
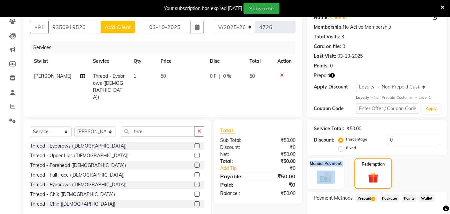
click at [370, 197] on span "Prepaid 1" at bounding box center [367, 198] width 22 height 8
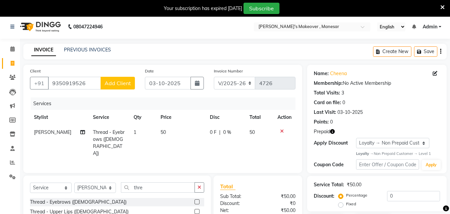
scroll to position [8, 0]
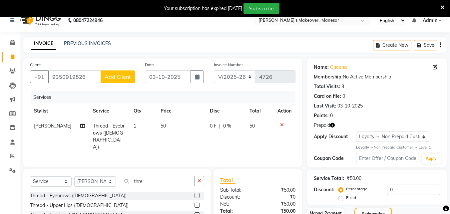
click at [450, 78] on div "Name: Cheena Membership: No Active Membership Total Visits: 3 Card on file: 0 L…" at bounding box center [379, 179] width 145 height 242
click at [11, 56] on icon at bounding box center [13, 56] width 4 height 5
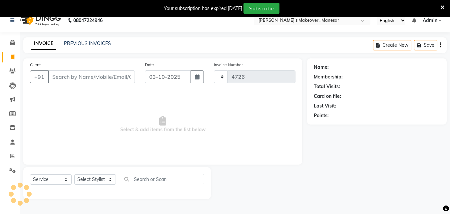
click at [10, 53] on span at bounding box center [13, 57] width 12 height 8
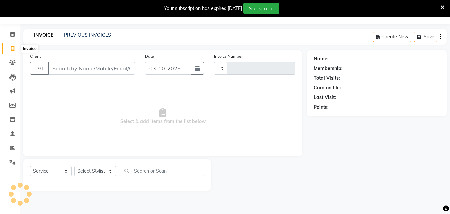
click at [14, 47] on icon at bounding box center [13, 48] width 4 height 5
click at [77, 35] on link "PREVIOUS INVOICES" at bounding box center [87, 35] width 47 height 6
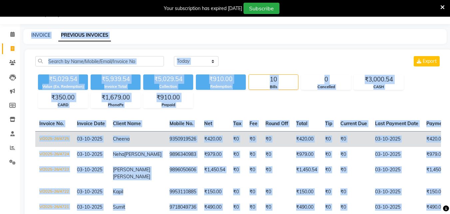
click at [74, 138] on td "03-10-2025" at bounding box center [91, 139] width 36 height 16
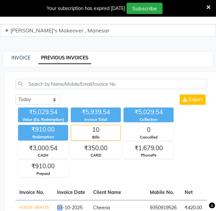
click at [125, 11] on div "Your subscription has expired [DATE]" at bounding box center [86, 8] width 78 height 7
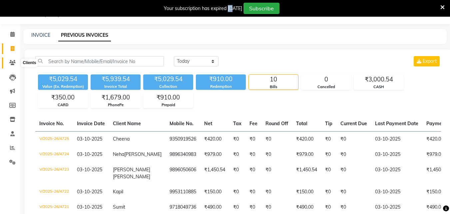
click at [11, 63] on icon at bounding box center [12, 62] width 6 height 5
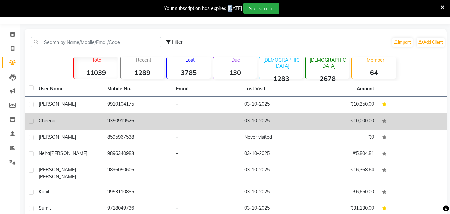
click at [113, 122] on td "9350919526" at bounding box center [137, 121] width 69 height 16
click at [378, 122] on td at bounding box center [412, 121] width 69 height 16
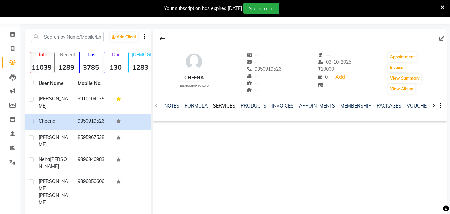
click at [223, 106] on link "SERVICES" at bounding box center [224, 106] width 23 height 6
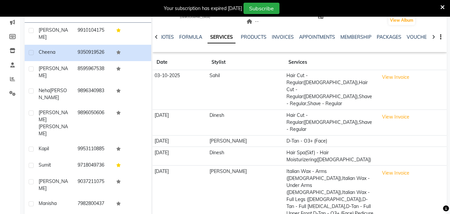
scroll to position [86, 0]
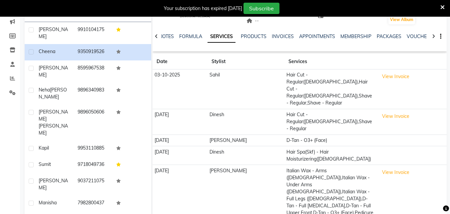
click at [448, 113] on main "Add Client Total 11039 Recent 1289 Lost 3785 Due 130 [DEMOGRAPHIC_DATA] 1283 [D…" at bounding box center [235, 124] width 430 height 329
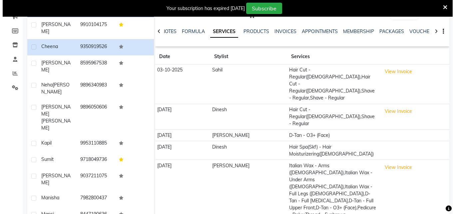
scroll to position [95, 0]
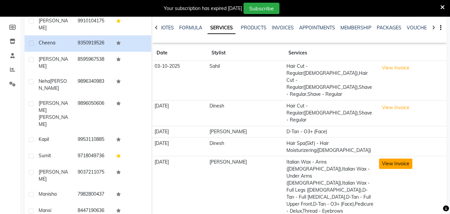
click at [379, 158] on button "View Invoice" at bounding box center [395, 163] width 33 height 10
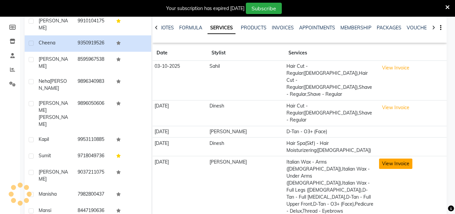
scroll to position [88, 0]
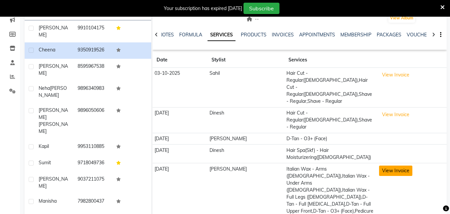
click at [390, 165] on button "View Invoice" at bounding box center [395, 170] width 33 height 10
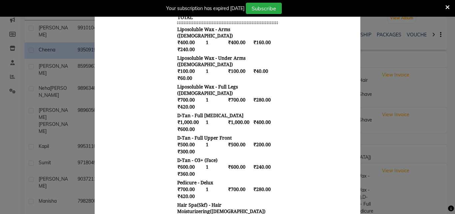
scroll to position [11, 0]
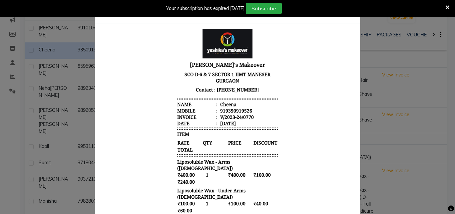
click at [54, 26] on ngb-modal-window "INVOICE View Invoice Close" at bounding box center [227, 107] width 455 height 214
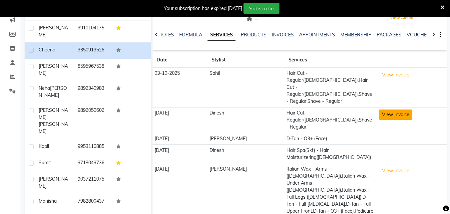
click at [389, 109] on button "View Invoice" at bounding box center [395, 114] width 33 height 10
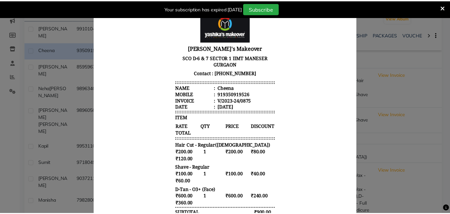
scroll to position [0, 0]
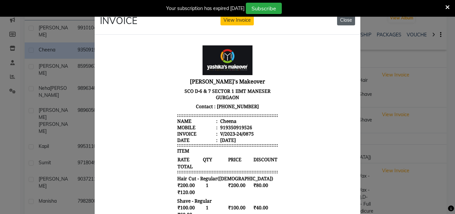
click at [348, 23] on button "Close" at bounding box center [346, 20] width 18 height 10
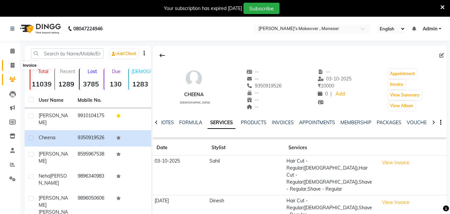
click at [10, 66] on span at bounding box center [13, 66] width 12 height 8
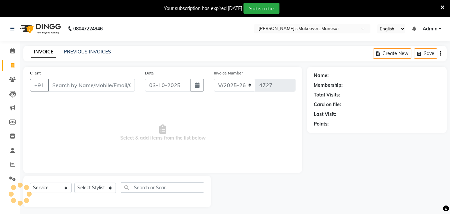
scroll to position [17, 0]
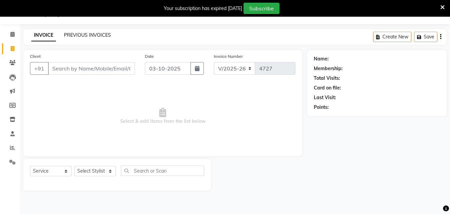
click at [90, 34] on link "PREVIOUS INVOICES" at bounding box center [87, 35] width 47 height 6
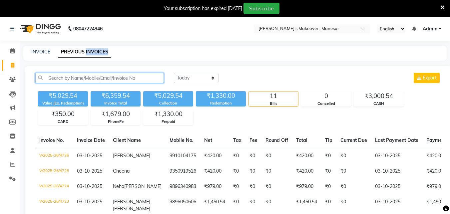
click at [75, 75] on input "text" at bounding box center [99, 78] width 129 height 10
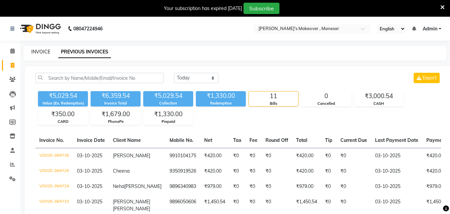
click at [48, 51] on link "INVOICE" at bounding box center [40, 52] width 19 height 6
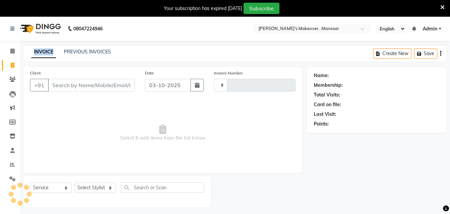
scroll to position [17, 0]
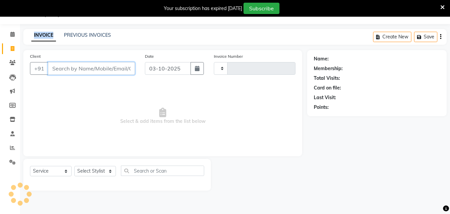
click at [71, 68] on input "Client" at bounding box center [91, 68] width 87 height 13
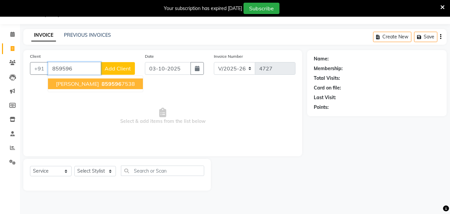
click at [68, 82] on span "[PERSON_NAME]" at bounding box center [77, 83] width 43 height 7
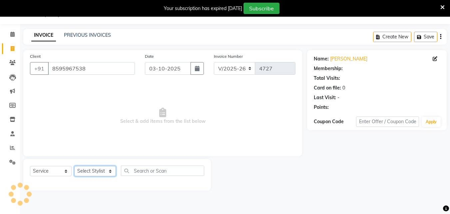
click at [92, 166] on select "Select Stylist Danish Shavej [PERSON_NAME] Krishna [PERSON_NAME] [PERSON_NAME] …" at bounding box center [95, 171] width 42 height 10
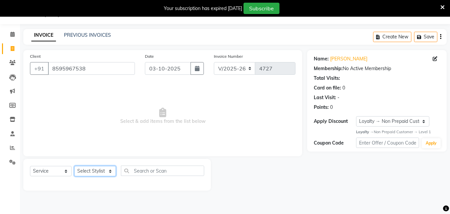
click at [92, 166] on select "Select Stylist Danish Shavej [PERSON_NAME] Krishna [PERSON_NAME] [PERSON_NAME] …" at bounding box center [95, 171] width 42 height 10
click at [74, 166] on select "Select Stylist Danish Shavej [PERSON_NAME] Krishna [PERSON_NAME] [PERSON_NAME] …" at bounding box center [95, 171] width 42 height 10
click at [95, 59] on div "Client [PHONE_NUMBER]" at bounding box center [82, 66] width 115 height 27
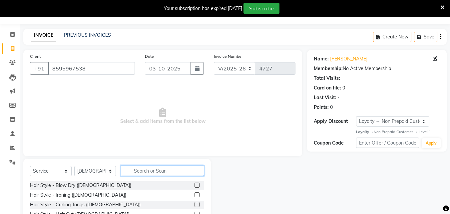
click at [145, 172] on input "text" at bounding box center [162, 170] width 83 height 10
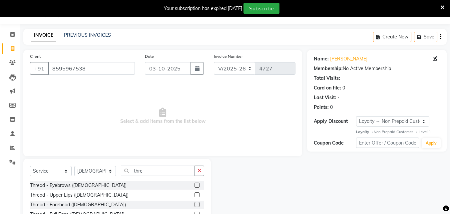
click at [195, 183] on label at bounding box center [197, 184] width 5 height 5
click at [195, 183] on input "checkbox" at bounding box center [197, 185] width 4 height 4
click at [195, 183] on label at bounding box center [197, 184] width 5 height 5
click at [195, 183] on input "checkbox" at bounding box center [197, 185] width 4 height 4
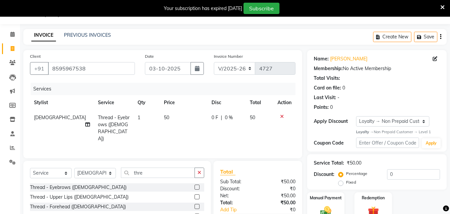
click at [195, 195] on label at bounding box center [197, 196] width 5 height 5
click at [195, 195] on input "checkbox" at bounding box center [197, 197] width 4 height 4
click at [193, 183] on div "Select Service Product Membership Package Voucher Prepaid Gift Card Select Styl…" at bounding box center [117, 175] width 174 height 16
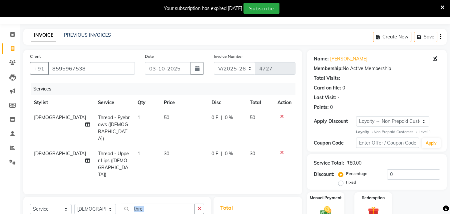
click at [450, 192] on div "Manual Payment Redemption" at bounding box center [377, 207] width 150 height 30
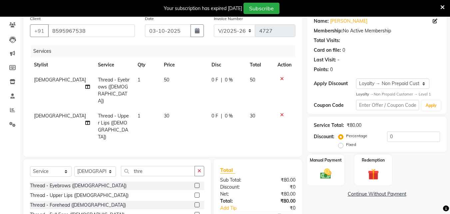
click at [195, 202] on label at bounding box center [197, 204] width 5 height 5
click at [195, 203] on input "checkbox" at bounding box center [197, 205] width 4 height 4
click at [195, 181] on div at bounding box center [200, 185] width 10 height 8
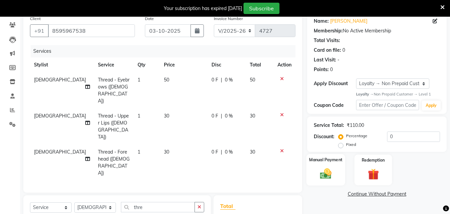
click at [317, 167] on img at bounding box center [326, 173] width 19 height 13
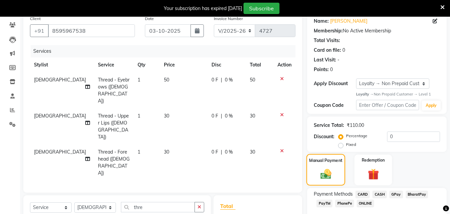
click at [317, 167] on div "Manual Payment" at bounding box center [326, 170] width 39 height 32
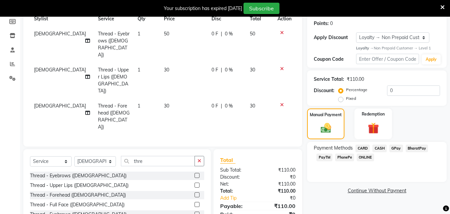
click at [345, 156] on span "PhonePe" at bounding box center [344, 157] width 19 height 8
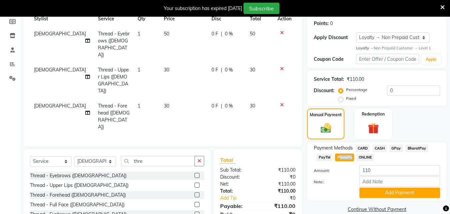
scroll to position [111, 0]
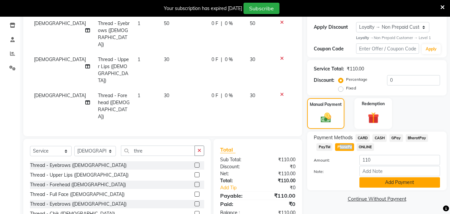
click at [394, 182] on button "Add Payment" at bounding box center [400, 182] width 81 height 10
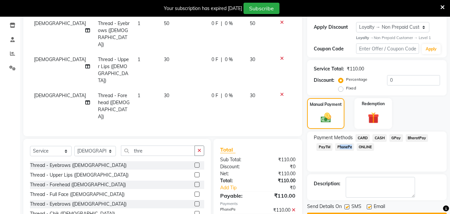
scroll to position [140, 0]
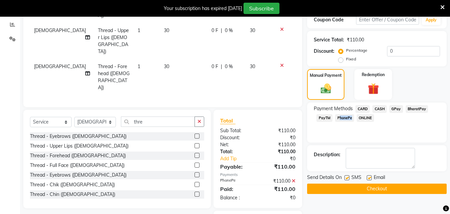
drag, startPoint x: 450, startPoint y: 174, endPoint x: 402, endPoint y: 181, distance: 48.2
click at [449, 177] on div "Name: [PERSON_NAME] Membership: No Active Membership Total Visits: Card on file…" at bounding box center [379, 84] width 145 height 314
click at [345, 175] on label at bounding box center [347, 177] width 5 height 5
click at [345, 176] on input "checkbox" at bounding box center [347, 178] width 4 height 4
click at [345, 175] on label at bounding box center [347, 177] width 5 height 5
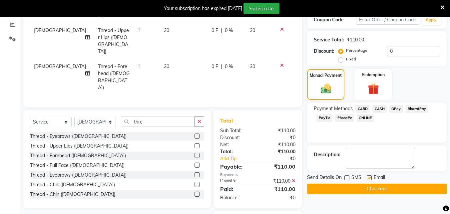
click at [345, 176] on input "checkbox" at bounding box center [347, 178] width 4 height 4
click at [345, 175] on label at bounding box center [347, 177] width 5 height 5
click at [345, 176] on input "checkbox" at bounding box center [347, 178] width 4 height 4
click at [345, 175] on label at bounding box center [347, 177] width 5 height 5
click at [345, 176] on input "checkbox" at bounding box center [347, 178] width 4 height 4
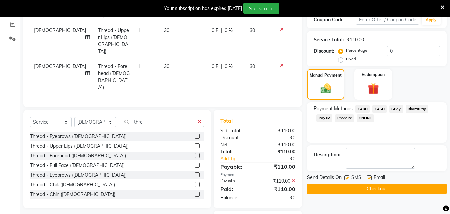
click at [347, 176] on label at bounding box center [347, 177] width 5 height 5
click at [347, 176] on input "checkbox" at bounding box center [347, 178] width 4 height 4
click at [347, 176] on label at bounding box center [347, 177] width 5 height 5
click at [347, 176] on input "checkbox" at bounding box center [347, 178] width 4 height 4
click at [347, 176] on label at bounding box center [347, 177] width 5 height 5
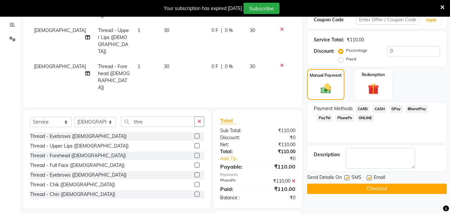
click at [347, 176] on input "checkbox" at bounding box center [347, 178] width 4 height 4
click at [371, 176] on label at bounding box center [369, 177] width 5 height 5
click at [371, 176] on input "checkbox" at bounding box center [369, 178] width 4 height 4
click at [371, 176] on label at bounding box center [369, 177] width 5 height 5
click at [371, 176] on input "checkbox" at bounding box center [369, 178] width 4 height 4
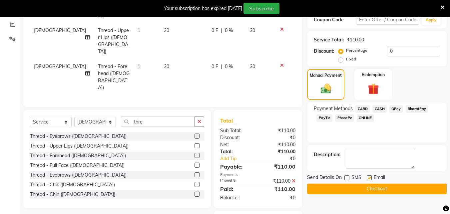
click at [371, 176] on label at bounding box center [369, 177] width 5 height 5
click at [371, 176] on input "checkbox" at bounding box center [369, 178] width 4 height 4
click at [369, 187] on button "Checkout" at bounding box center [377, 188] width 140 height 10
click at [369, 187] on div "Checkout" at bounding box center [377, 188] width 140 height 10
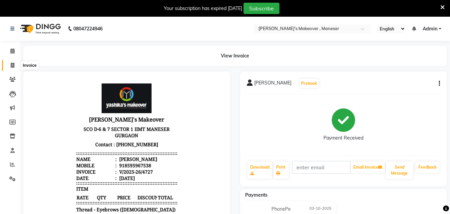
click at [12, 65] on icon at bounding box center [13, 65] width 4 height 5
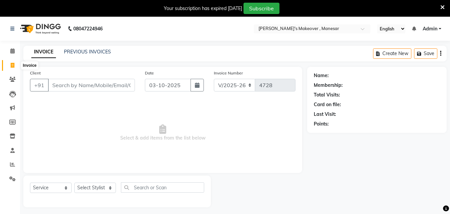
click at [9, 62] on span at bounding box center [13, 66] width 12 height 8
click at [11, 63] on icon at bounding box center [13, 65] width 4 height 5
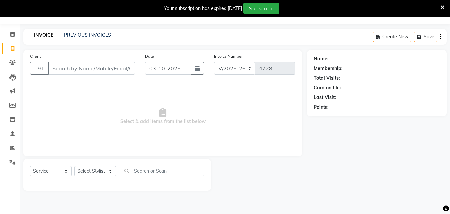
click at [76, 68] on input "Client" at bounding box center [91, 68] width 87 height 13
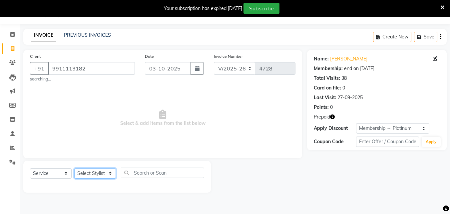
click at [88, 174] on select "Select Stylist Danish Shavej [PERSON_NAME] Krishna [PERSON_NAME] [PERSON_NAME] …" at bounding box center [95, 173] width 42 height 10
click at [74, 168] on select "Select Stylist Danish Shavej [PERSON_NAME] Krishna [PERSON_NAME] [PERSON_NAME] …" at bounding box center [95, 173] width 42 height 10
drag, startPoint x: 117, startPoint y: 84, endPoint x: 98, endPoint y: 54, distance: 35.9
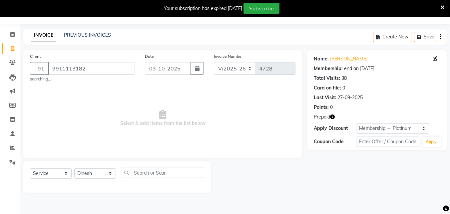
click at [98, 54] on div "Client [PHONE_NUMBER] searching..." at bounding box center [82, 67] width 115 height 29
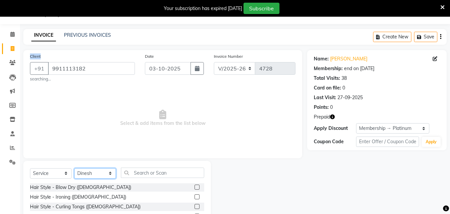
click at [96, 171] on select "Select Stylist Danish Shavej [PERSON_NAME] Krishna [PERSON_NAME] [PERSON_NAME] …" at bounding box center [95, 173] width 42 height 10
click at [74, 168] on select "Select Stylist Danish Shavej [PERSON_NAME] Krishna [PERSON_NAME] [PERSON_NAME] …" at bounding box center [95, 173] width 42 height 10
click at [90, 138] on span "Select & add items from the list below" at bounding box center [163, 118] width 266 height 67
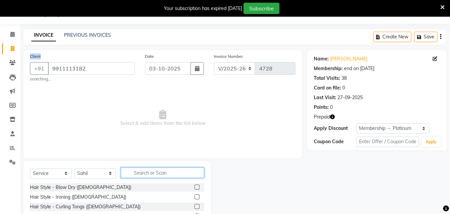
click at [143, 172] on input "text" at bounding box center [162, 172] width 83 height 10
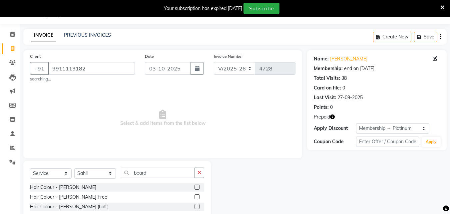
click at [447, 149] on div "Name: [PERSON_NAME] Membership: end on [DATE] Total Visits: 38 Card on file: 0 …" at bounding box center [379, 154] width 145 height 209
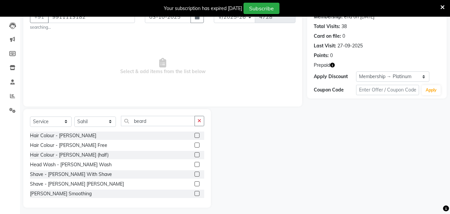
click at [195, 174] on label at bounding box center [197, 173] width 5 height 5
click at [195, 174] on input "checkbox" at bounding box center [197, 174] width 4 height 4
click at [195, 174] on label at bounding box center [197, 173] width 5 height 5
click at [195, 174] on input "checkbox" at bounding box center [197, 174] width 4 height 4
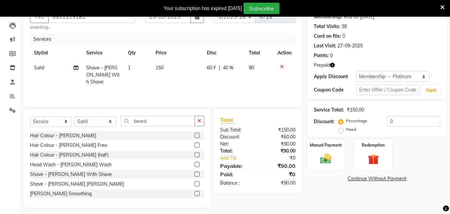
scroll to position [72, 0]
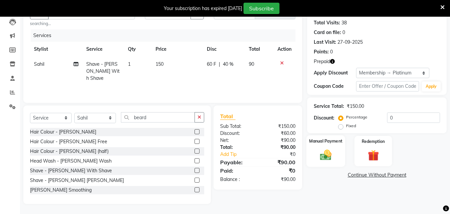
click at [331, 150] on img at bounding box center [326, 154] width 19 height 13
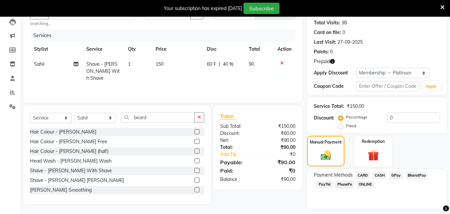
scroll to position [91, 0]
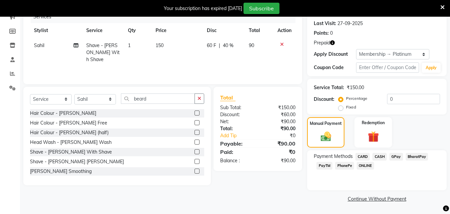
click at [382, 154] on span "CASH" at bounding box center [380, 157] width 14 height 8
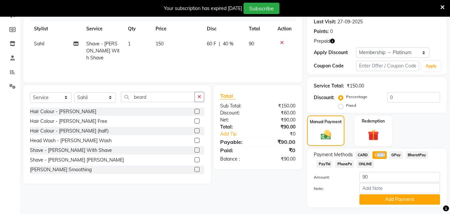
scroll to position [76, 0]
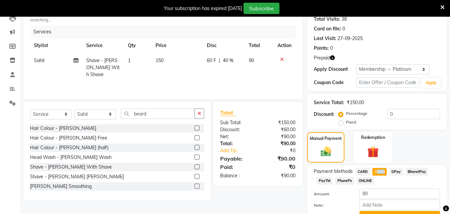
click at [373, 143] on div "Redemption" at bounding box center [373, 147] width 39 height 32
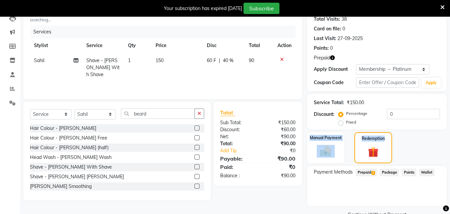
click at [368, 171] on span "Prepaid 2" at bounding box center [367, 172] width 22 height 8
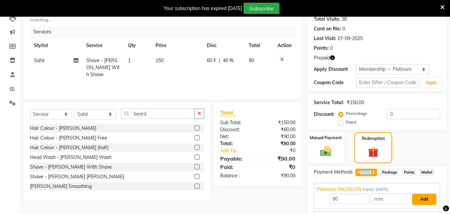
click at [424, 196] on button "Add" at bounding box center [424, 198] width 24 height 11
click at [424, 196] on div "Payment Methods Prepaid 2 Package Points Wallet Platinium (₹6,250.00) Expiry: […" at bounding box center [377, 196] width 140 height 61
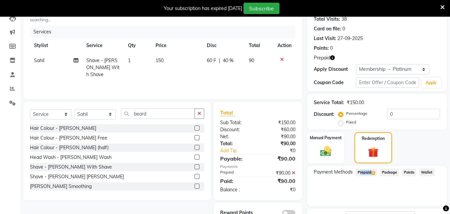
scroll to position [129, 0]
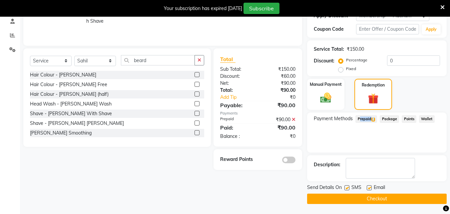
click at [352, 196] on button "Checkout" at bounding box center [377, 198] width 140 height 10
click at [352, 196] on div "Checkout" at bounding box center [377, 198] width 140 height 10
click at [352, 196] on button "Checkout" at bounding box center [377, 198] width 140 height 10
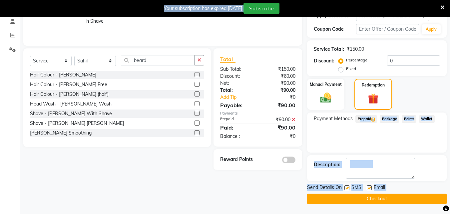
click at [388, 196] on button "Checkout" at bounding box center [377, 198] width 140 height 10
click at [388, 196] on div "Checkout" at bounding box center [377, 198] width 140 height 10
click at [368, 198] on button "Checkout" at bounding box center [377, 198] width 140 height 10
click at [368, 198] on div "Checkout" at bounding box center [377, 198] width 140 height 10
click at [368, 198] on button "Checkout" at bounding box center [377, 198] width 140 height 10
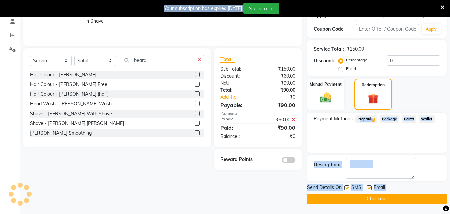
click at [368, 198] on div "Checkout" at bounding box center [377, 198] width 140 height 10
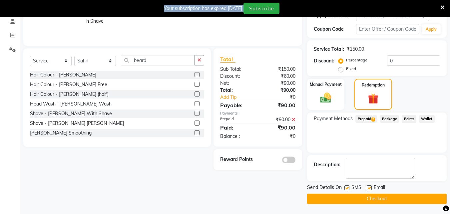
click at [368, 198] on button "Checkout" at bounding box center [377, 198] width 140 height 10
click at [373, 96] on img at bounding box center [374, 99] width 18 height 14
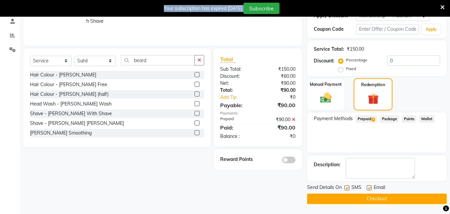
click at [373, 96] on img at bounding box center [374, 99] width 18 height 14
click at [386, 197] on button "Checkout" at bounding box center [377, 198] width 140 height 10
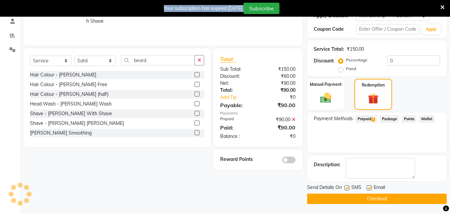
click at [386, 197] on div "Checkout" at bounding box center [377, 198] width 140 height 10
click at [386, 197] on button "Checkout" at bounding box center [377, 198] width 140 height 10
click at [387, 196] on button "Checkout" at bounding box center [377, 198] width 140 height 10
click at [387, 196] on div "Checkout" at bounding box center [377, 198] width 140 height 10
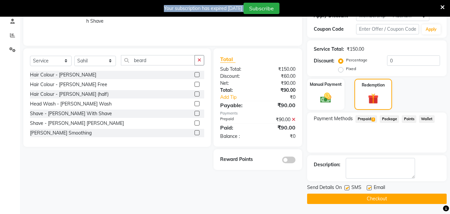
click at [387, 196] on button "Checkout" at bounding box center [377, 198] width 140 height 10
click at [387, 196] on div "Checkout" at bounding box center [377, 198] width 140 height 10
click at [373, 120] on span "2" at bounding box center [374, 119] width 4 height 4
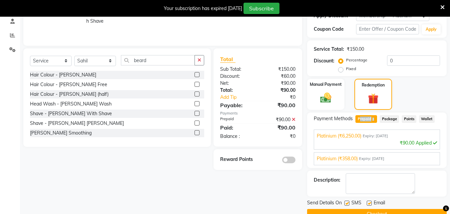
click at [291, 118] on div "₹90.00" at bounding box center [279, 119] width 43 height 7
click at [293, 120] on icon at bounding box center [294, 119] width 4 height 5
click at [293, 109] on div "₹90.00" at bounding box center [279, 105] width 43 height 8
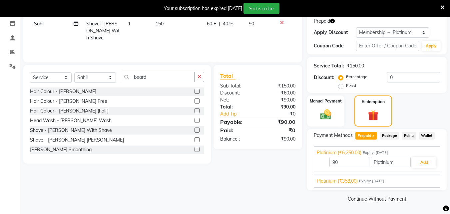
scroll to position [112, 0]
click at [427, 162] on button "Add" at bounding box center [424, 162] width 24 height 11
drag, startPoint x: 427, startPoint y: 162, endPoint x: 434, endPoint y: 157, distance: 8.3
click at [427, 162] on div "Payment Methods Prepaid 2 Package Points Wallet Platinium (₹6,250.00) Expiry: […" at bounding box center [377, 159] width 140 height 61
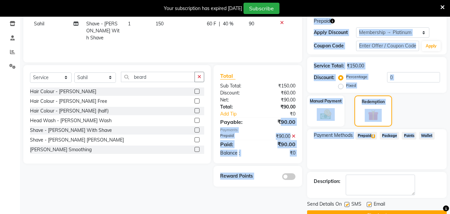
click at [385, 152] on div "Payment Methods Prepaid 2 Package Points Wallet" at bounding box center [377, 149] width 140 height 40
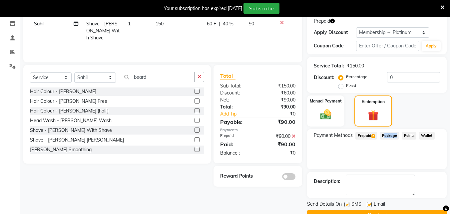
scroll to position [129, 0]
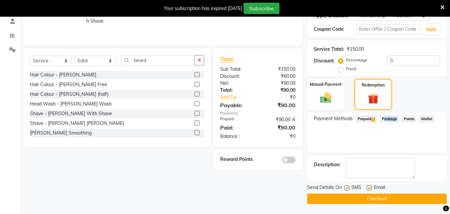
click at [374, 197] on button "Checkout" at bounding box center [377, 198] width 140 height 10
click at [374, 197] on div "Checkout" at bounding box center [377, 198] width 140 height 10
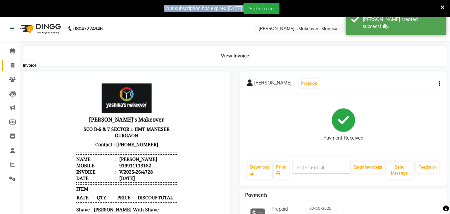
click at [9, 66] on span at bounding box center [13, 66] width 12 height 8
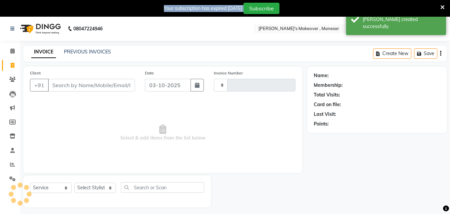
click at [69, 79] on input "Client" at bounding box center [91, 85] width 87 height 13
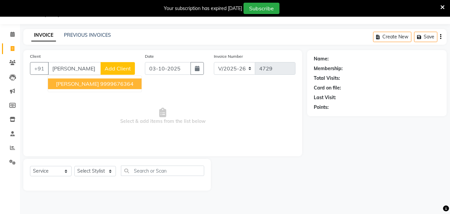
click at [100, 83] on ngb-highlight "9999676364" at bounding box center [116, 83] width 33 height 7
click at [94, 83] on span "Select & add items from the list below" at bounding box center [163, 116] width 266 height 67
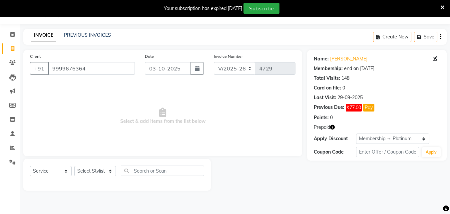
click at [334, 127] on icon "button" at bounding box center [332, 127] width 5 height 5
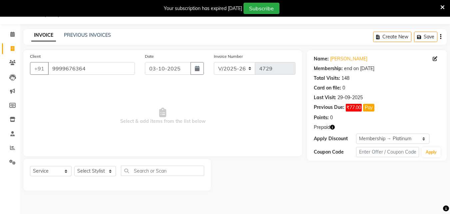
click at [334, 127] on icon "button" at bounding box center [332, 127] width 5 height 5
click at [248, 120] on span "Select & add items from the list below" at bounding box center [163, 116] width 266 height 67
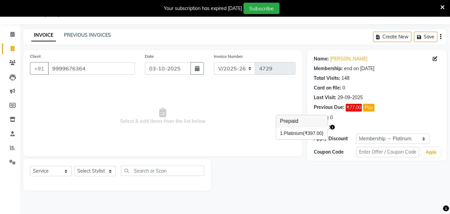
click at [248, 120] on span "Select & add items from the list below" at bounding box center [163, 116] width 266 height 67
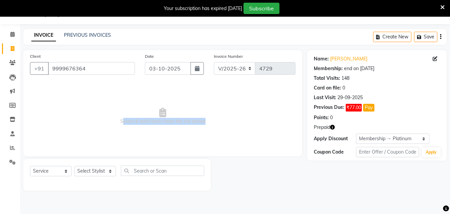
click at [333, 127] on icon "button" at bounding box center [332, 127] width 5 height 5
click at [232, 105] on span "Select & add items from the list below" at bounding box center [163, 116] width 266 height 67
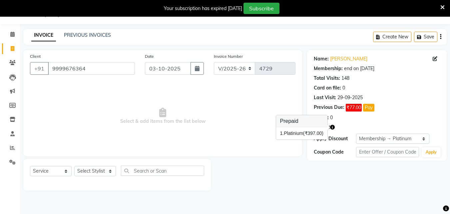
click at [232, 105] on span "Select & add items from the list below" at bounding box center [163, 116] width 266 height 67
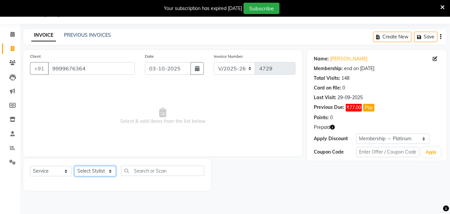
click at [95, 169] on select "Select Stylist Danish Shavej [PERSON_NAME] Krishna [PERSON_NAME] [PERSON_NAME] …" at bounding box center [95, 171] width 42 height 10
click at [74, 166] on select "Select Stylist Danish Shavej [PERSON_NAME] Krishna [PERSON_NAME] [PERSON_NAME] …" at bounding box center [95, 171] width 42 height 10
click at [96, 143] on span "Select & add items from the list below" at bounding box center [163, 116] width 266 height 67
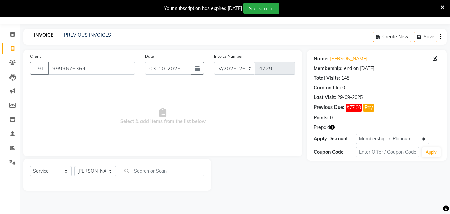
click at [96, 143] on span "Select & add items from the list below" at bounding box center [163, 116] width 266 height 67
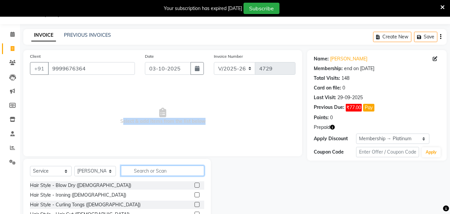
click at [149, 170] on input "text" at bounding box center [162, 170] width 83 height 10
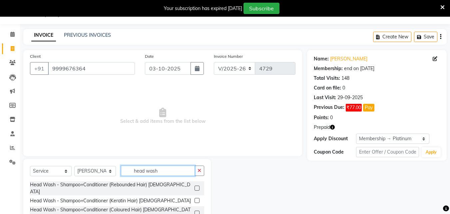
scroll to position [70, 0]
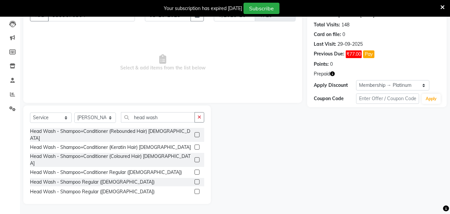
click at [195, 144] on label at bounding box center [197, 146] width 5 height 5
click at [195, 145] on input "checkbox" at bounding box center [197, 147] width 4 height 4
click at [195, 139] on div at bounding box center [200, 135] width 10 height 8
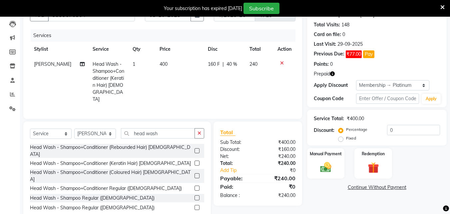
scroll to position [0, 0]
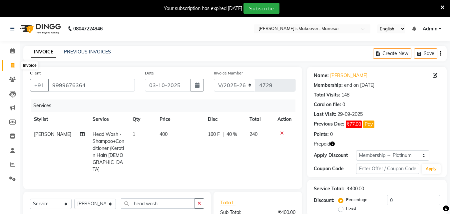
click at [11, 67] on icon at bounding box center [13, 65] width 4 height 5
click at [256, 44] on div "08047224946 Select Location × [PERSON_NAME]'s Makeover , Manesar English ENGLIS…" at bounding box center [225, 158] width 450 height 283
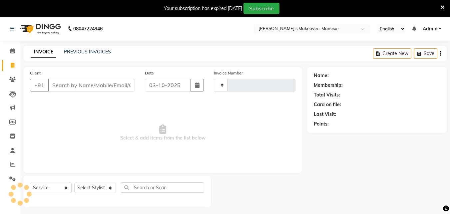
scroll to position [17, 0]
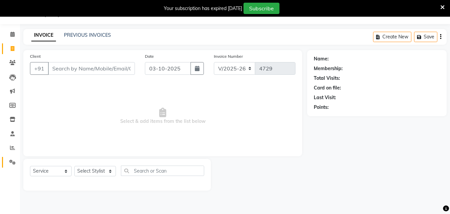
click at [11, 161] on icon at bounding box center [12, 161] width 6 height 5
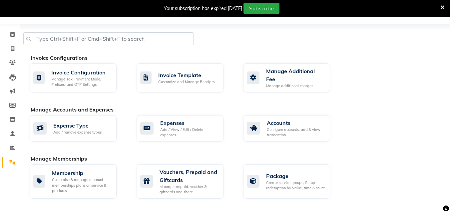
scroll to position [134, 0]
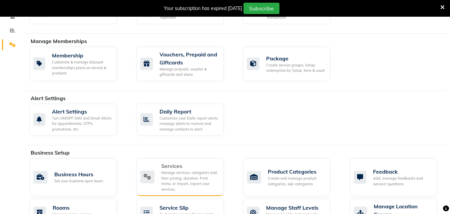
click at [177, 170] on div "Manage services, categories and their pricing, duration. Print menu, or import,…" at bounding box center [189, 181] width 57 height 22
click at [177, 170] on div "08047224946 Select Location × [PERSON_NAME]'s Makeover , Manesar English ENGLIS…" at bounding box center [225, 169] width 450 height 572
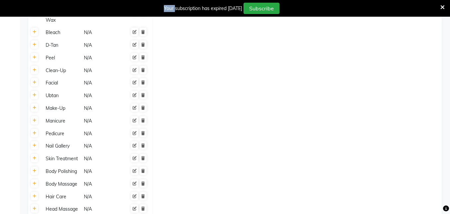
scroll to position [396, 0]
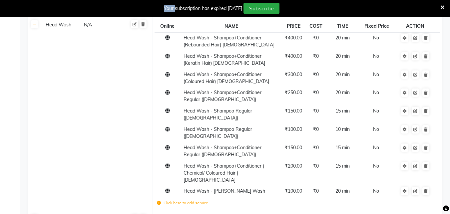
scroll to position [600, 0]
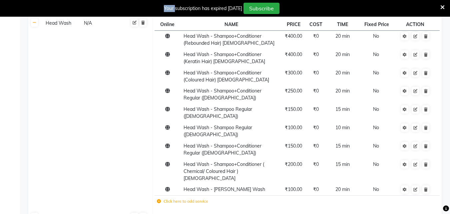
click at [184, 198] on label "Click here to add service" at bounding box center [182, 201] width 51 height 6
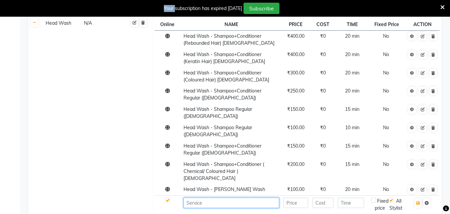
click at [201, 197] on input at bounding box center [232, 202] width 96 height 10
click at [229, 197] on input "Head Wash -" at bounding box center [232, 202] width 96 height 10
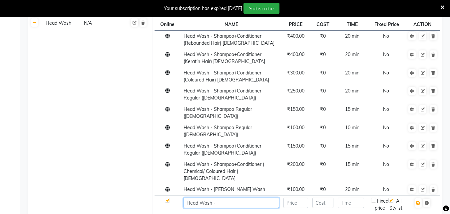
click at [229, 197] on input "Head Wash -" at bounding box center [232, 202] width 96 height 10
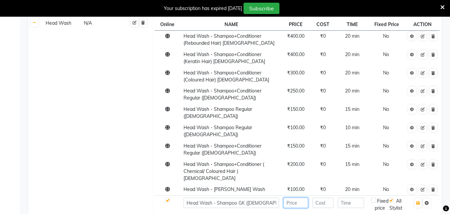
click at [298, 197] on input "number" at bounding box center [296, 202] width 25 height 10
click at [321, 197] on input "number" at bounding box center [323, 202] width 21 height 10
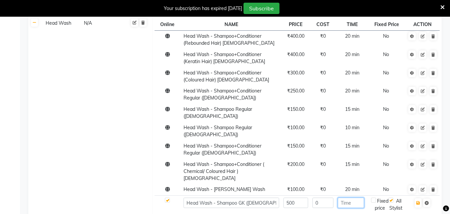
click at [349, 197] on input "number" at bounding box center [351, 202] width 26 height 10
click at [418, 201] on icon "button" at bounding box center [419, 203] width 4 height 4
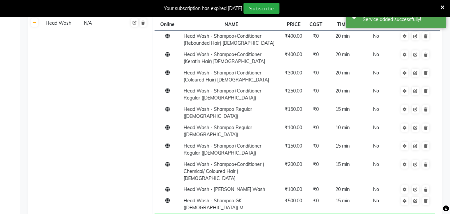
drag, startPoint x: 415, startPoint y: 149, endPoint x: 422, endPoint y: 153, distance: 7.8
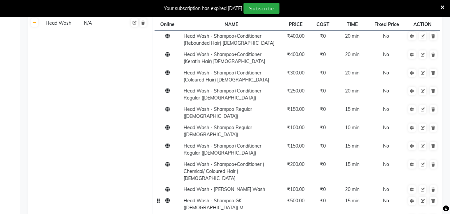
click at [234, 197] on span "Head Wash - Shampoo GK ([DEMOGRAPHIC_DATA]) M" at bounding box center [214, 203] width 60 height 13
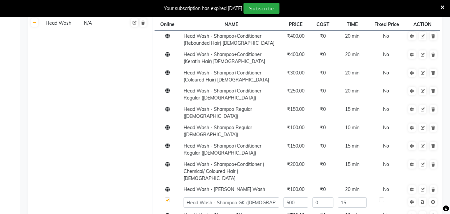
click at [276, 197] on input "Head Wash - Shampoo GK ([DEMOGRAPHIC_DATA]) M" at bounding box center [232, 202] width 96 height 10
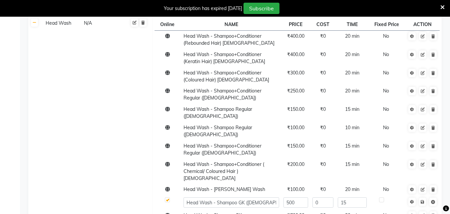
click at [276, 197] on input "Head Wash - Shampoo GK ([DEMOGRAPHIC_DATA]) M" at bounding box center [232, 202] width 96 height 10
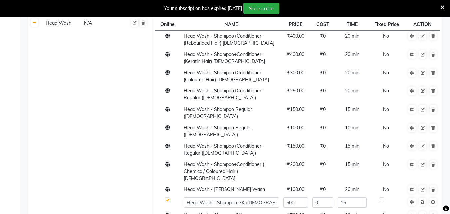
click at [276, 197] on input "Head Wash - Shampoo GK ([DEMOGRAPHIC_DATA]) M" at bounding box center [232, 202] width 96 height 10
click at [396, 195] on td at bounding box center [387, 202] width 37 height 15
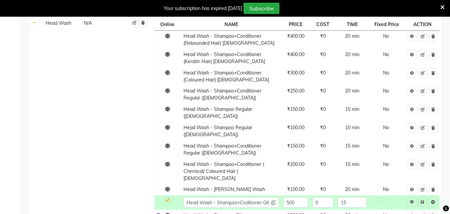
click at [242, 212] on span "Head Wash - Shampoo GK ([DEMOGRAPHIC_DATA]) L" at bounding box center [213, 218] width 59 height 13
click at [237, 212] on input "Head Wash - Shampoo GK ([DEMOGRAPHIC_DATA]) L" at bounding box center [232, 217] width 96 height 10
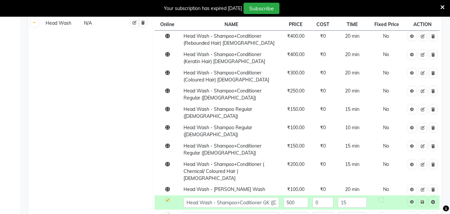
click at [237, 212] on input "Head Wash - Shampoo GK ([DEMOGRAPHIC_DATA]) L" at bounding box center [232, 217] width 96 height 10
click at [391, 209] on td at bounding box center [387, 216] width 37 height 15
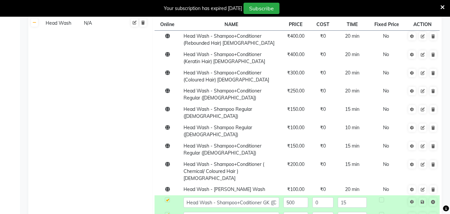
click at [421, 200] on icon at bounding box center [423, 202] width 4 height 4
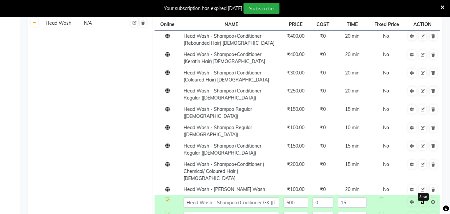
click at [421, 200] on icon at bounding box center [423, 202] width 4 height 4
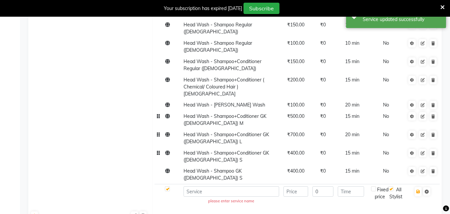
scroll to position [681, 0]
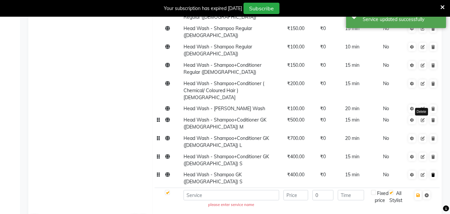
click at [433, 173] on icon at bounding box center [434, 175] width 4 height 4
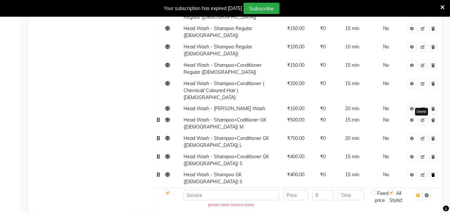
click at [433, 173] on icon at bounding box center [434, 175] width 4 height 4
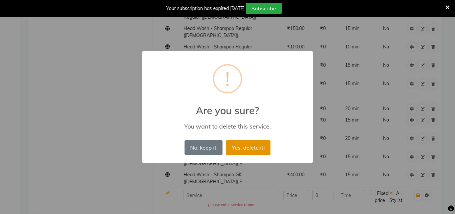
click at [254, 143] on button "Yes, delete it!" at bounding box center [248, 147] width 45 height 15
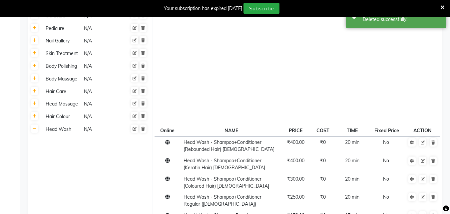
scroll to position [0, 0]
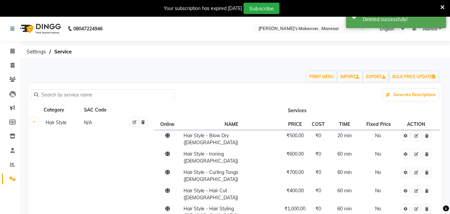
drag, startPoint x: 453, startPoint y: 152, endPoint x: 109, endPoint y: 64, distance: 355.3
click at [109, 64] on div "PRINT MENU IMPORT EXPORT BULK PRICE UPDATE" at bounding box center [231, 73] width 416 height 20
click at [13, 63] on icon at bounding box center [13, 65] width 4 height 5
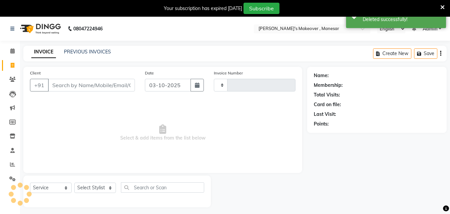
scroll to position [17, 0]
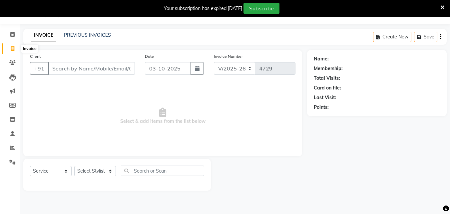
click at [12, 47] on icon at bounding box center [13, 48] width 4 height 5
click at [64, 72] on input "Client" at bounding box center [91, 68] width 87 height 13
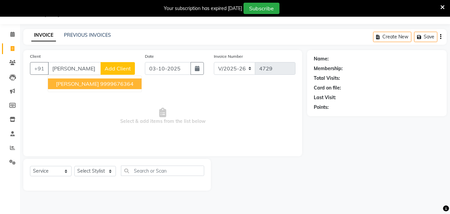
click at [103, 82] on ngb-highlight "9999676364" at bounding box center [116, 83] width 33 height 7
click at [103, 82] on div "Client [PHONE_NUMBER] [PERSON_NAME] 9999676364 Add Client Date [DATE] Invoice N…" at bounding box center [162, 103] width 279 height 106
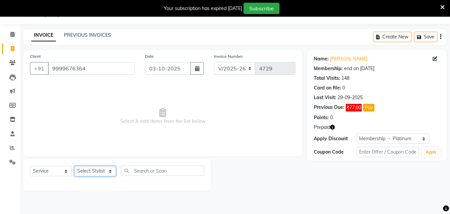
click at [92, 174] on select "Select Stylist Danish Shavej [PERSON_NAME] Krishna [PERSON_NAME] [PERSON_NAME] …" at bounding box center [95, 171] width 42 height 10
click at [92, 173] on select "Select Stylist Danish Shavej [PERSON_NAME] Krishna [PERSON_NAME] [PERSON_NAME] …" at bounding box center [95, 171] width 42 height 10
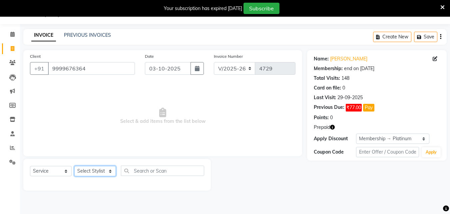
click at [92, 173] on select "Select Stylist Danish Shavej [PERSON_NAME] Krishna [PERSON_NAME] [PERSON_NAME] …" at bounding box center [95, 171] width 42 height 10
click at [74, 166] on select "Select Stylist Danish Shavej [PERSON_NAME] Krishna [PERSON_NAME] [PERSON_NAME] …" at bounding box center [95, 171] width 42 height 10
drag, startPoint x: 94, startPoint y: 166, endPoint x: 158, endPoint y: 171, distance: 63.9
click at [100, 139] on span "Select & add items from the list below" at bounding box center [163, 116] width 266 height 67
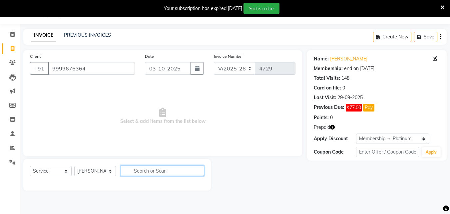
click at [158, 171] on input "text" at bounding box center [162, 170] width 83 height 10
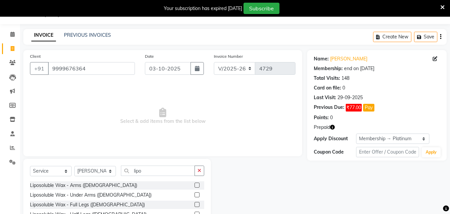
click at [333, 127] on icon "button" at bounding box center [332, 127] width 5 height 5
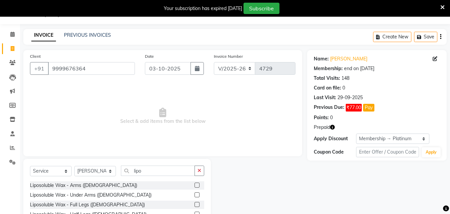
click at [333, 127] on icon "button" at bounding box center [332, 127] width 5 height 5
click at [247, 118] on span "Select & add items from the list below" at bounding box center [163, 116] width 266 height 67
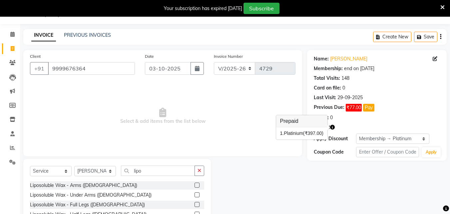
click at [247, 118] on span "Select & add items from the list below" at bounding box center [163, 116] width 266 height 67
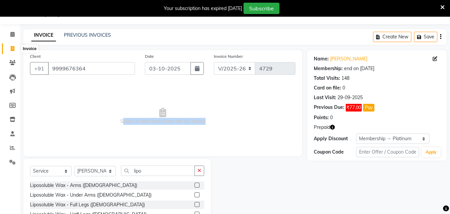
click at [14, 52] on span at bounding box center [13, 49] width 12 height 8
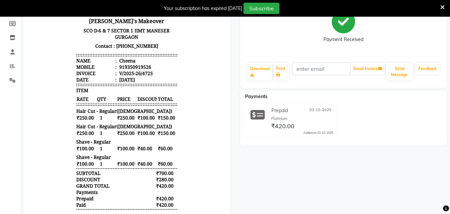
scroll to position [110, 0]
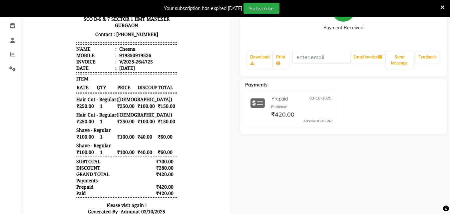
drag, startPoint x: 452, startPoint y: 89, endPoint x: 448, endPoint y: 147, distance: 57.8
click at [448, 147] on div "Cheena Prebook Payment Received Download Print Email Invoice Send Message Feedb…" at bounding box center [343, 104] width 217 height 287
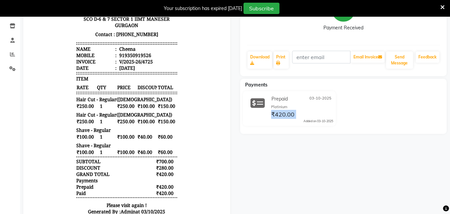
click at [448, 147] on div "Cheena Prebook Payment Received Download Print Email Invoice Send Message Feedb…" at bounding box center [343, 104] width 217 height 287
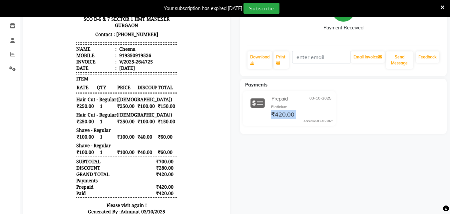
click at [448, 147] on div "Cheena Prebook Payment Received Download Print Email Invoice Send Message Feedb…" at bounding box center [343, 104] width 217 height 287
drag, startPoint x: 448, startPoint y: 147, endPoint x: 454, endPoint y: 93, distance: 54.4
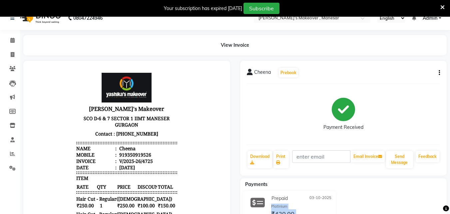
scroll to position [0, 0]
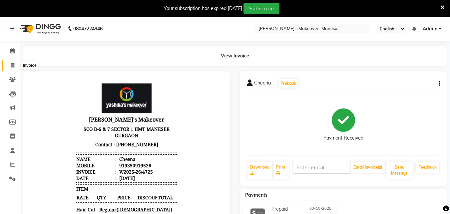
click at [14, 66] on icon at bounding box center [13, 65] width 4 height 5
select select "service"
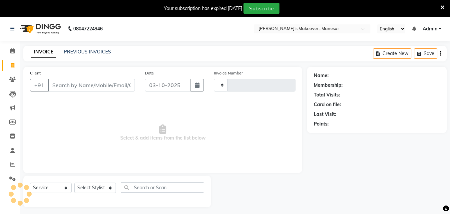
type input "4726"
select select "820"
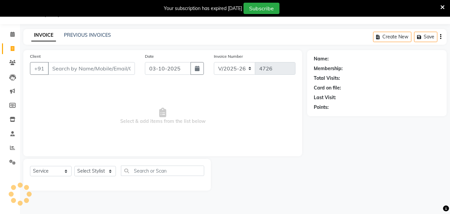
click at [63, 66] on input "Client" at bounding box center [91, 68] width 87 height 13
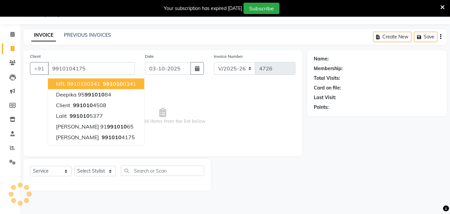
type input "9910104175"
select select "2: Object"
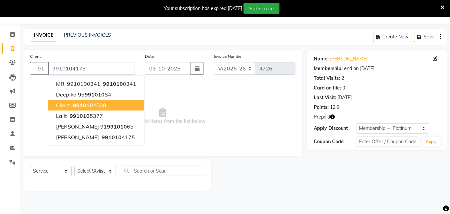
click at [235, 91] on span "Select & add items from the list below" at bounding box center [163, 116] width 266 height 67
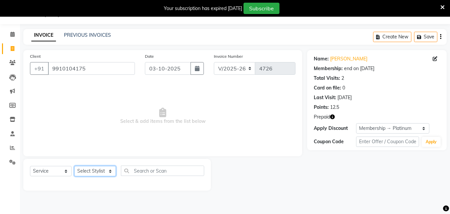
click at [88, 172] on select "Select Stylist Danish Shavej [PERSON_NAME] Krishna [PERSON_NAME] [PERSON_NAME] …" at bounding box center [95, 171] width 42 height 10
select select "14414"
click at [74, 166] on select "Select Stylist Danish Shavej [PERSON_NAME] Krishna [PERSON_NAME] [PERSON_NAME] …" at bounding box center [95, 171] width 42 height 10
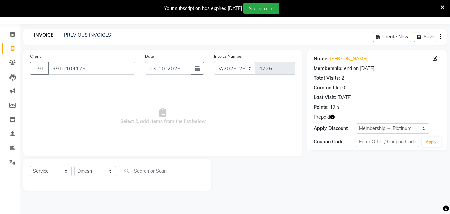
drag, startPoint x: 117, startPoint y: 128, endPoint x: 152, endPoint y: 166, distance: 51.7
click at [99, 50] on div "Client +91 9910104175 Date 03-10-2025 Invoice Number V/2025 V/2025-26 4726 Sele…" at bounding box center [162, 103] width 279 height 106
click at [152, 166] on input "text" at bounding box center [162, 170] width 83 height 10
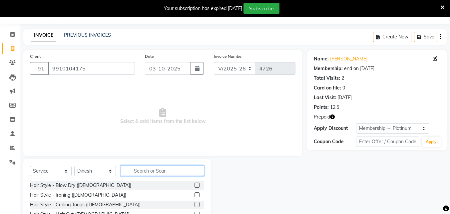
click at [153, 175] on input "text" at bounding box center [162, 170] width 83 height 10
type input "h cut"
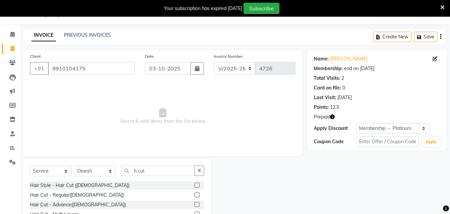
click at [195, 194] on label at bounding box center [197, 194] width 5 height 5
click at [195, 194] on input "checkbox" at bounding box center [197, 195] width 4 height 4
drag, startPoint x: 193, startPoint y: 194, endPoint x: 162, endPoint y: 190, distance: 30.9
click at [195, 194] on label at bounding box center [197, 194] width 5 height 5
click at [195, 194] on input "checkbox" at bounding box center [197, 195] width 4 height 4
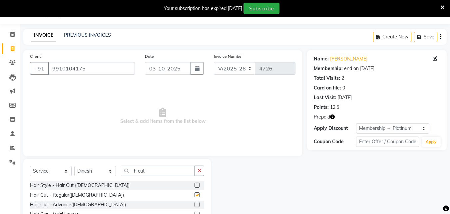
checkbox input "false"
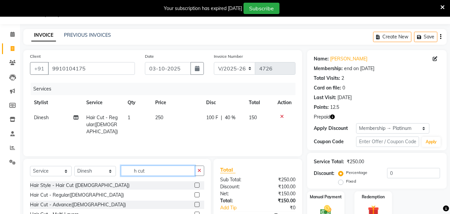
click at [157, 170] on input "h cut" at bounding box center [158, 170] width 74 height 10
type input "h"
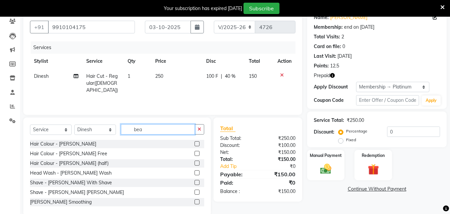
scroll to position [70, 0]
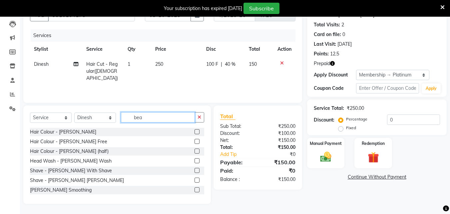
type input "bea"
click at [195, 169] on label at bounding box center [197, 170] width 5 height 5
click at [195, 169] on input "checkbox" at bounding box center [197, 170] width 4 height 4
click at [195, 155] on div at bounding box center [197, 151] width 4 height 7
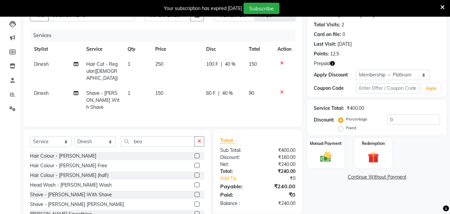
checkbox input "false"
click at [151, 136] on input "bea" at bounding box center [158, 141] width 74 height 10
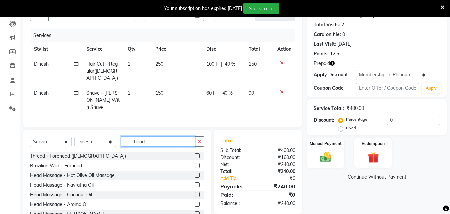
type input "head"
click at [195, 172] on label at bounding box center [197, 174] width 5 height 5
click at [195, 173] on input "checkbox" at bounding box center [197, 175] width 4 height 4
click at [193, 146] on input "head" at bounding box center [158, 141] width 74 height 10
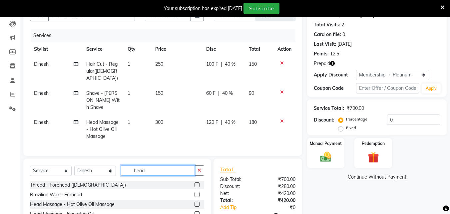
checkbox input "false"
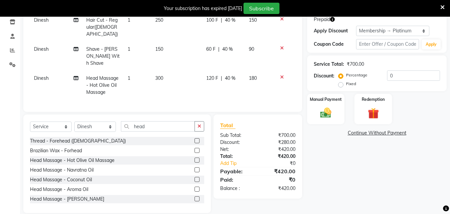
click at [448, 156] on div "Name: Parveen Membership: end on 25-09-2027 Total Visits: 2 Card on file: 0 Las…" at bounding box center [379, 83] width 145 height 260
drag, startPoint x: 448, startPoint y: 155, endPoint x: 453, endPoint y: 137, distance: 18.9
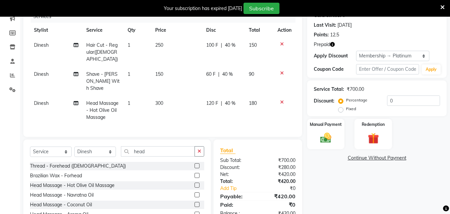
scroll to position [86, 0]
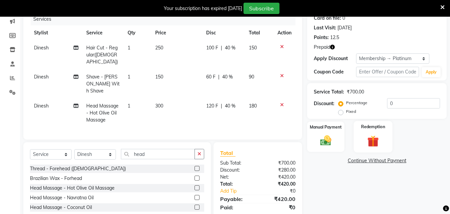
click at [373, 126] on label "Redemption" at bounding box center [374, 126] width 24 height 6
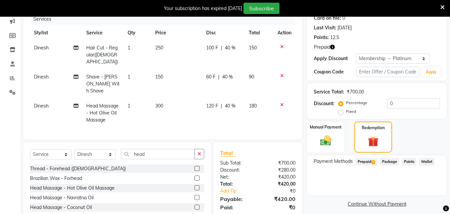
click at [373, 162] on span "1" at bounding box center [374, 162] width 4 height 4
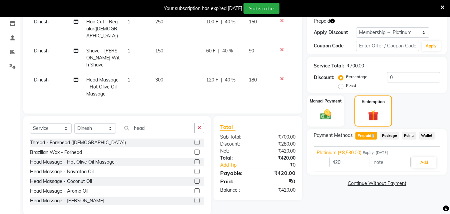
scroll to position [114, 0]
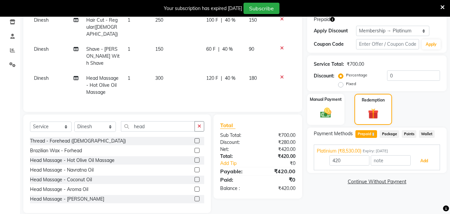
click at [426, 160] on button "Add" at bounding box center [424, 160] width 24 height 11
click at [425, 161] on div "Payment Methods Prepaid 1 Package Points Wallet Platinium (₹8,530.00) Expiry: 2…" at bounding box center [377, 149] width 140 height 45
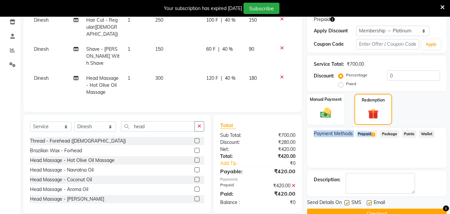
scroll to position [137, 0]
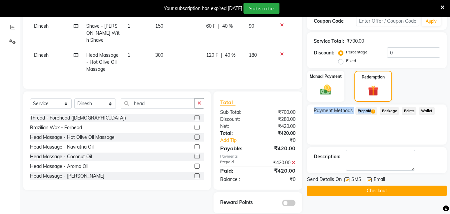
click at [340, 190] on button "Checkout" at bounding box center [377, 190] width 140 height 10
click at [340, 190] on div "Checkout" at bounding box center [377, 190] width 140 height 10
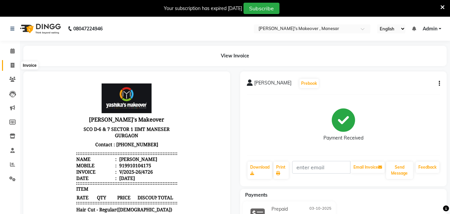
click at [12, 64] on icon at bounding box center [13, 65] width 4 height 5
select select "service"
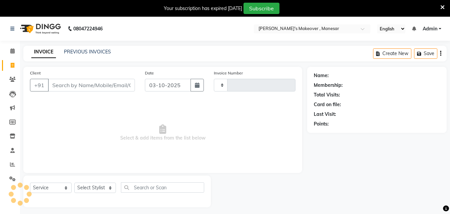
scroll to position [17, 0]
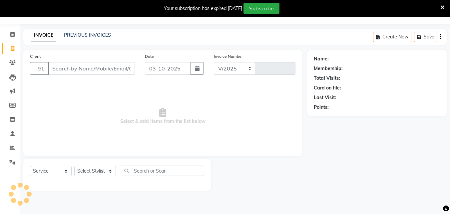
select select "820"
type input "4727"
click at [74, 29] on div "INVOICE PREVIOUS INVOICES Create New Save" at bounding box center [235, 37] width 424 height 16
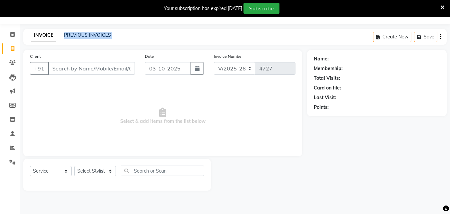
click at [83, 38] on div "PREVIOUS INVOICES" at bounding box center [87, 35] width 47 height 7
click at [85, 36] on link "PREVIOUS INVOICES" at bounding box center [87, 35] width 47 height 6
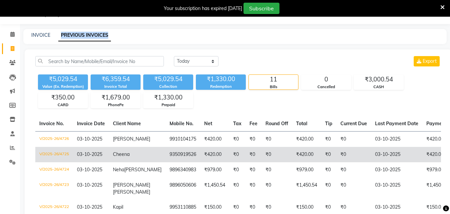
click at [119, 157] on span "Cheena" at bounding box center [121, 154] width 17 height 6
